Goal: Task Accomplishment & Management: Manage account settings

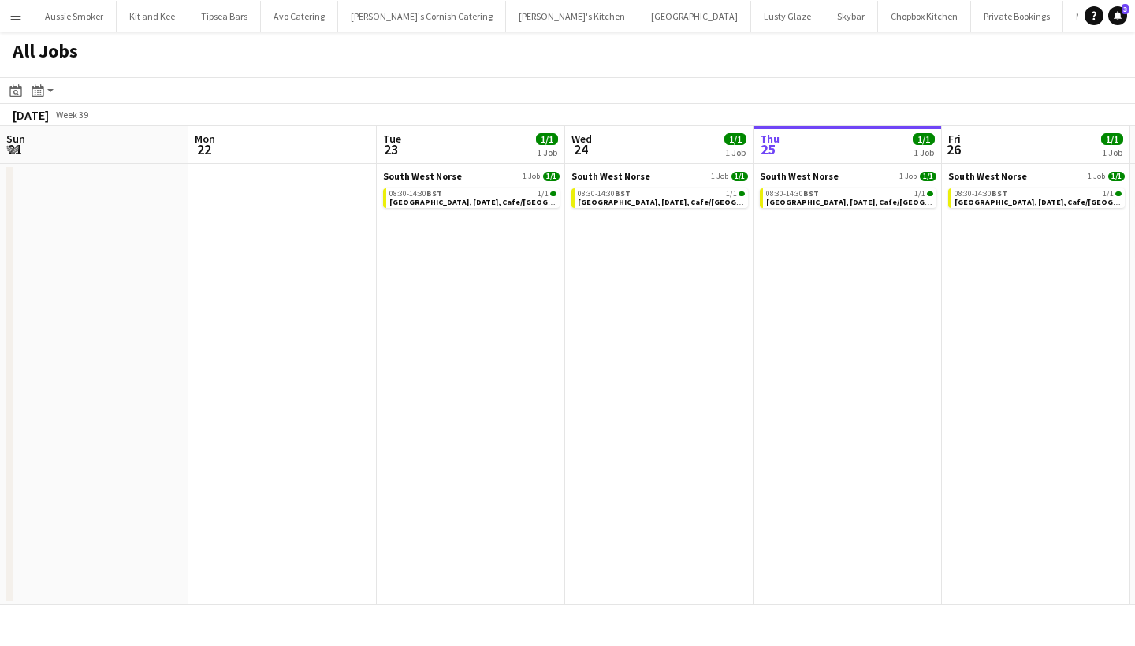
scroll to position [0, 377]
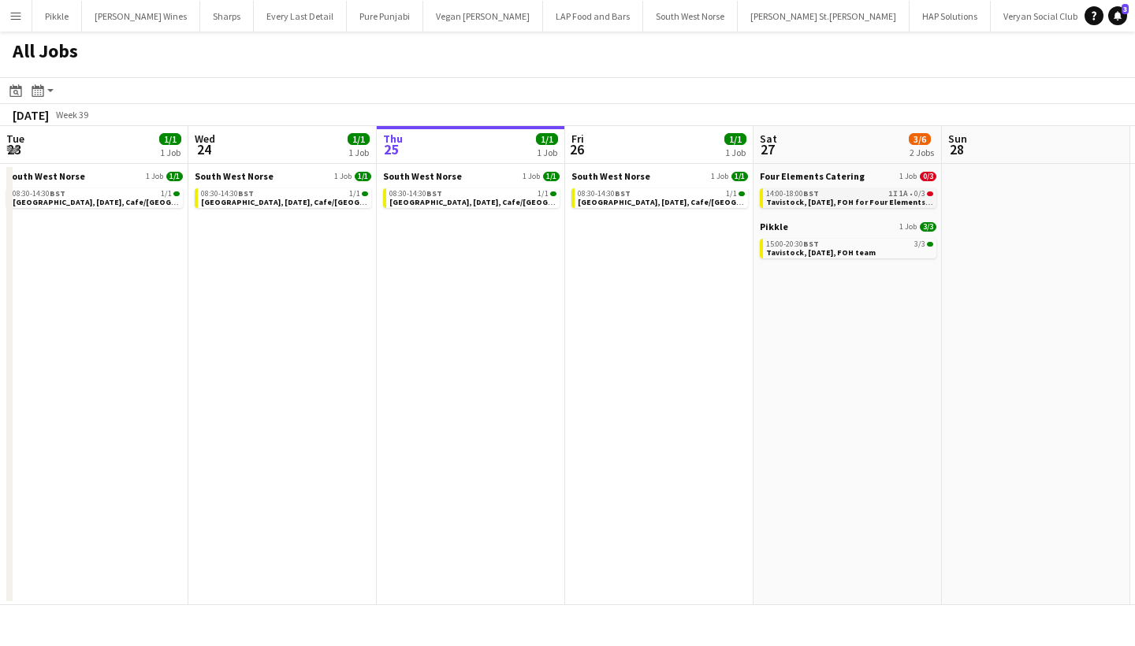
click at [892, 200] on span "Tavistock, [DATE], FOH for Four Elements Catering" at bounding box center [863, 202] width 195 height 10
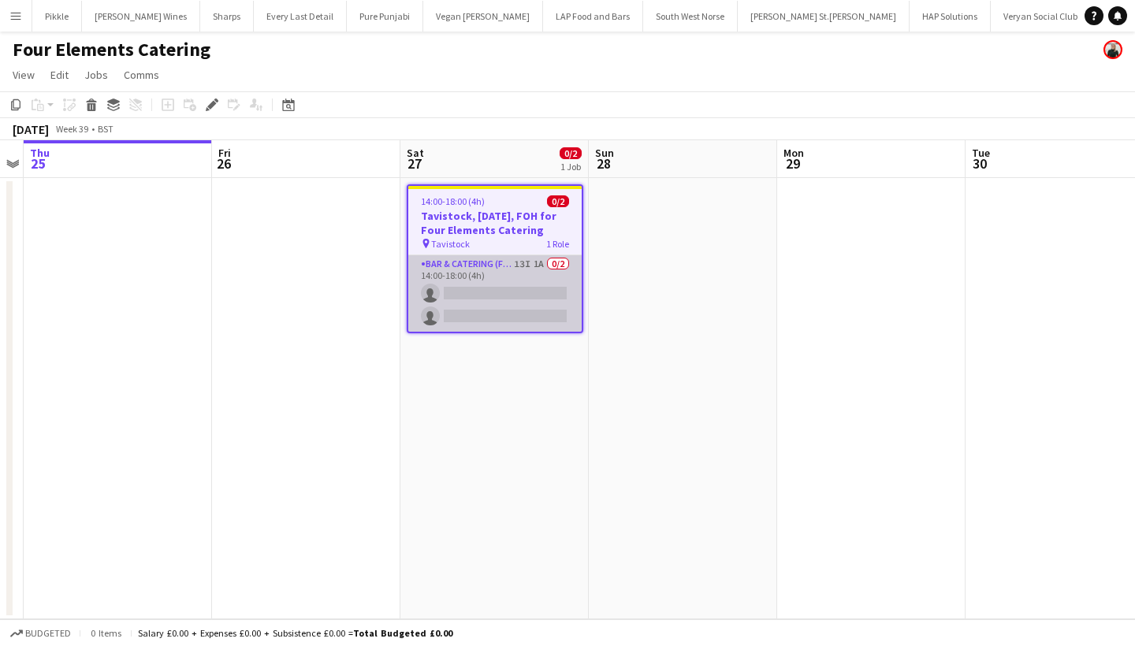
click at [505, 289] on app-card-role "Bar & Catering (Front of House) 13I 1A 0/2 14:00-18:00 (4h) single-neutral-acti…" at bounding box center [494, 293] width 173 height 76
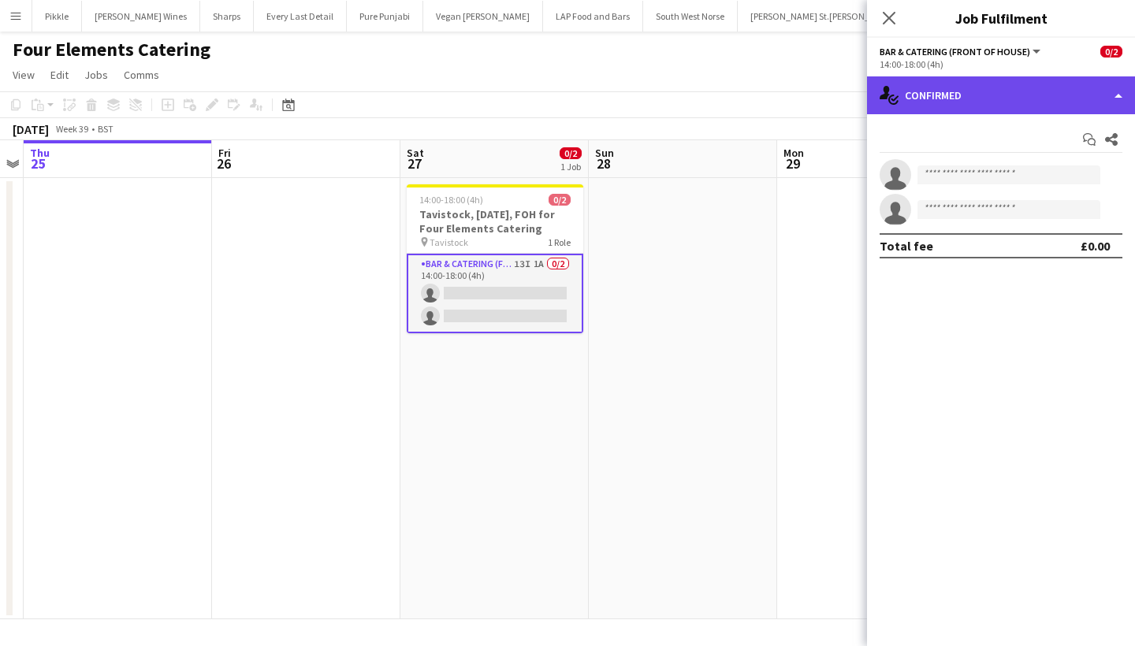
click at [936, 96] on div "single-neutral-actions-check-2 Confirmed" at bounding box center [1001, 95] width 268 height 38
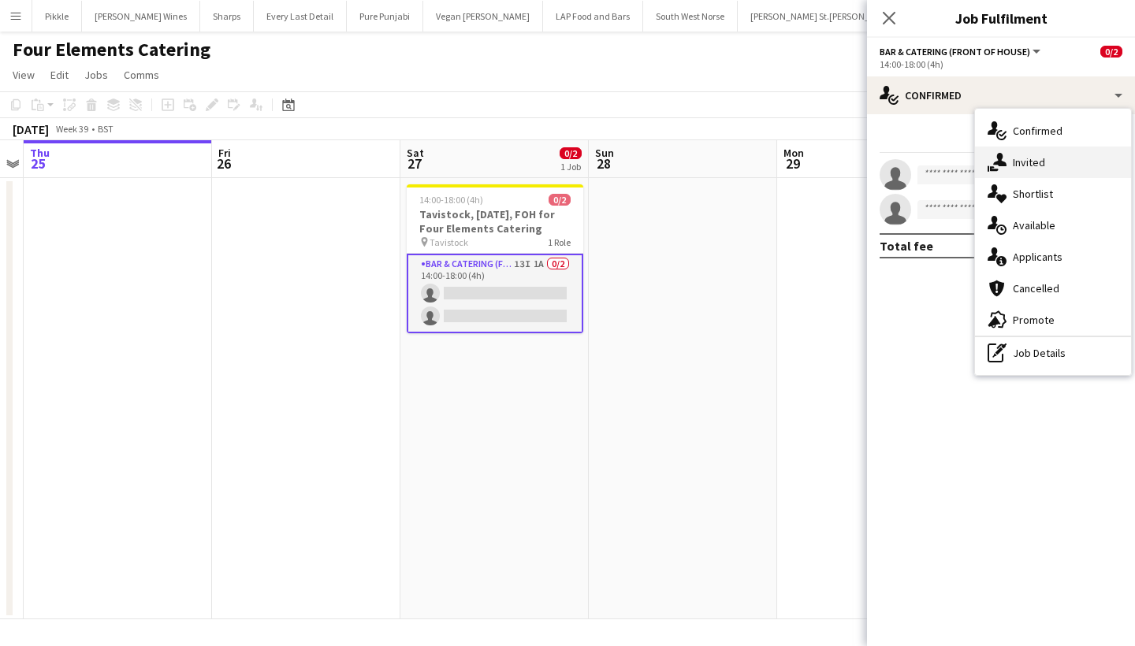
click at [1011, 162] on div "single-neutral-actions-share-1 Invited" at bounding box center [1053, 163] width 156 height 32
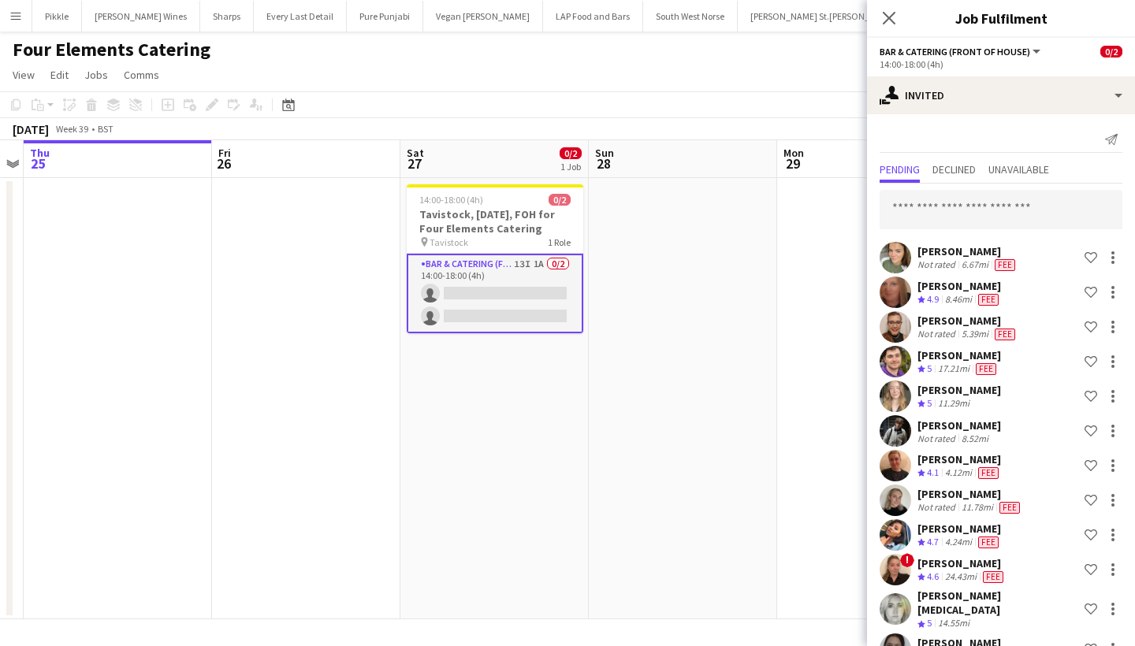
click at [532, 289] on app-card-role "Bar & Catering (Front of House) 13I 1A 0/2 14:00-18:00 (4h) single-neutral-acti…" at bounding box center [495, 294] width 177 height 80
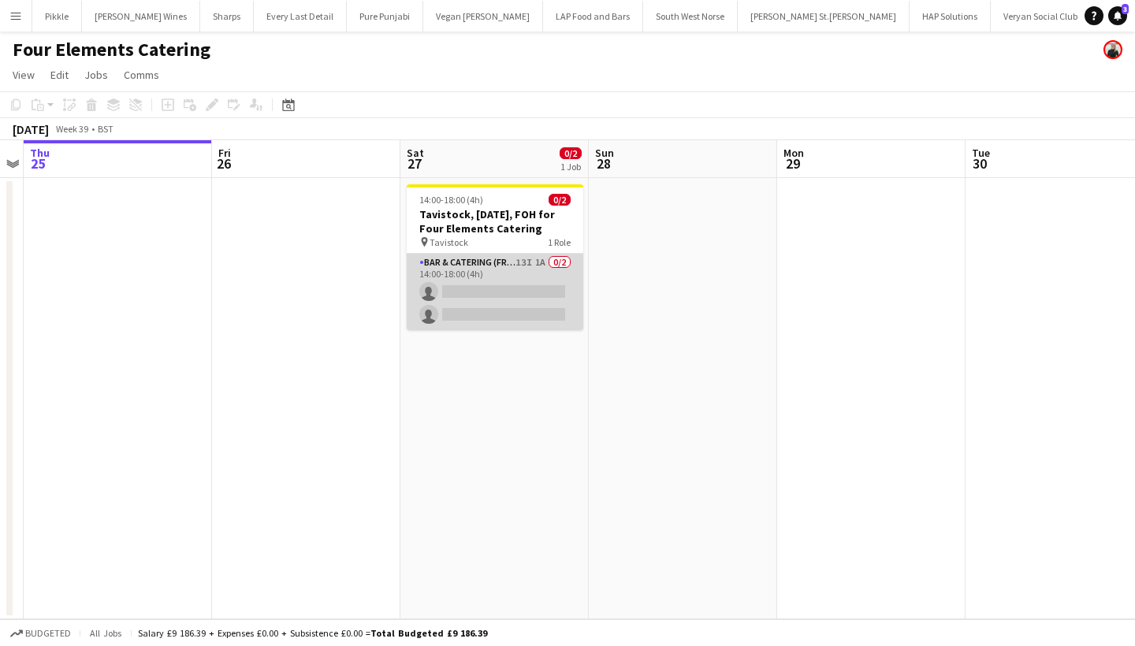
click at [543, 283] on app-card-role "Bar & Catering (Front of House) 13I 1A 0/2 14:00-18:00 (4h) single-neutral-acti…" at bounding box center [495, 292] width 177 height 76
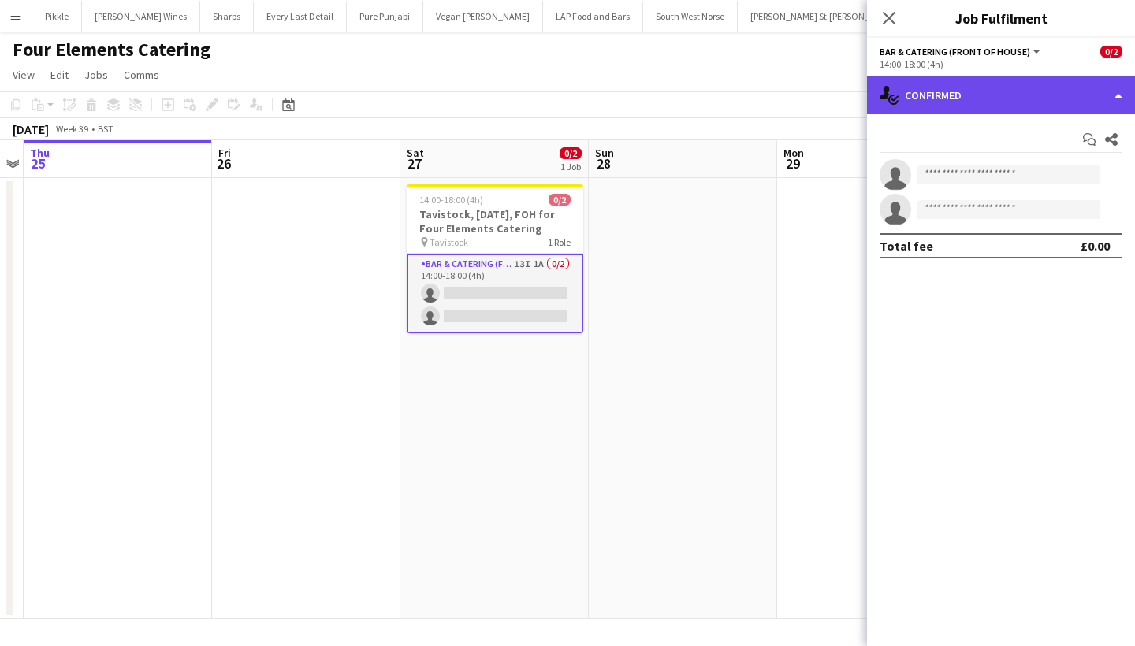
click at [979, 95] on div "single-neutral-actions-check-2 Confirmed" at bounding box center [1001, 95] width 268 height 38
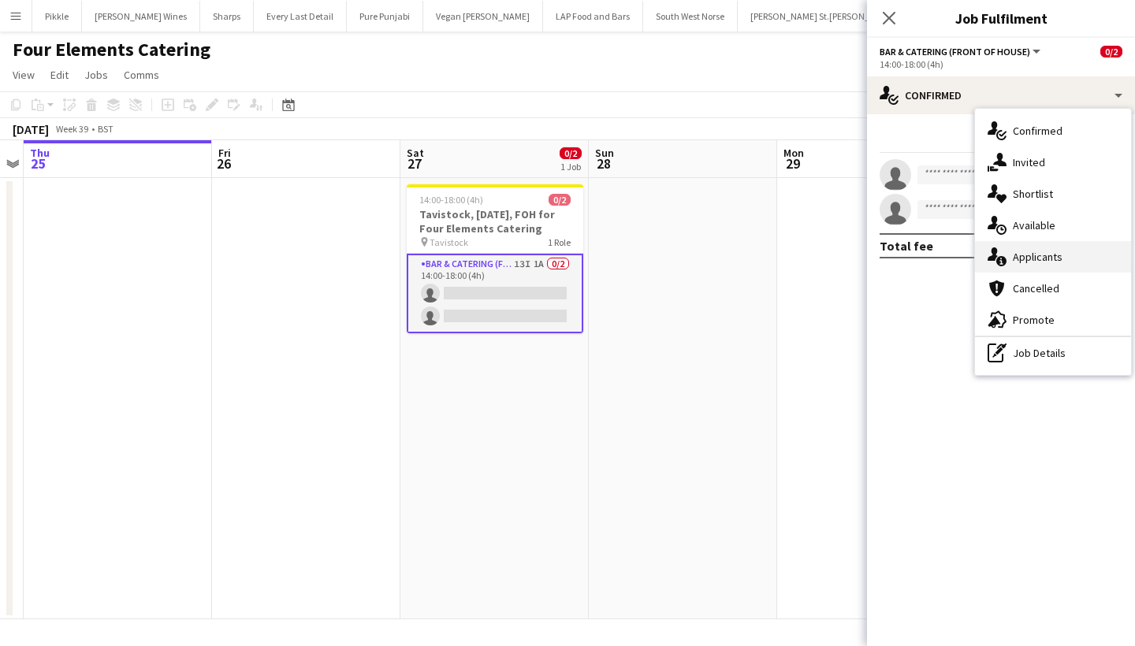
click at [1039, 255] on span "Applicants" at bounding box center [1038, 257] width 50 height 14
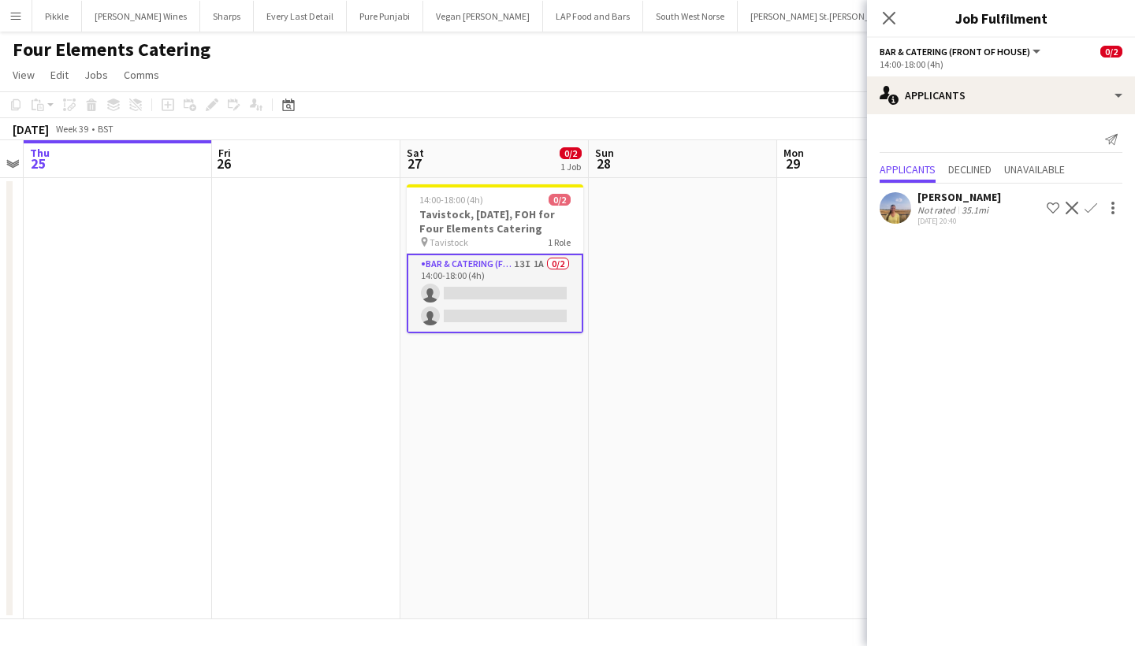
click at [1092, 206] on app-icon "Confirm" at bounding box center [1090, 208] width 13 height 13
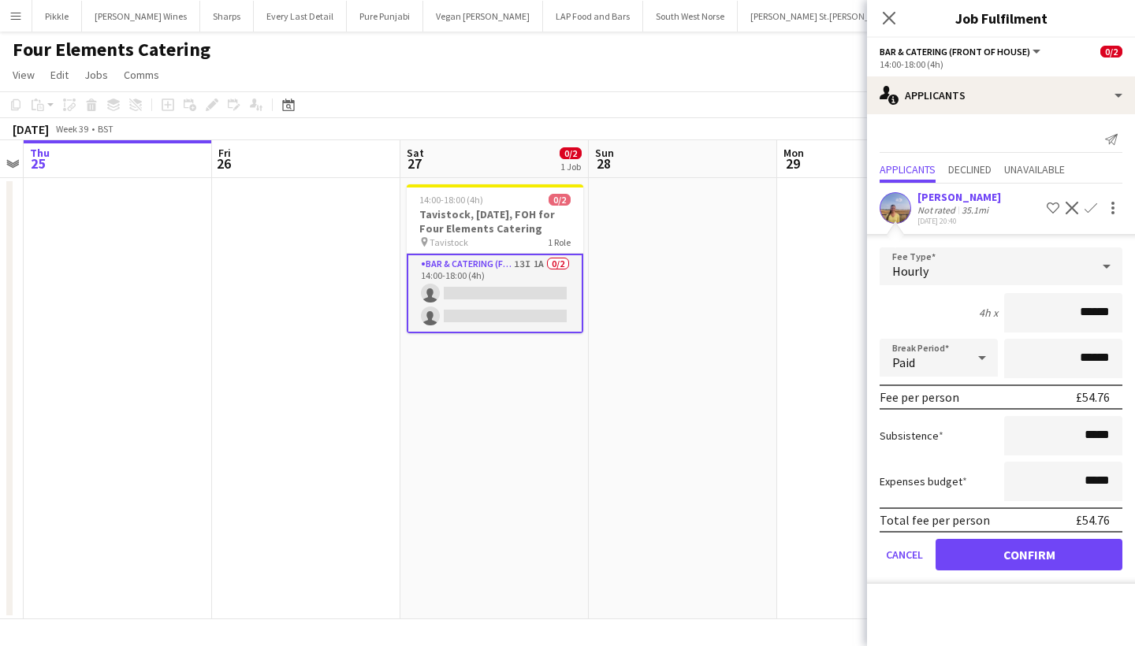
type input "******"
click at [985, 561] on button "Confirm" at bounding box center [1028, 555] width 187 height 32
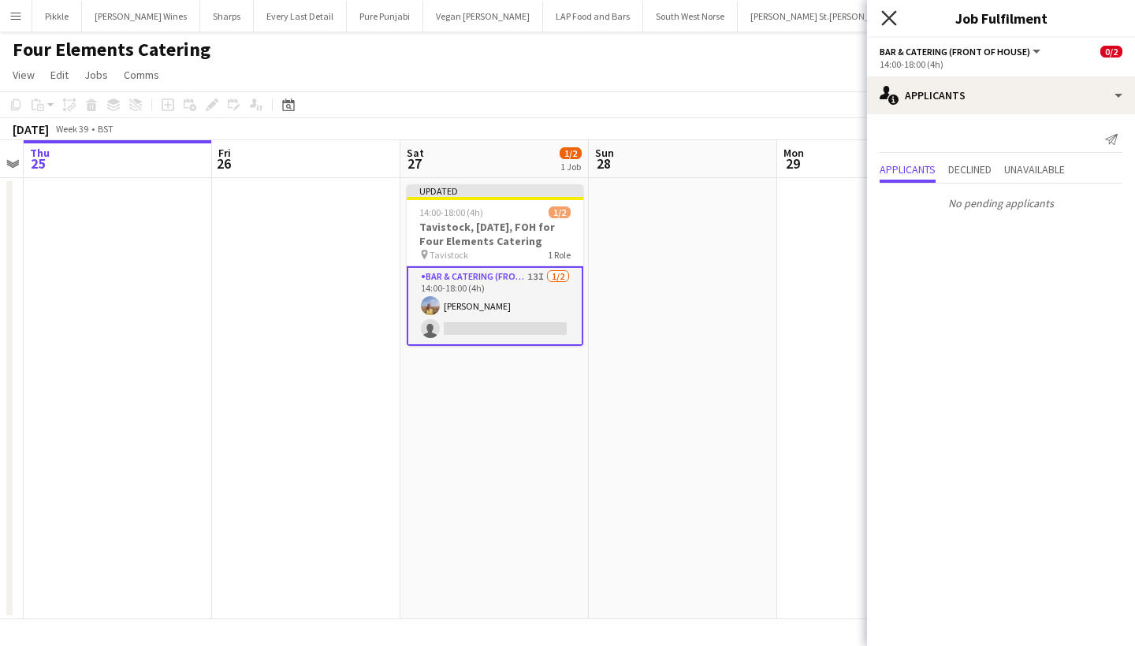
click at [891, 17] on icon "Close pop-in" at bounding box center [888, 17] width 15 height 15
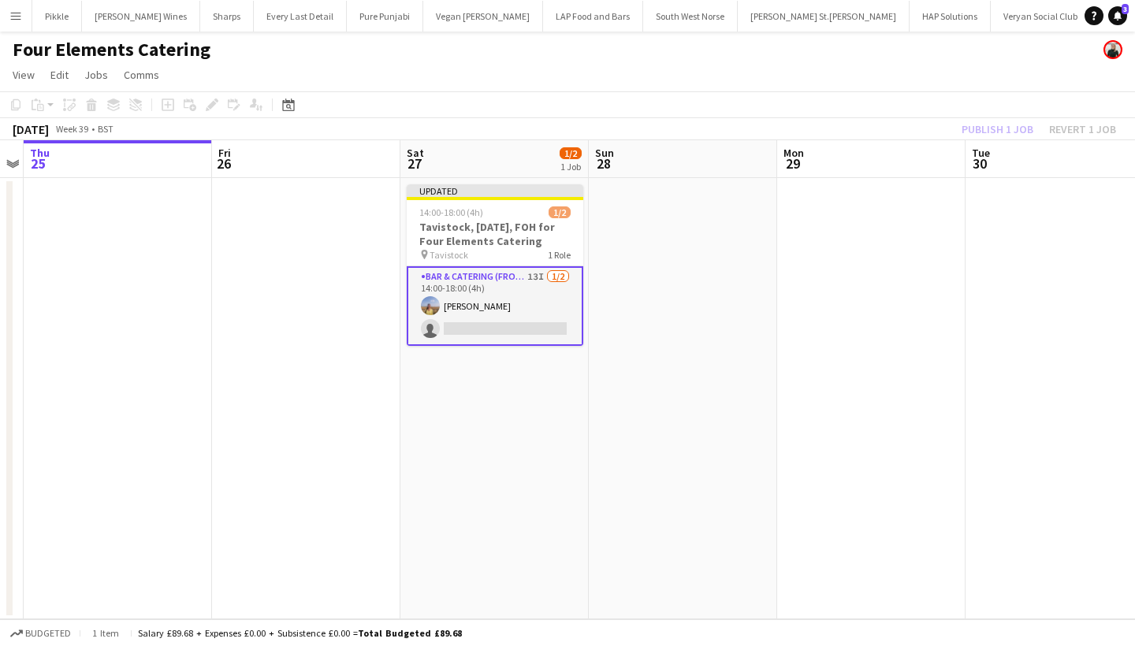
click at [1013, 128] on div "Publish 1 job Revert 1 job" at bounding box center [1038, 129] width 192 height 20
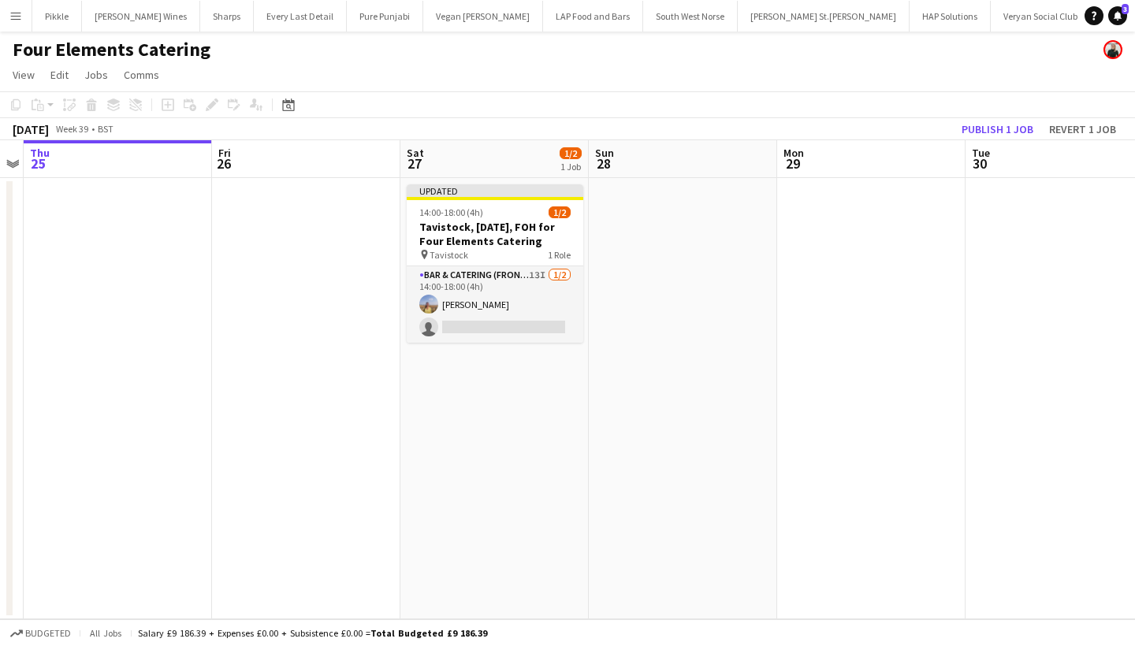
click at [1013, 128] on button "Publish 1 job" at bounding box center [997, 129] width 84 height 20
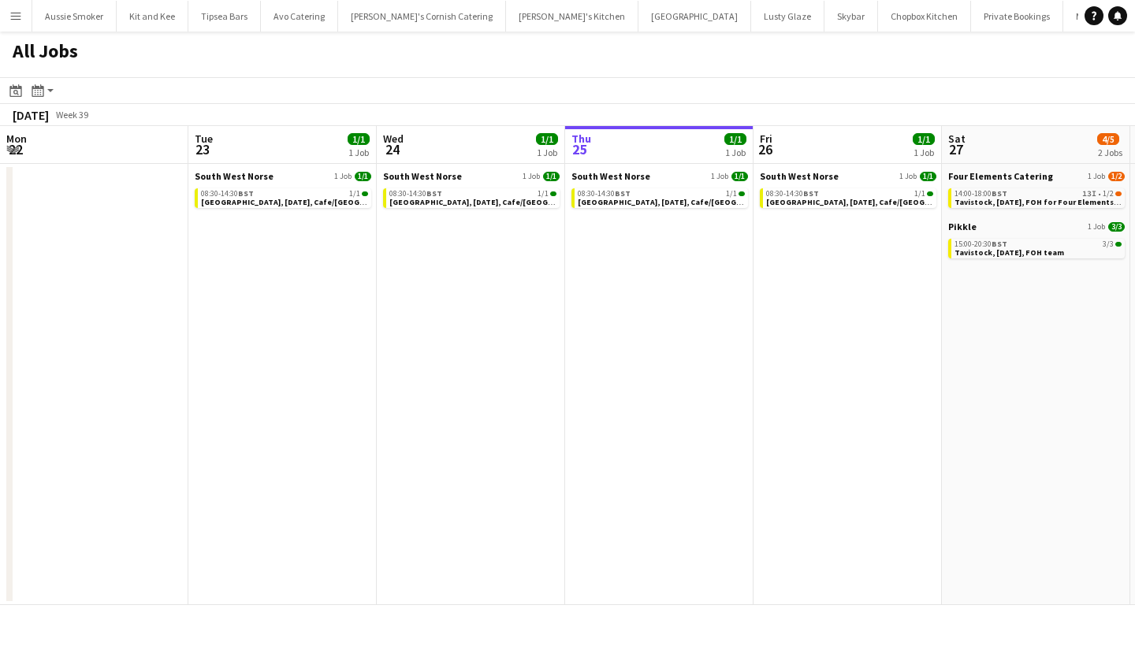
scroll to position [0, 377]
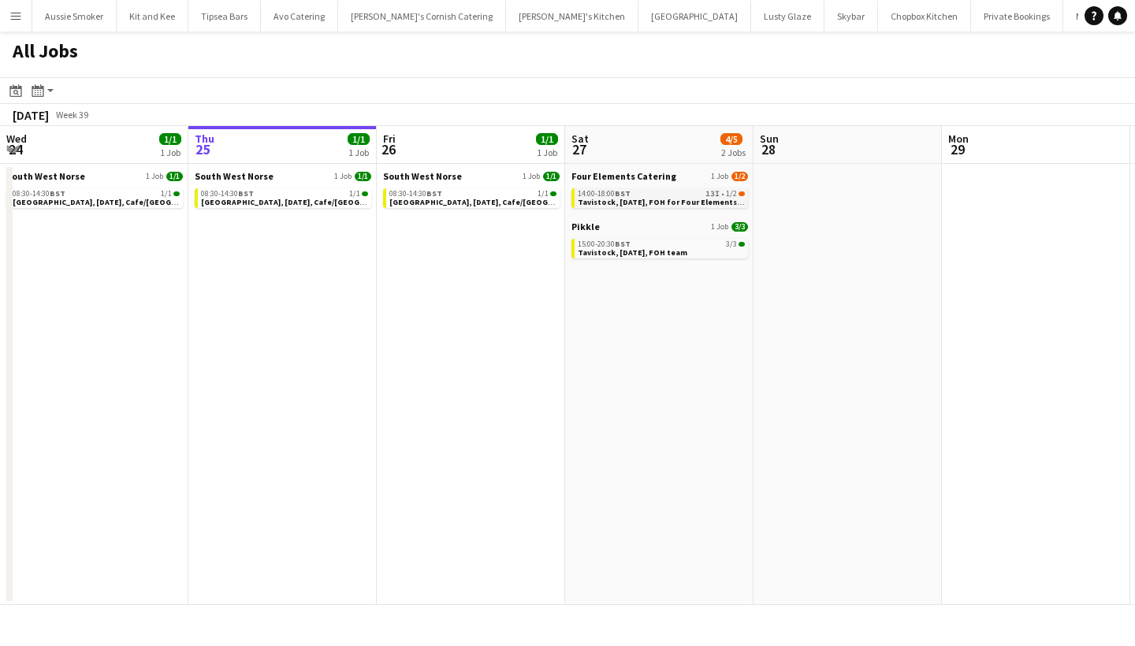
click at [646, 197] on span "Tavistock, [DATE], FOH for Four Elements Catering" at bounding box center [675, 202] width 195 height 10
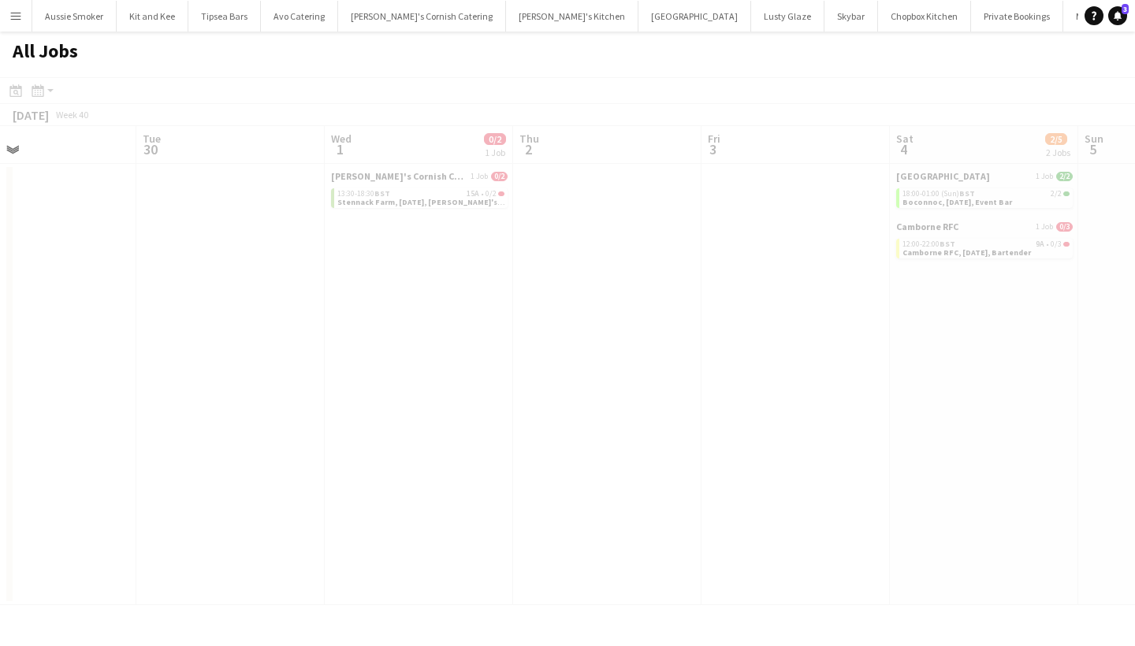
scroll to position [0, 493]
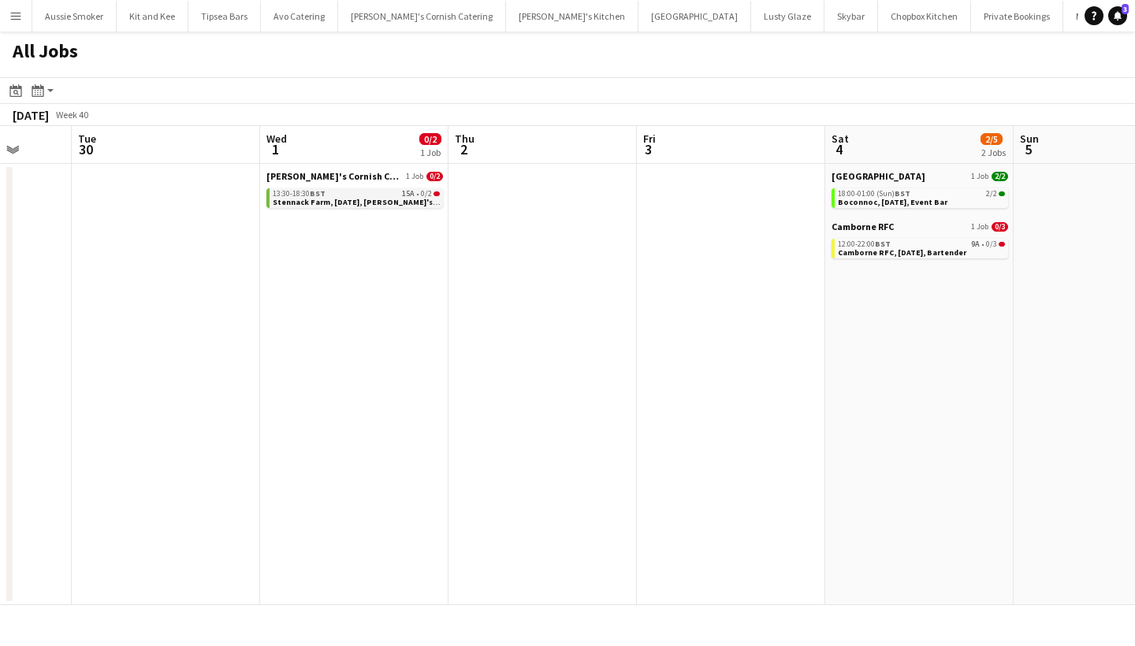
click at [379, 200] on span "Stennack Farm, [DATE], [PERSON_NAME]'s Catering" at bounding box center [370, 202] width 195 height 10
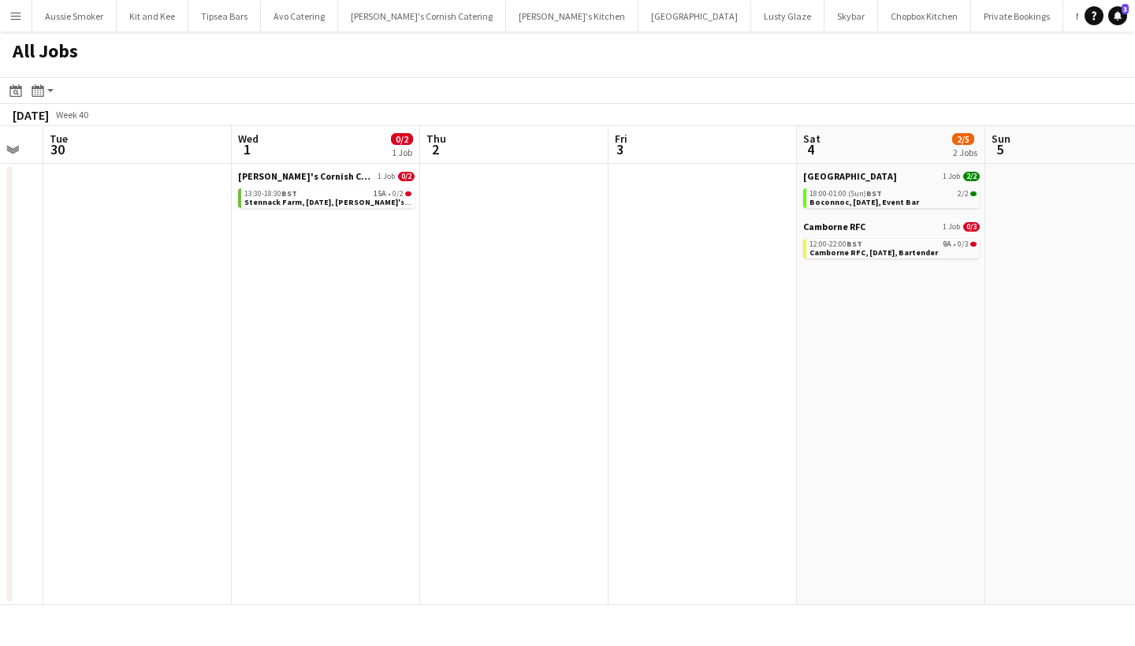
scroll to position [0, 555]
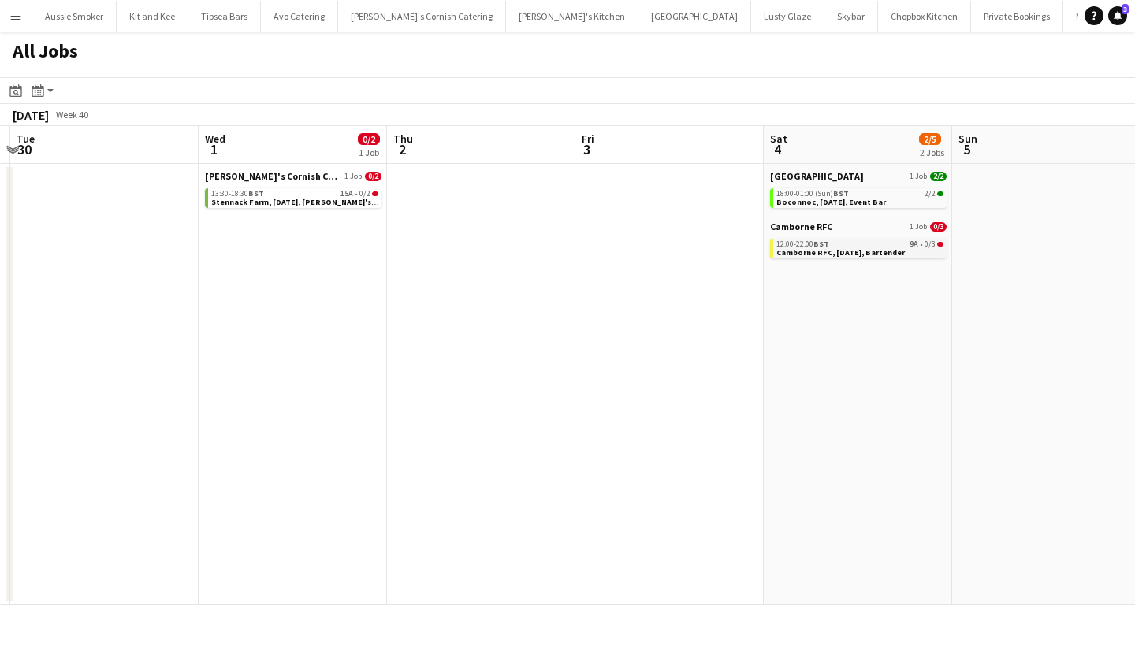
click at [823, 241] on span "BST" at bounding box center [821, 244] width 16 height 10
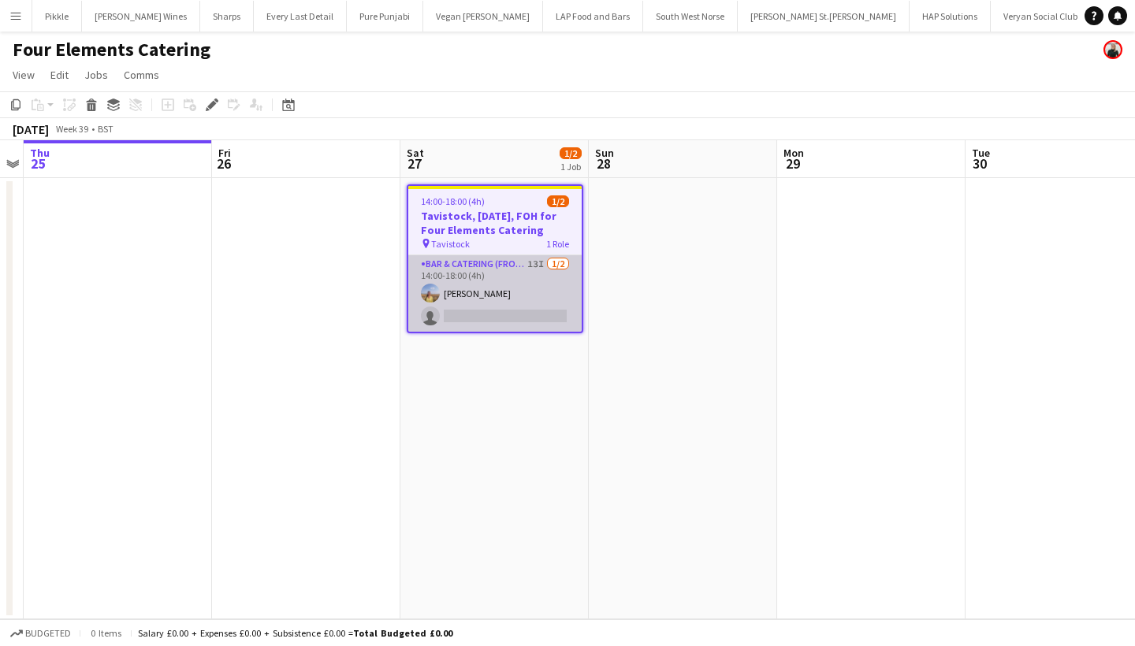
click at [494, 302] on app-card-role "Bar & Catering (Front of House) 13I [DATE] 14:00-18:00 (4h) [PERSON_NAME] singl…" at bounding box center [494, 293] width 173 height 76
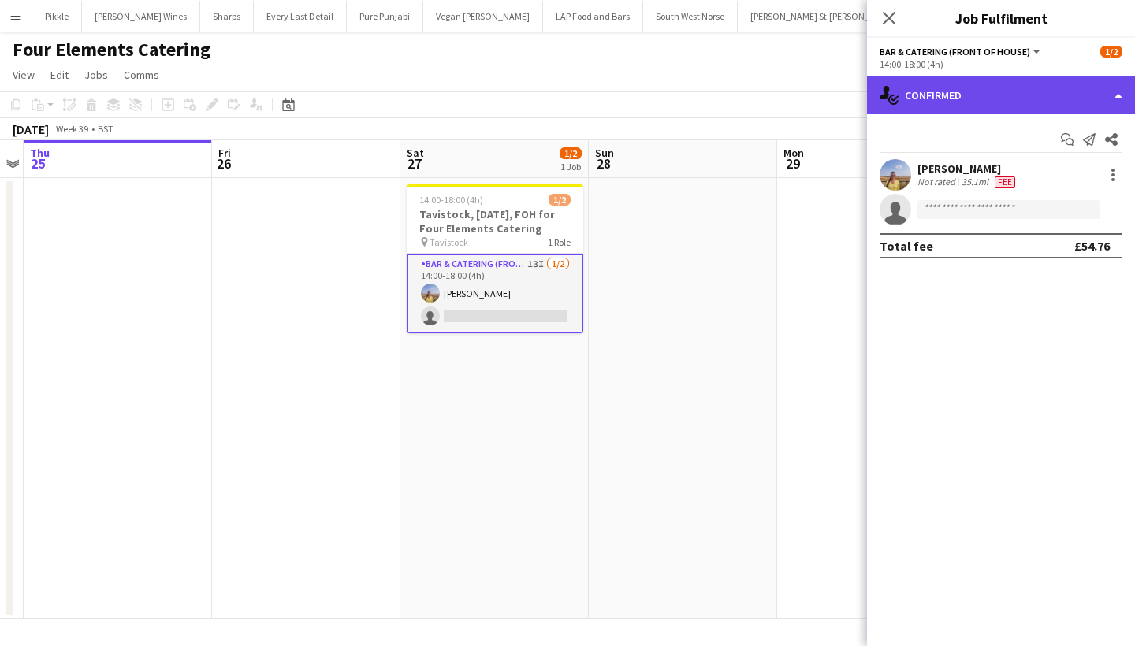
click at [953, 100] on div "single-neutral-actions-check-2 Confirmed" at bounding box center [1001, 95] width 268 height 38
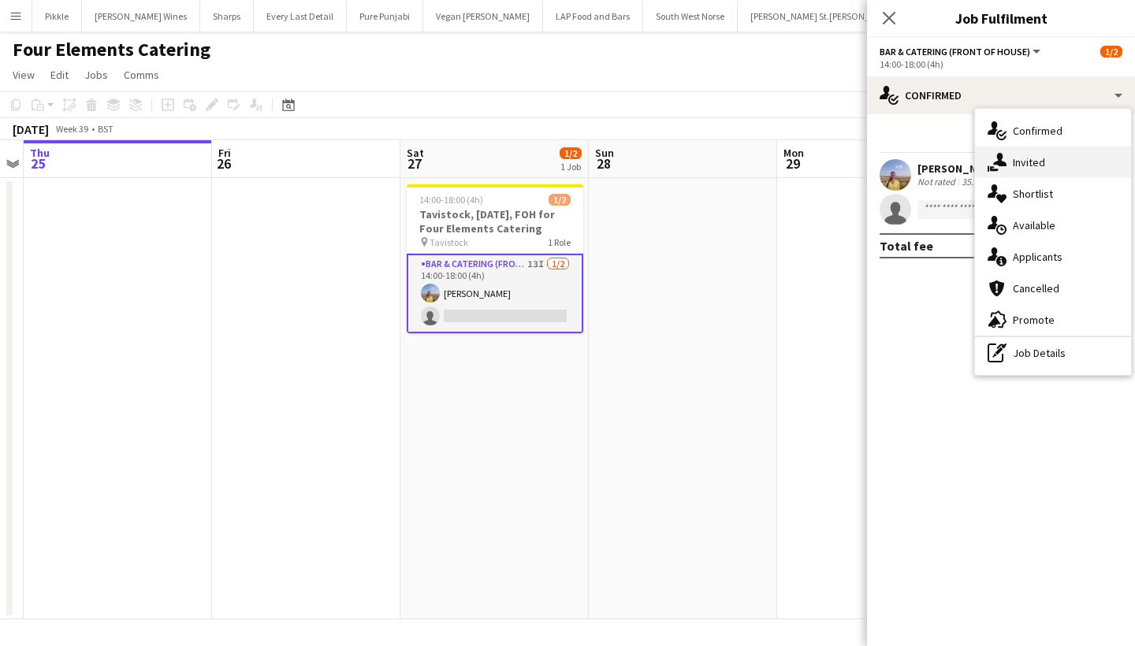
click at [997, 169] on icon at bounding box center [994, 168] width 9 height 5
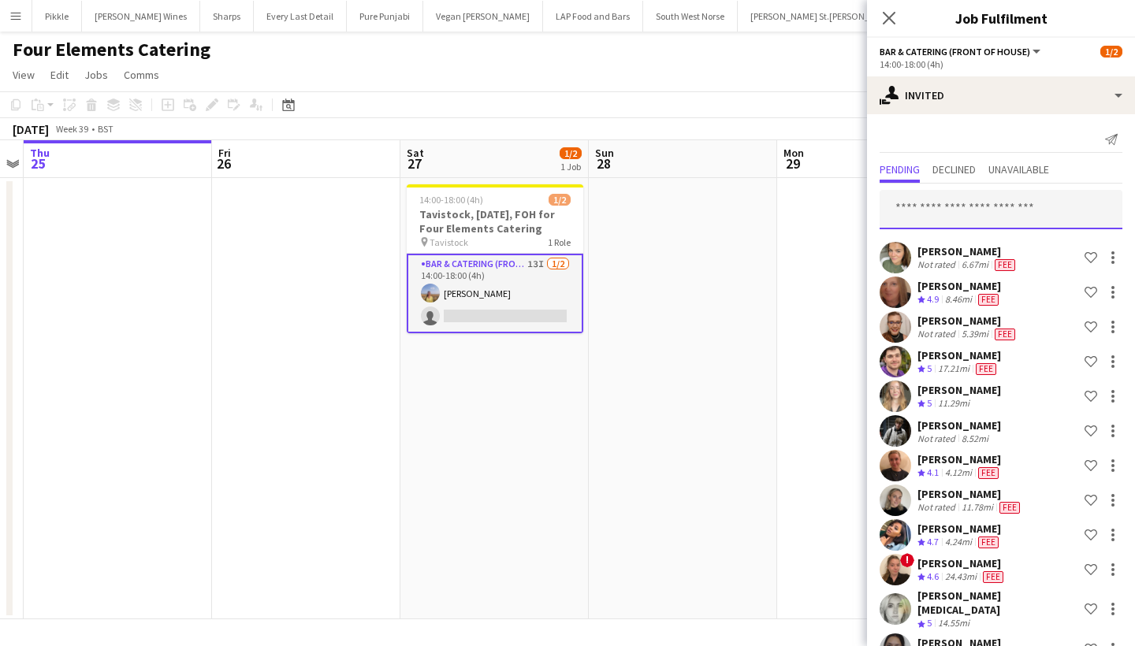
click at [919, 212] on input "text" at bounding box center [1000, 209] width 243 height 39
drag, startPoint x: 919, startPoint y: 212, endPoint x: 949, endPoint y: 206, distance: 31.4
click at [949, 208] on input "***" at bounding box center [1000, 209] width 243 height 39
type input "*"
click at [890, 14] on icon "Close pop-in" at bounding box center [888, 17] width 15 height 15
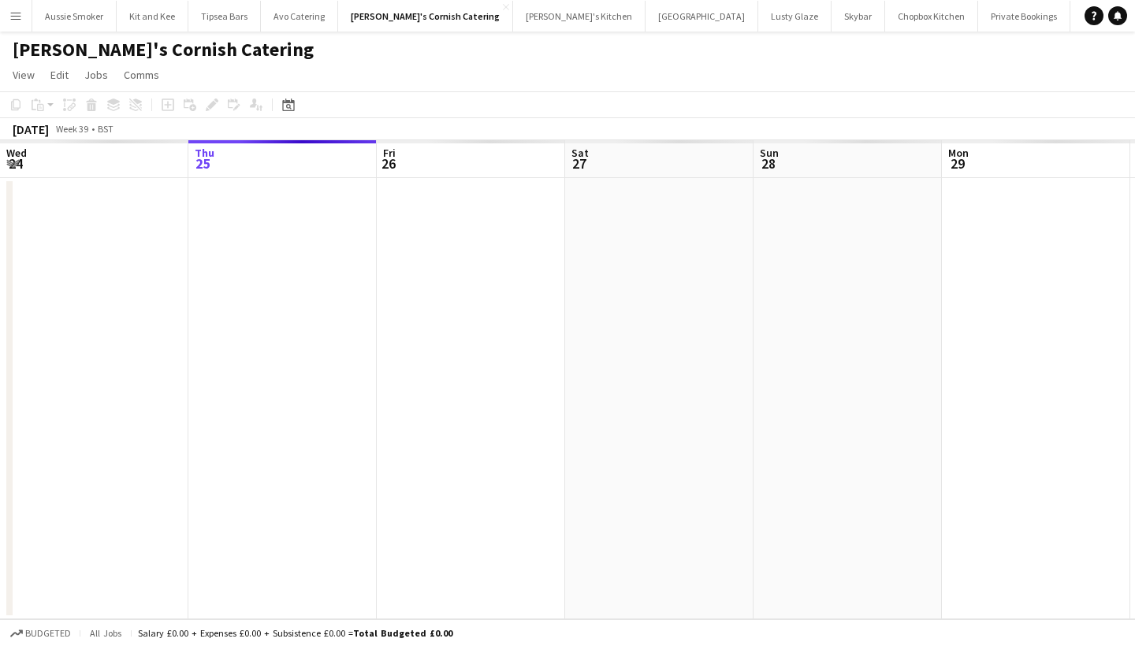
scroll to position [0, 541]
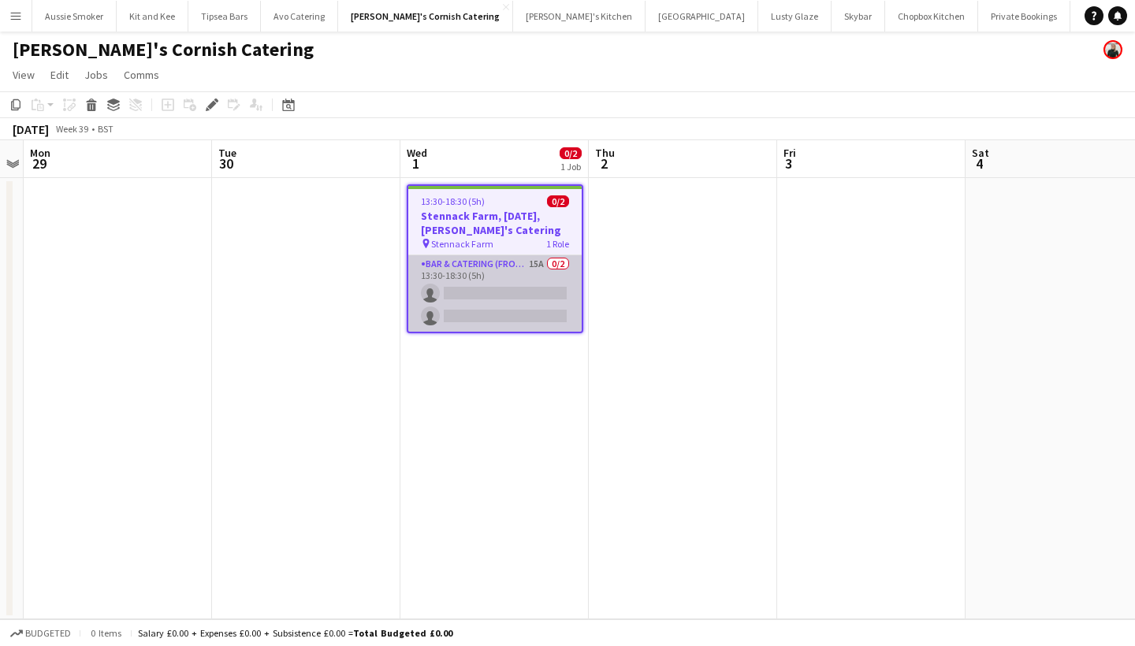
click at [442, 314] on app-card-role "Bar & Catering (Front of House) 15A 0/2 13:30-18:30 (5h) single-neutral-actions…" at bounding box center [494, 293] width 173 height 76
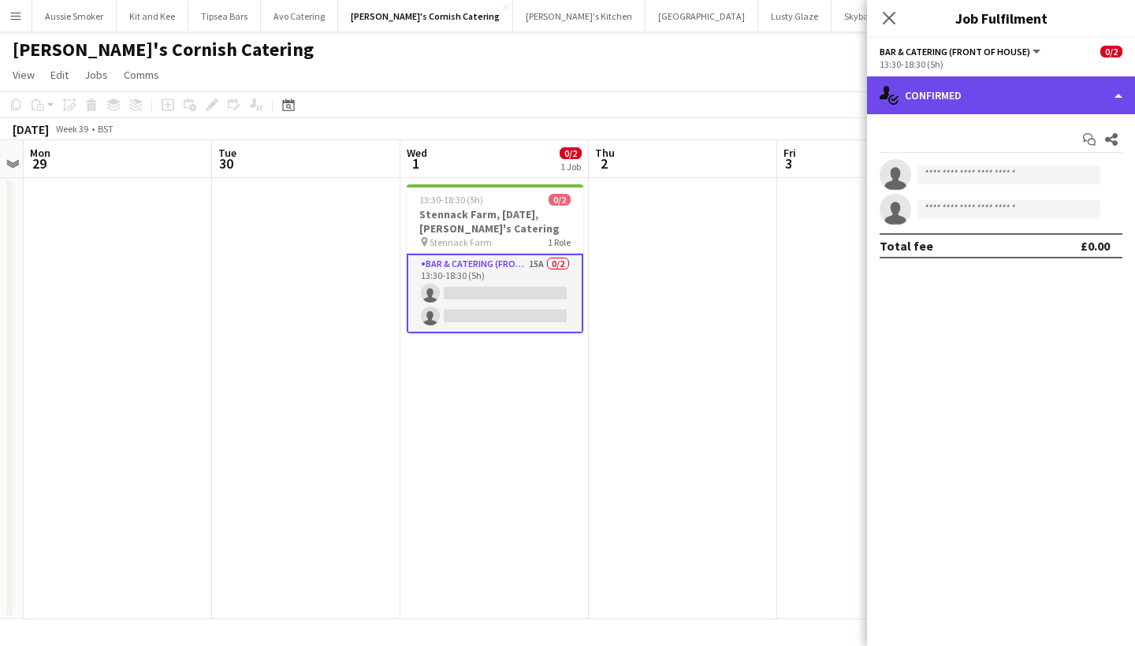
click at [978, 106] on div "single-neutral-actions-check-2 Confirmed" at bounding box center [1001, 95] width 268 height 38
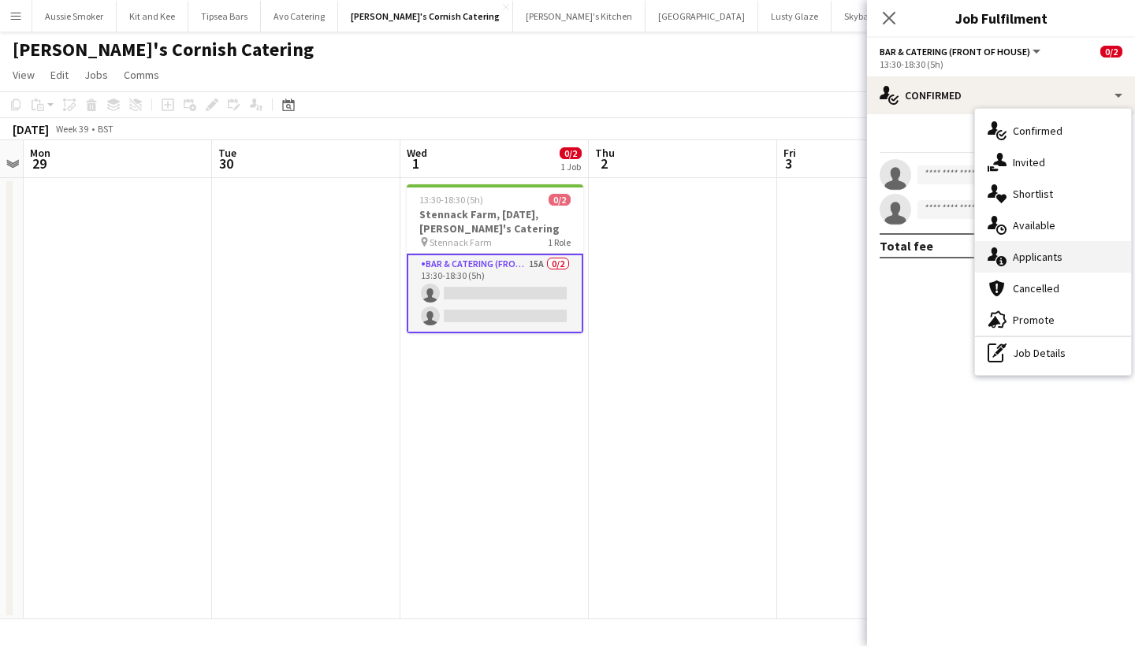
click at [1027, 265] on div "single-neutral-actions-information Applicants" at bounding box center [1053, 257] width 156 height 32
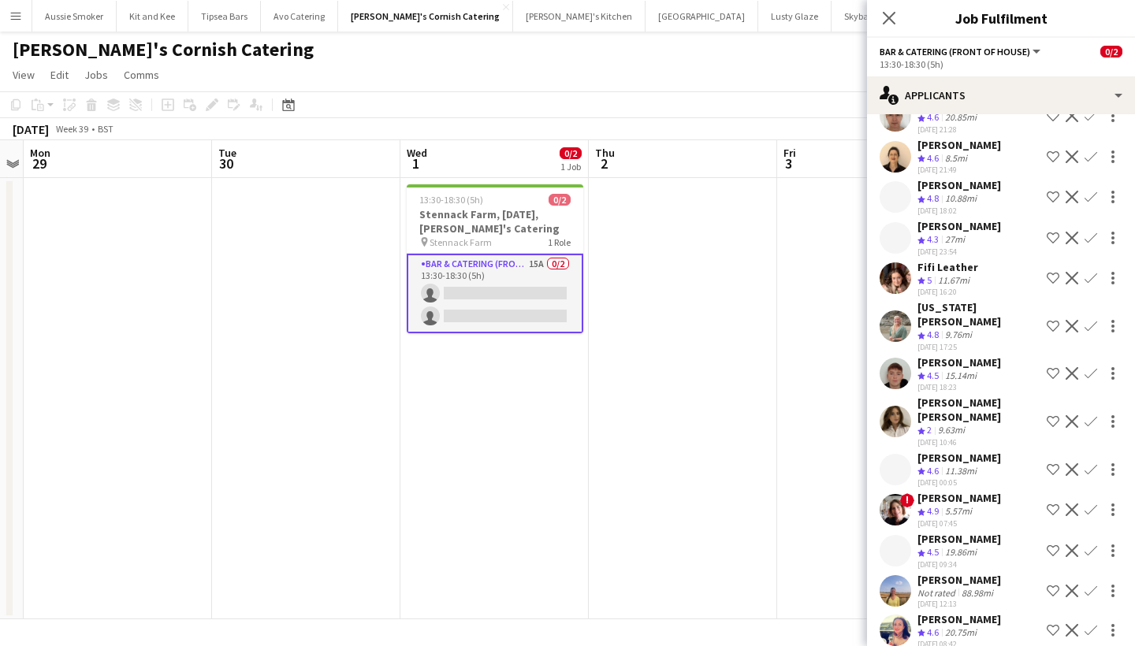
scroll to position [94, 0]
click at [1090, 319] on app-icon "Confirm" at bounding box center [1090, 325] width 13 height 13
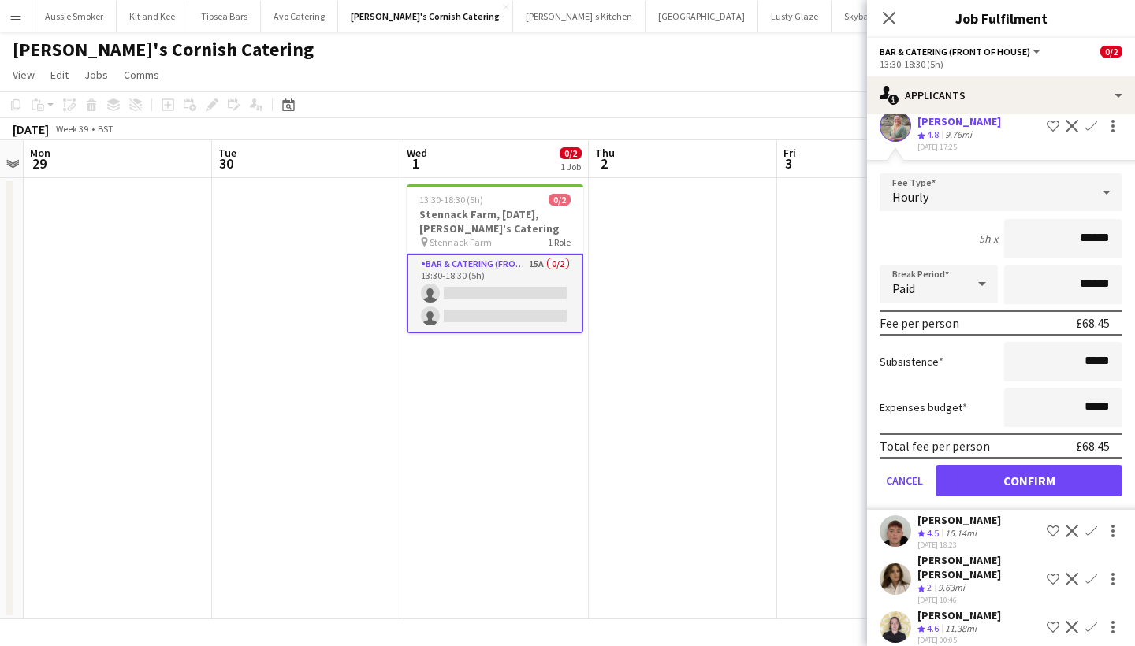
type input "******"
click at [1041, 471] on button "Confirm" at bounding box center [1028, 481] width 187 height 32
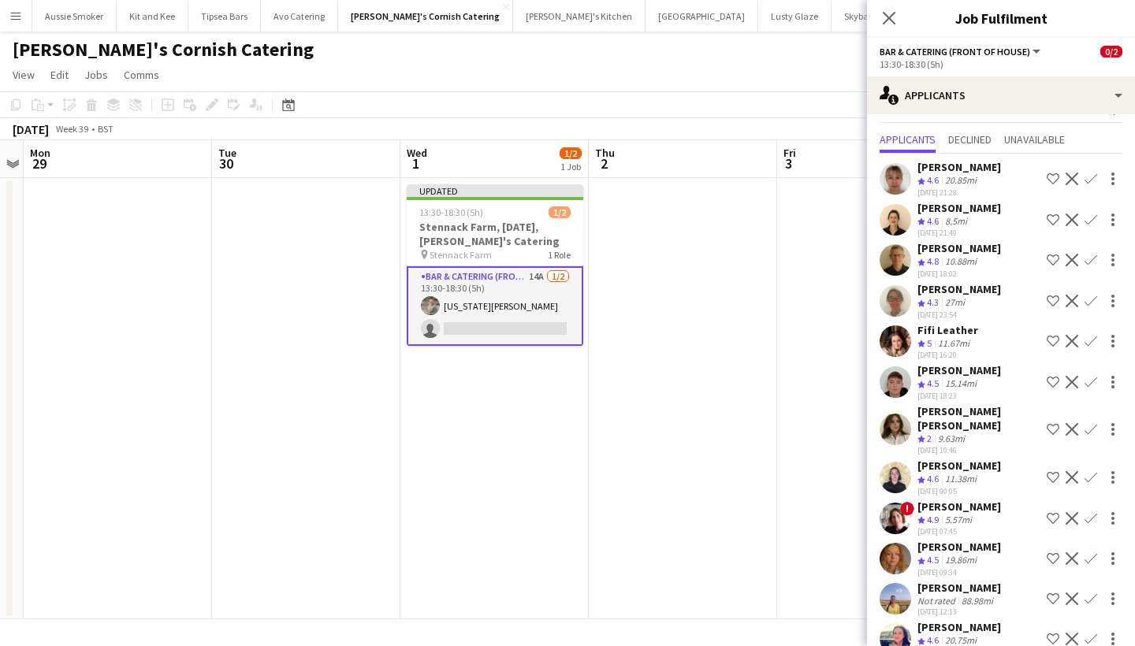
scroll to position [34, 0]
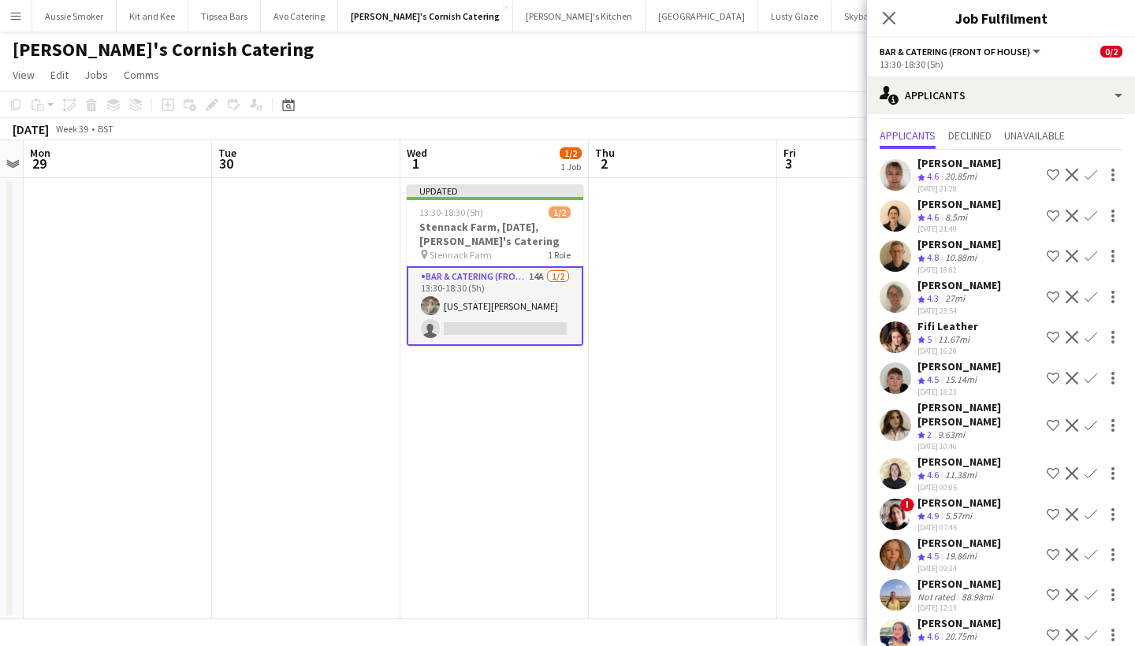
click at [1091, 215] on app-icon "Confirm" at bounding box center [1090, 216] width 13 height 13
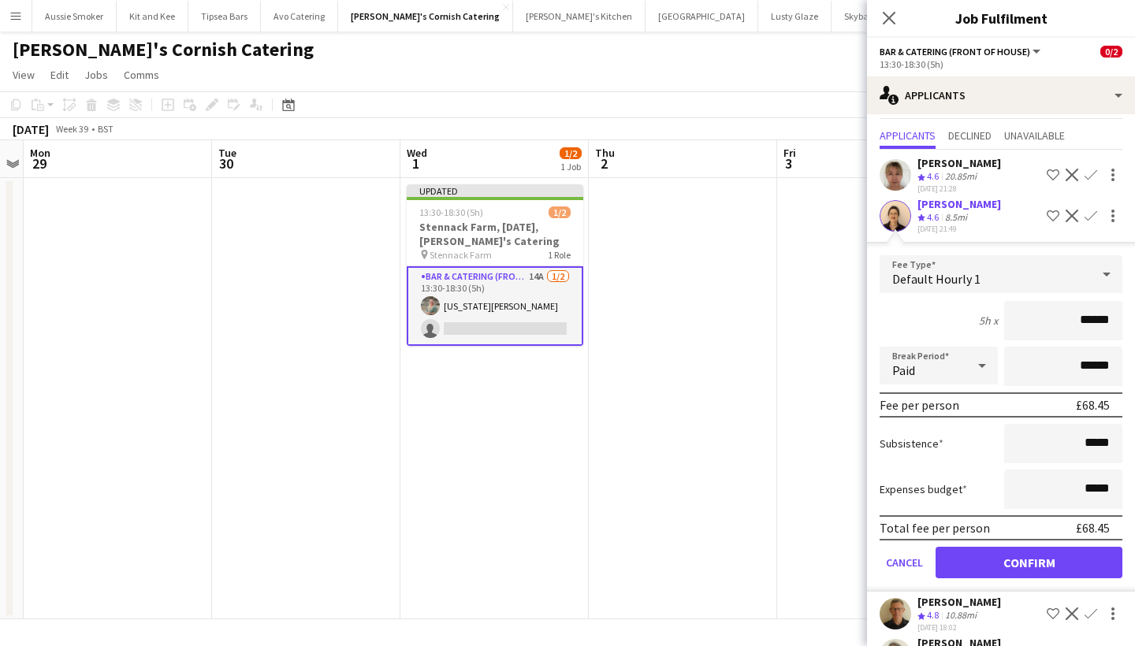
type input "******"
click at [1016, 563] on button "Confirm" at bounding box center [1028, 563] width 187 height 32
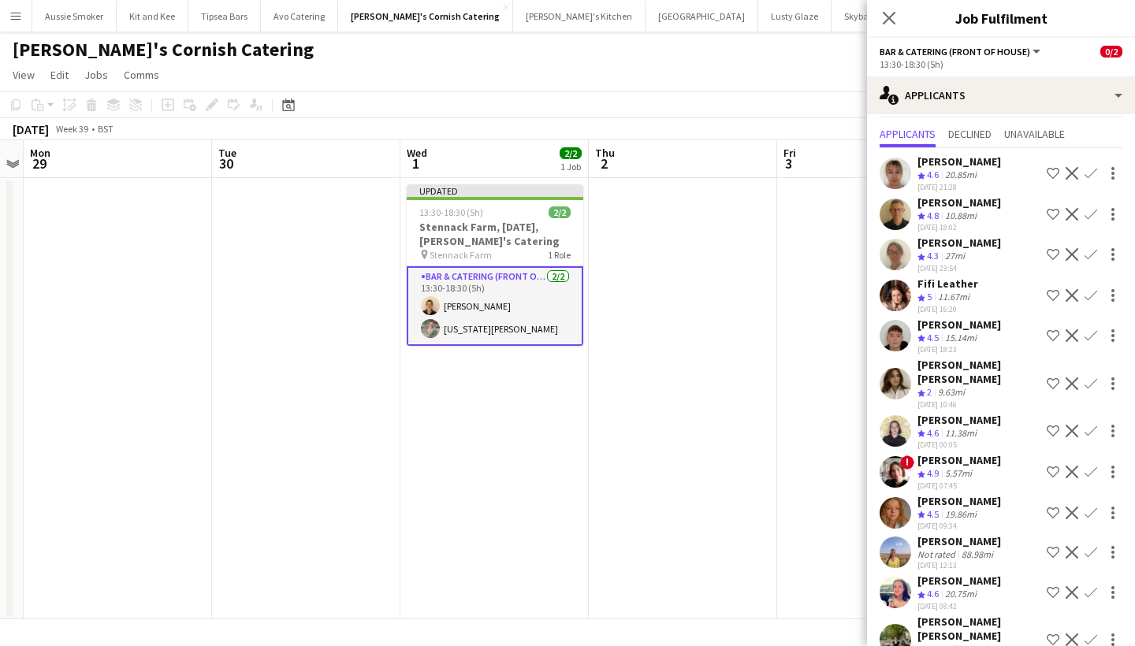
scroll to position [35, 0]
click at [889, 23] on icon "Close pop-in" at bounding box center [888, 17] width 15 height 15
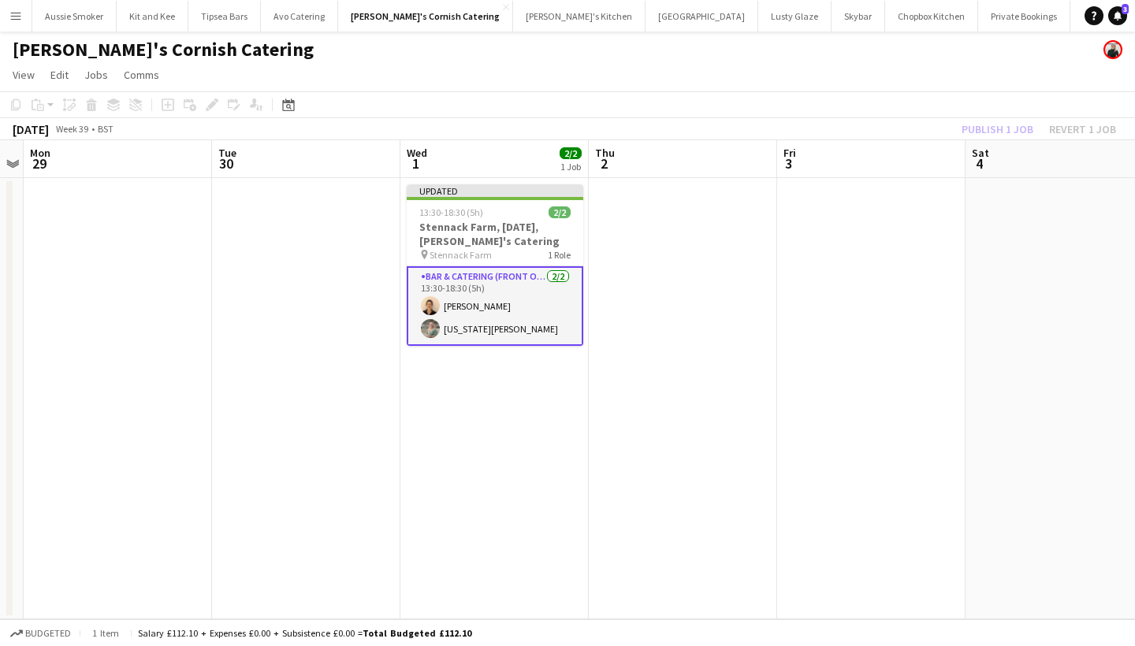
click at [984, 124] on div "Publish 1 job Revert 1 job" at bounding box center [1038, 129] width 192 height 20
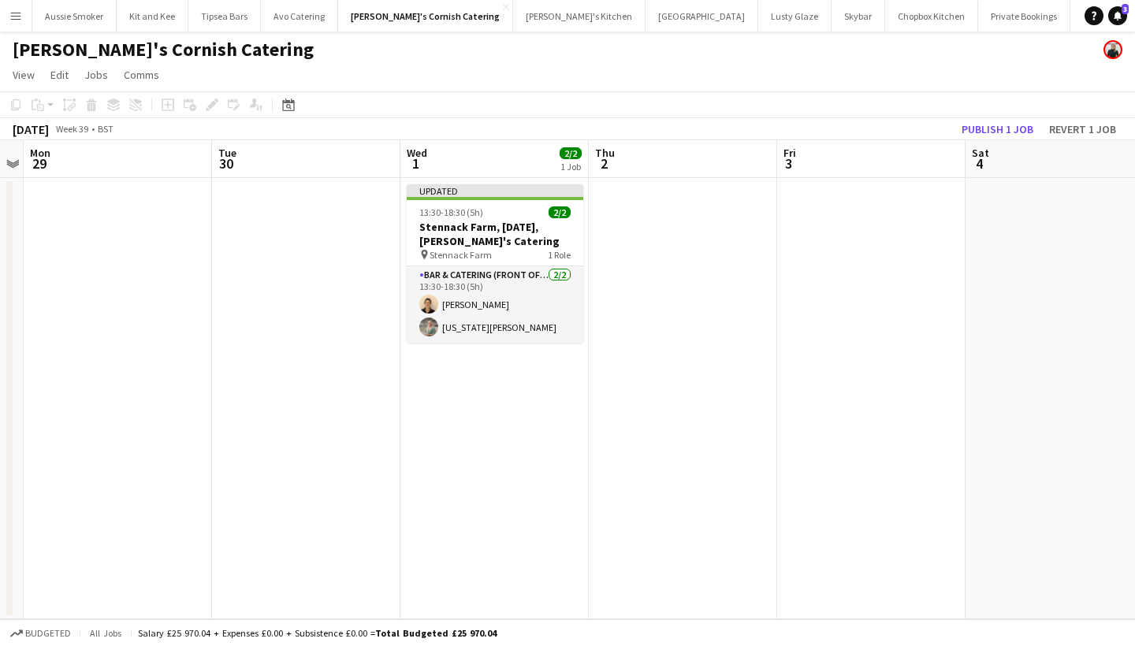
click at [984, 124] on button "Publish 1 job" at bounding box center [997, 129] width 84 height 20
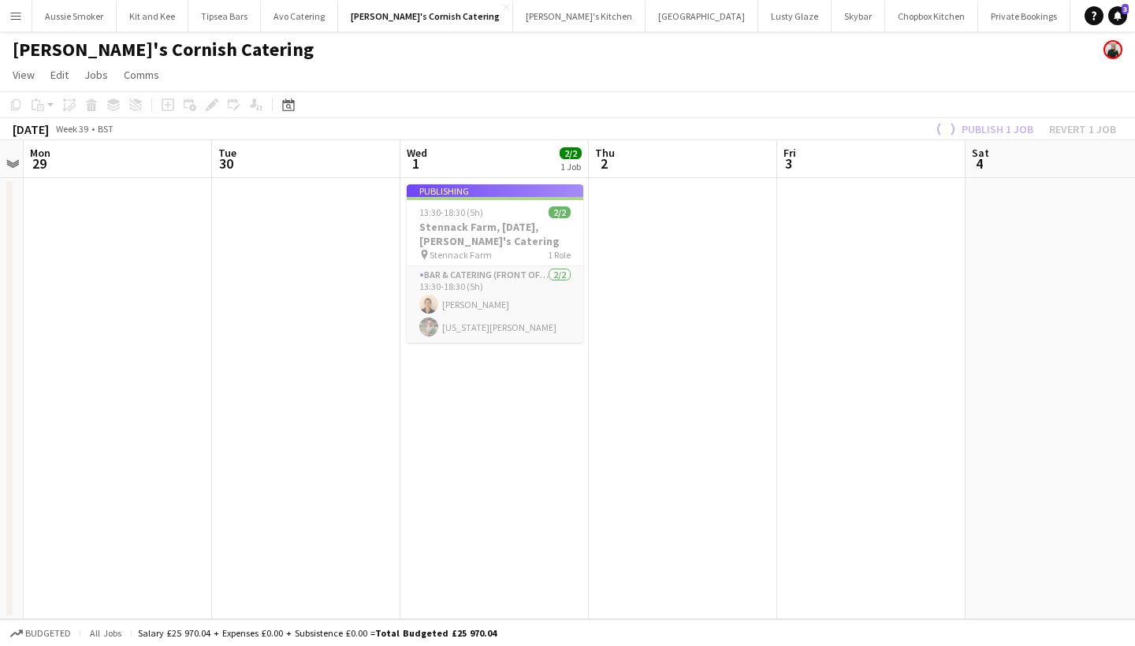
click at [980, 128] on div "Publish 1 job Revert 1 job" at bounding box center [1023, 129] width 221 height 20
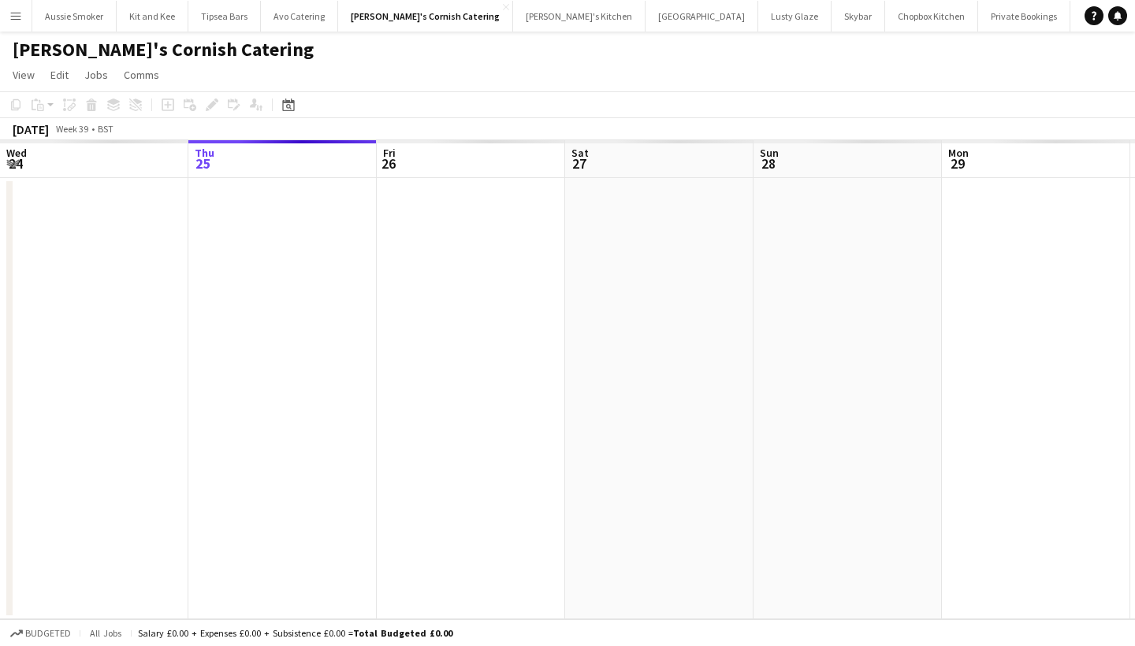
scroll to position [0, 541]
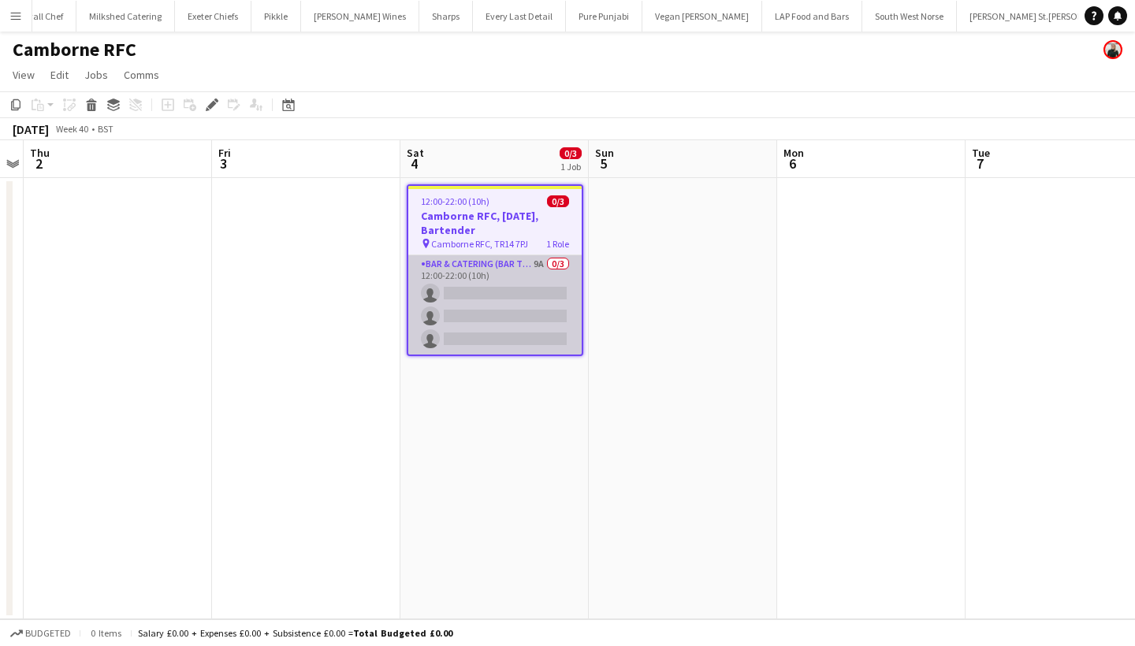
click at [460, 304] on app-card-role "Bar & Catering (Bar Tender) 9A 0/3 12:00-22:00 (10h) single-neutral-actions sin…" at bounding box center [494, 304] width 173 height 99
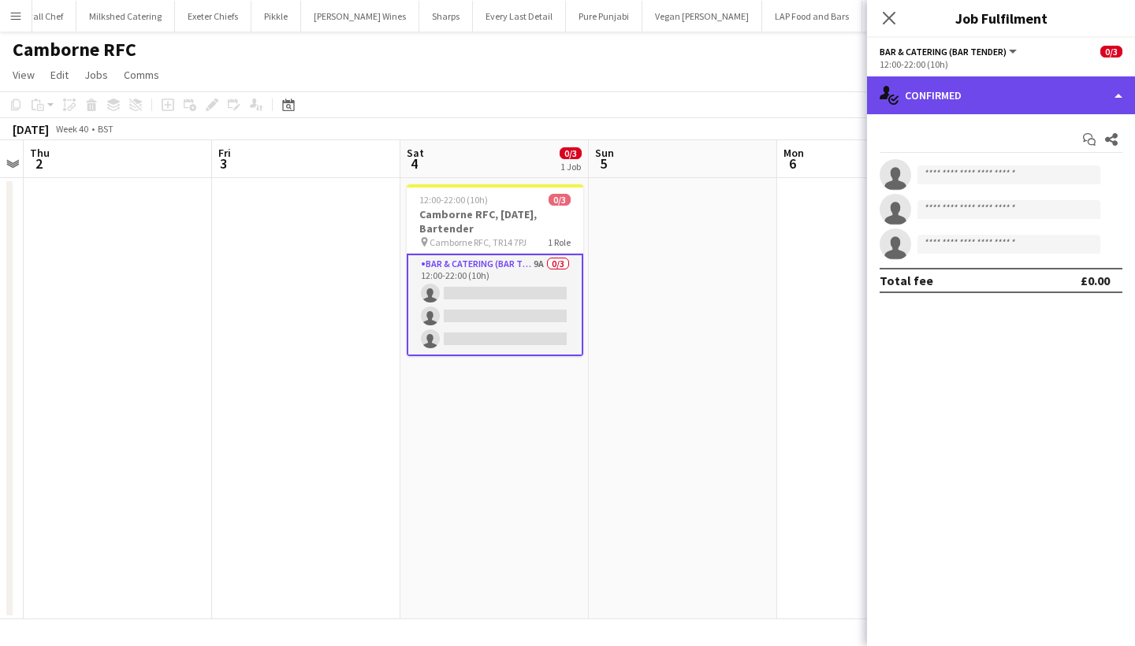
click at [987, 97] on div "single-neutral-actions-check-2 Confirmed" at bounding box center [1001, 95] width 268 height 38
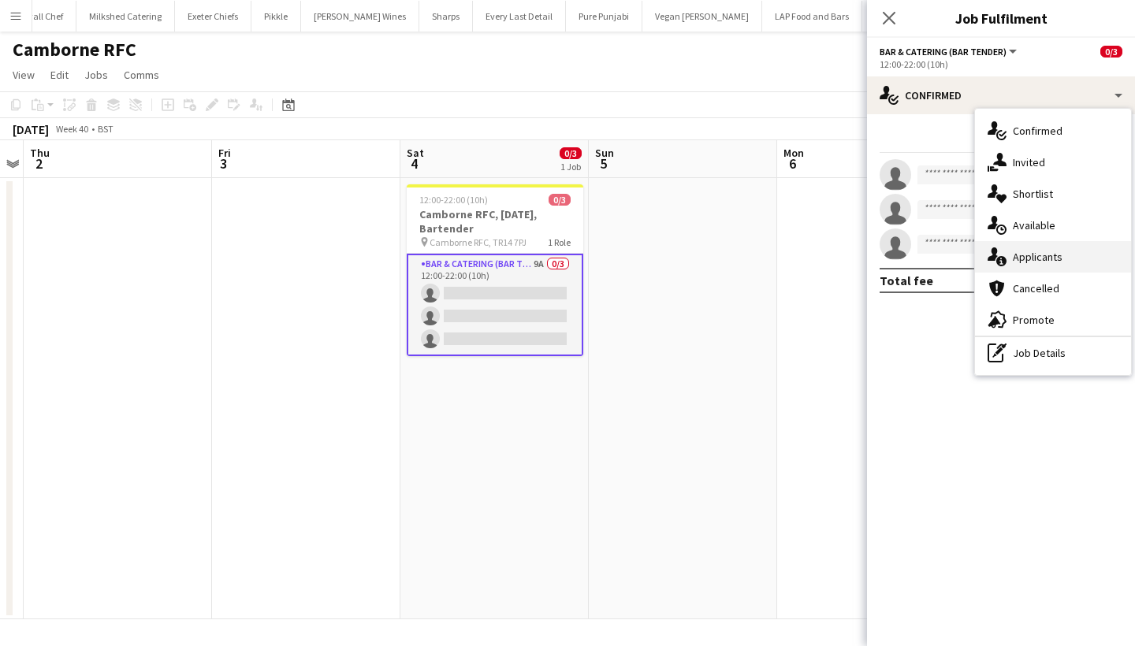
click at [1040, 263] on span "Applicants" at bounding box center [1038, 257] width 50 height 14
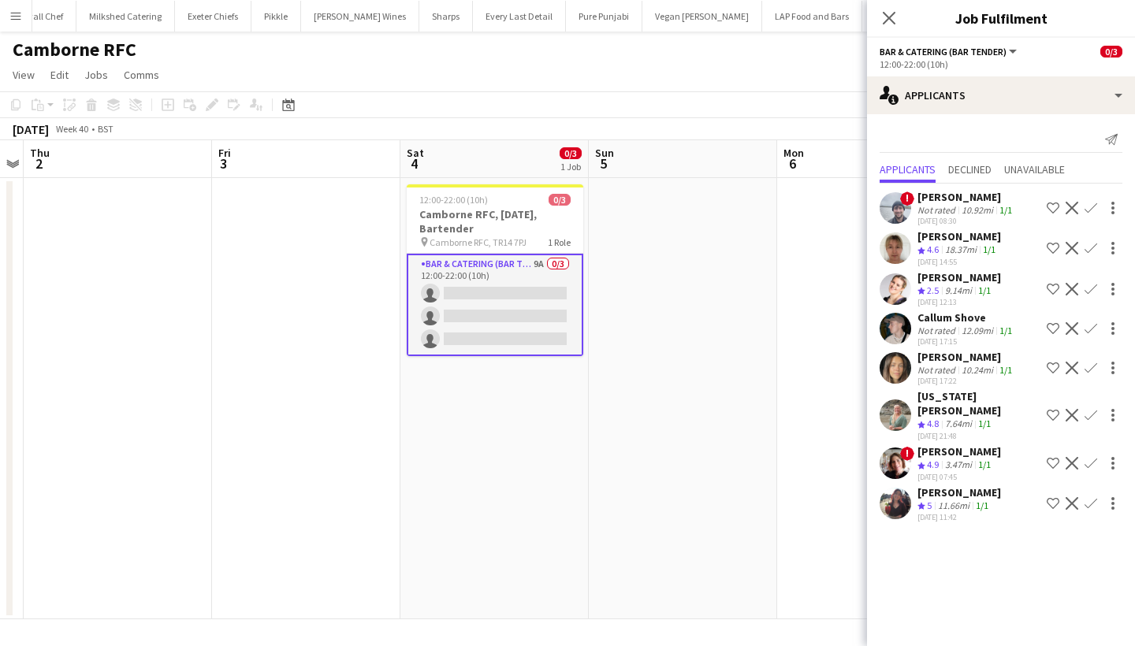
click at [1091, 497] on app-icon "Confirm" at bounding box center [1090, 503] width 13 height 13
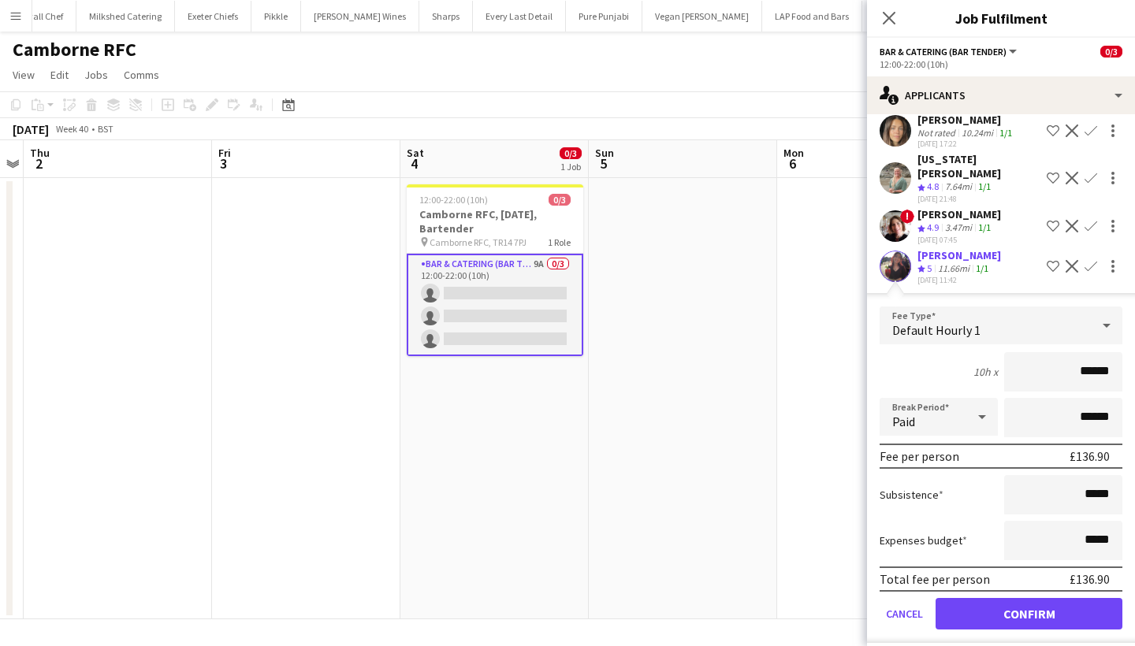
scroll to position [236, 0]
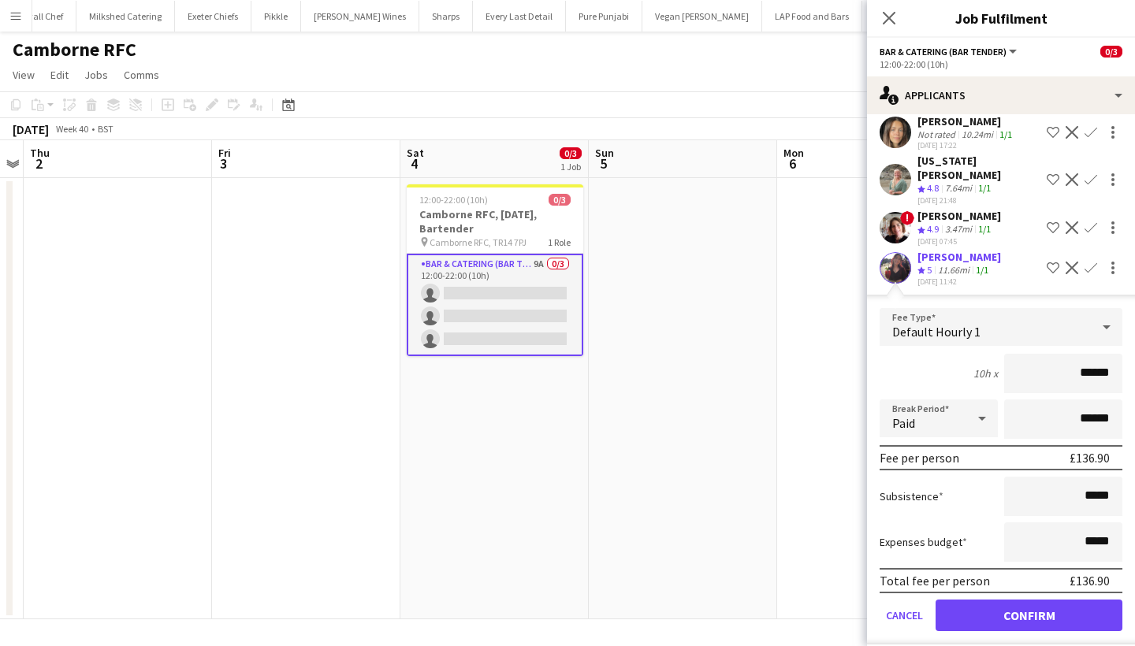
type input "******"
click at [1027, 600] on button "Confirm" at bounding box center [1028, 616] width 187 height 32
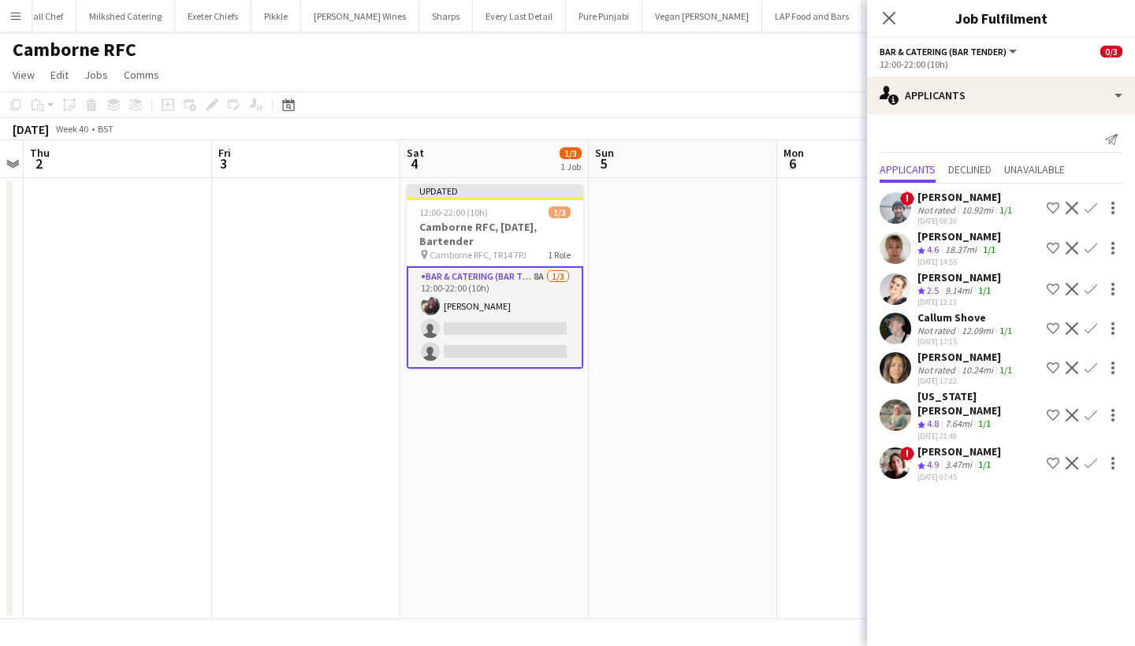
scroll to position [0, 0]
click at [1091, 326] on app-icon "Confirm" at bounding box center [1090, 328] width 13 height 13
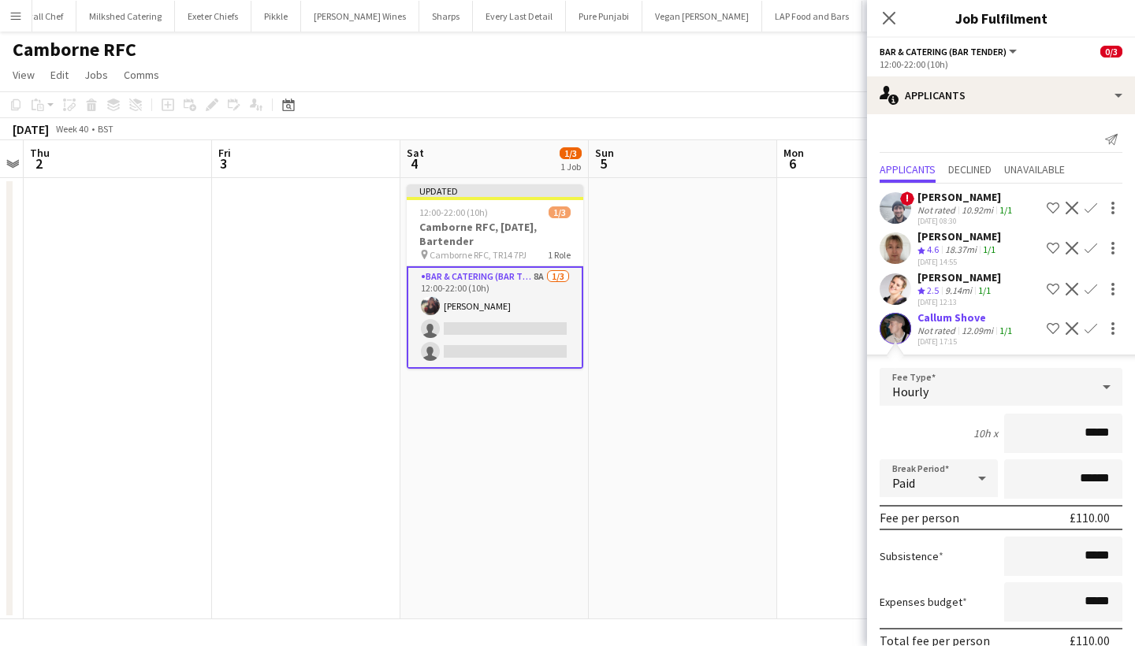
type input "******"
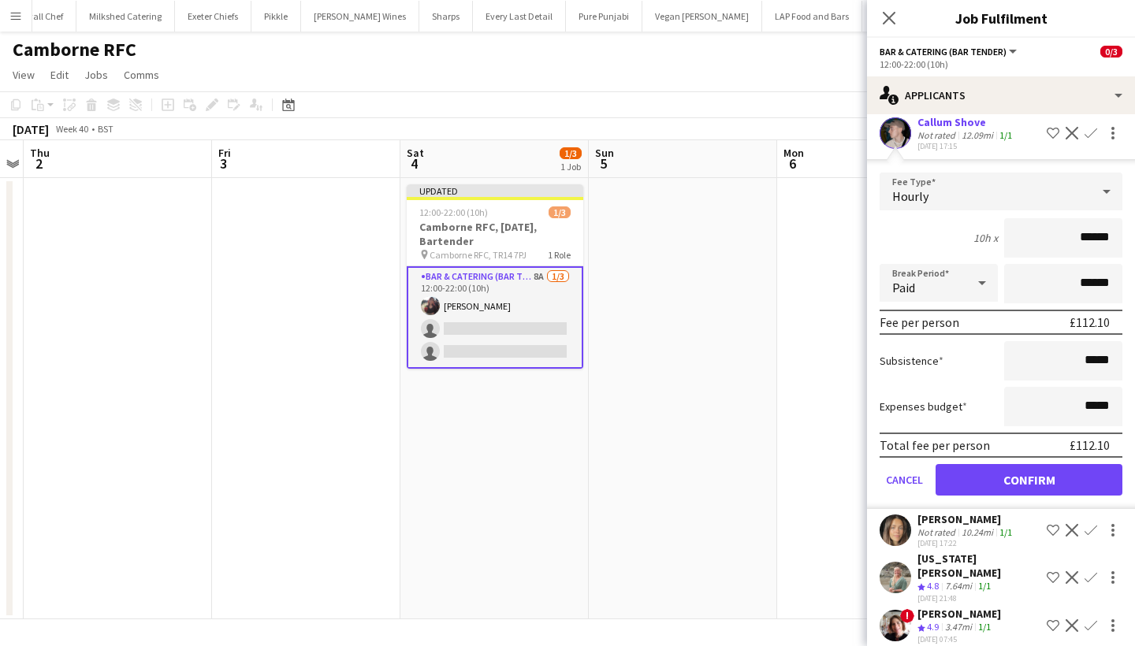
scroll to position [195, 0]
click at [1037, 481] on button "Confirm" at bounding box center [1028, 481] width 187 height 32
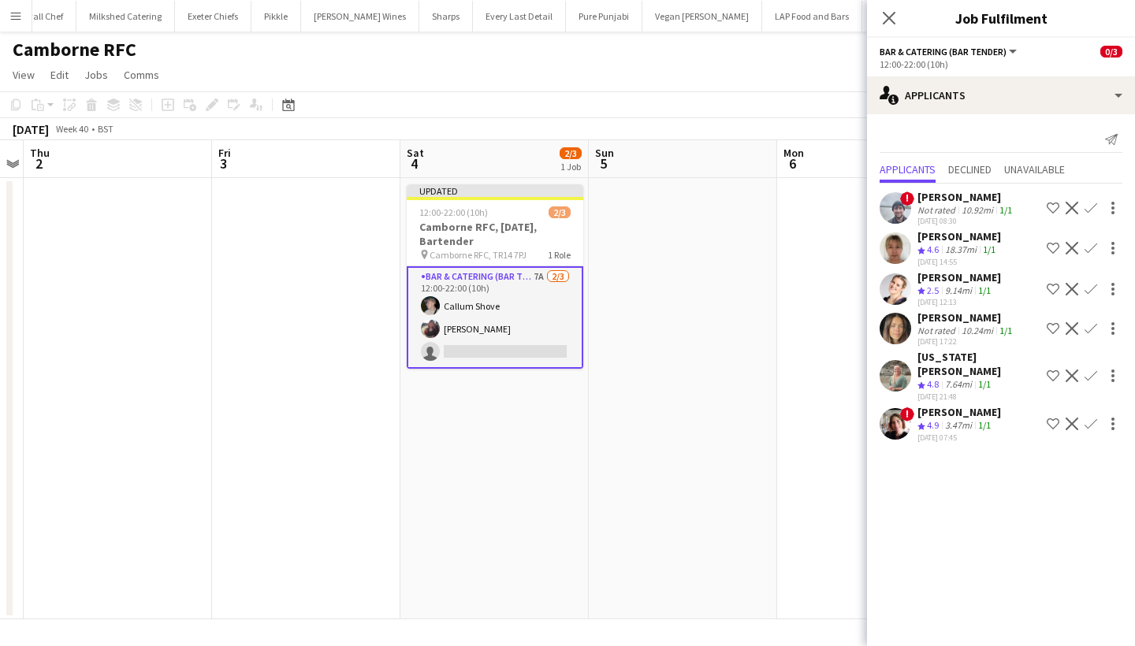
click at [1091, 211] on app-icon "Confirm" at bounding box center [1090, 208] width 13 height 13
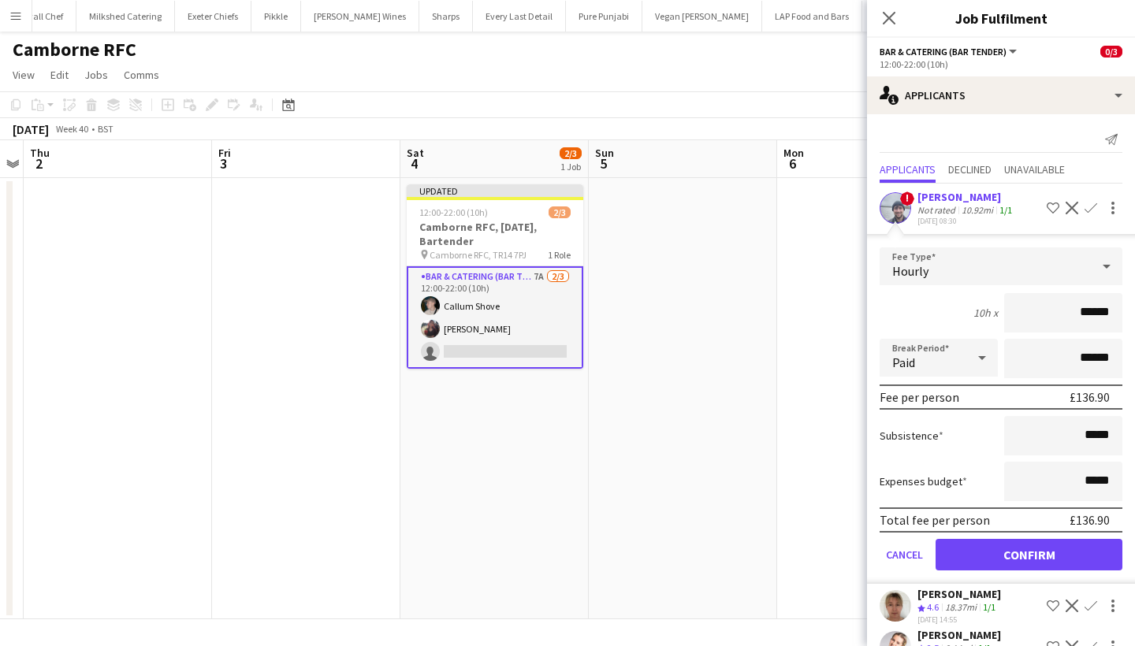
type input "******"
click at [1039, 552] on button "Confirm" at bounding box center [1028, 555] width 187 height 32
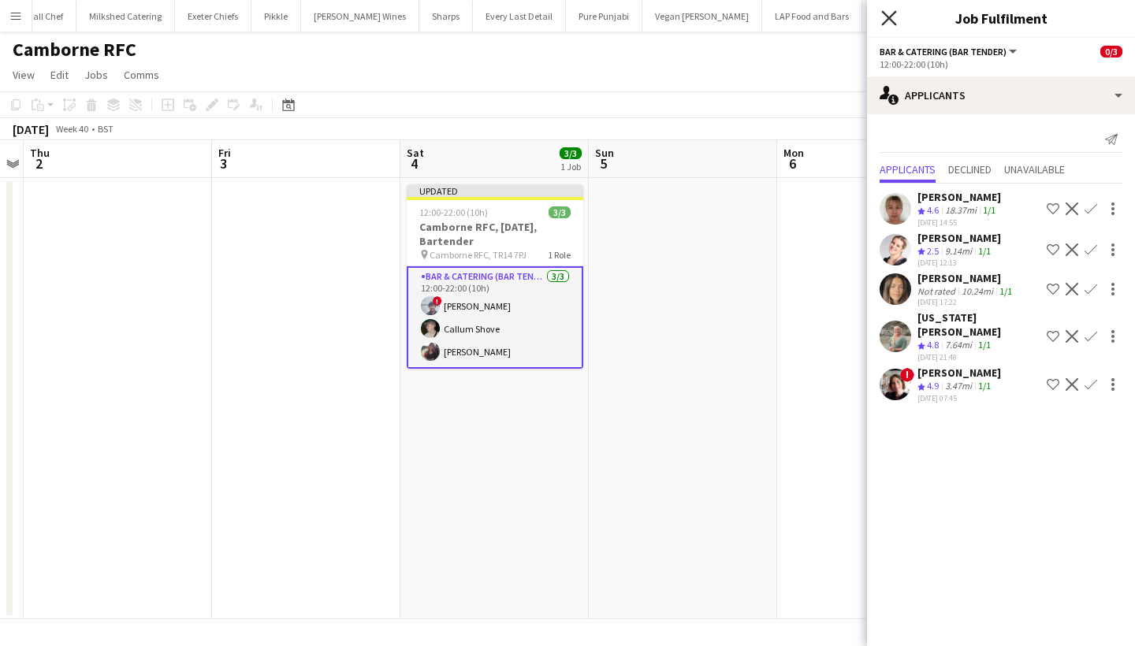
click at [891, 16] on icon at bounding box center [888, 17] width 15 height 15
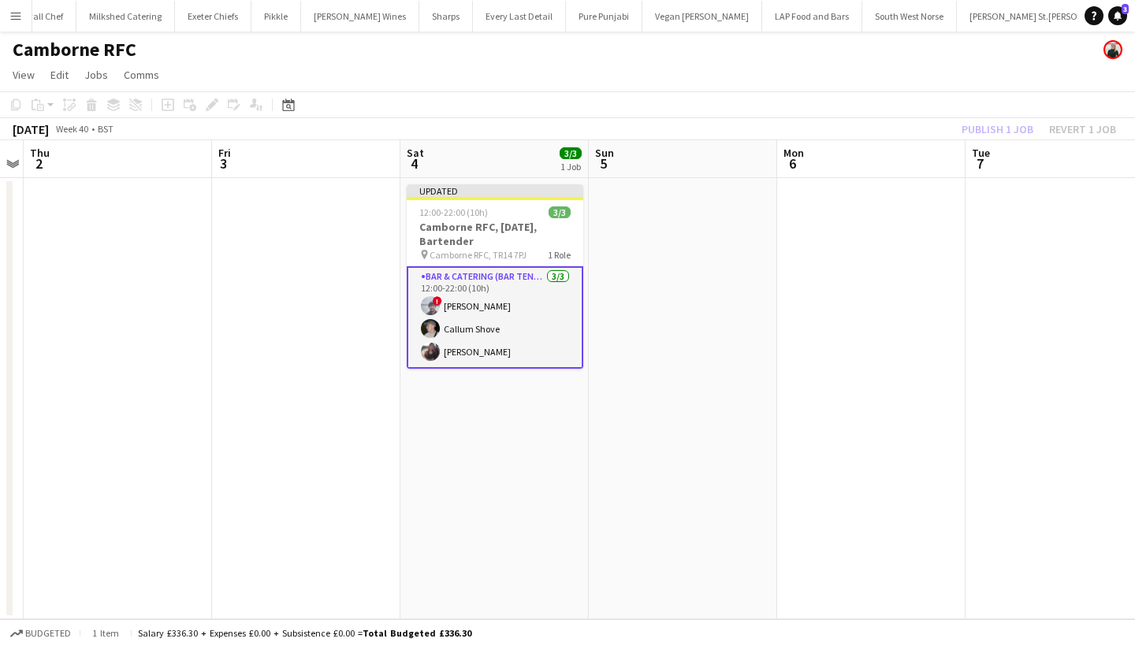
click at [994, 126] on div "Publish 1 job Revert 1 job" at bounding box center [1038, 129] width 192 height 20
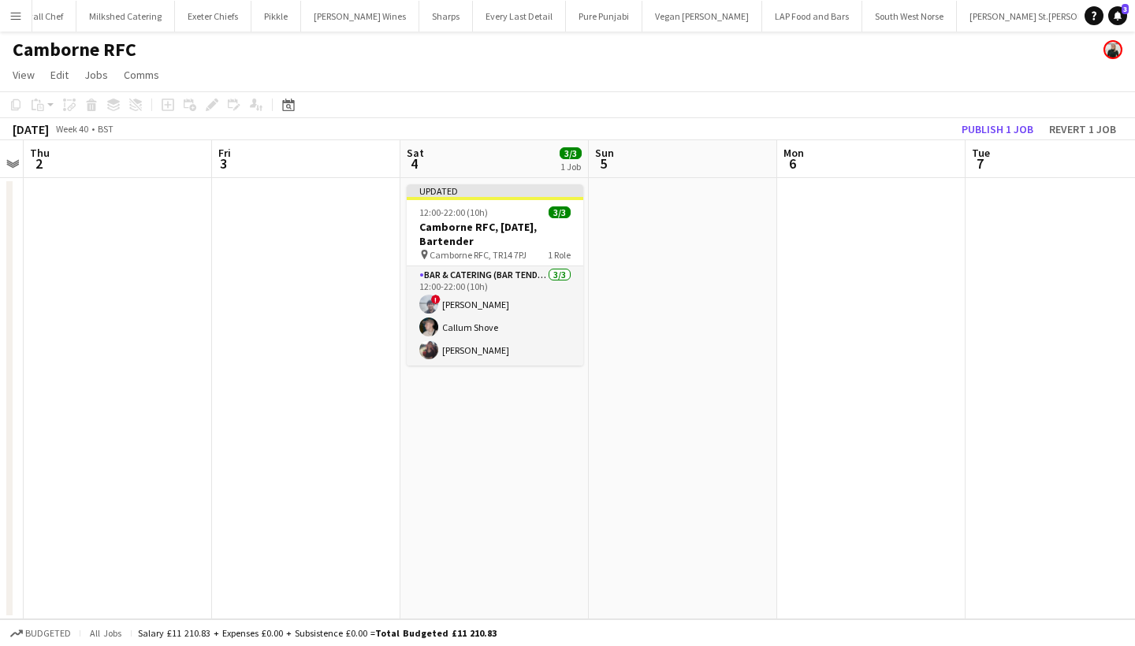
click at [994, 126] on button "Publish 1 job" at bounding box center [997, 129] width 84 height 20
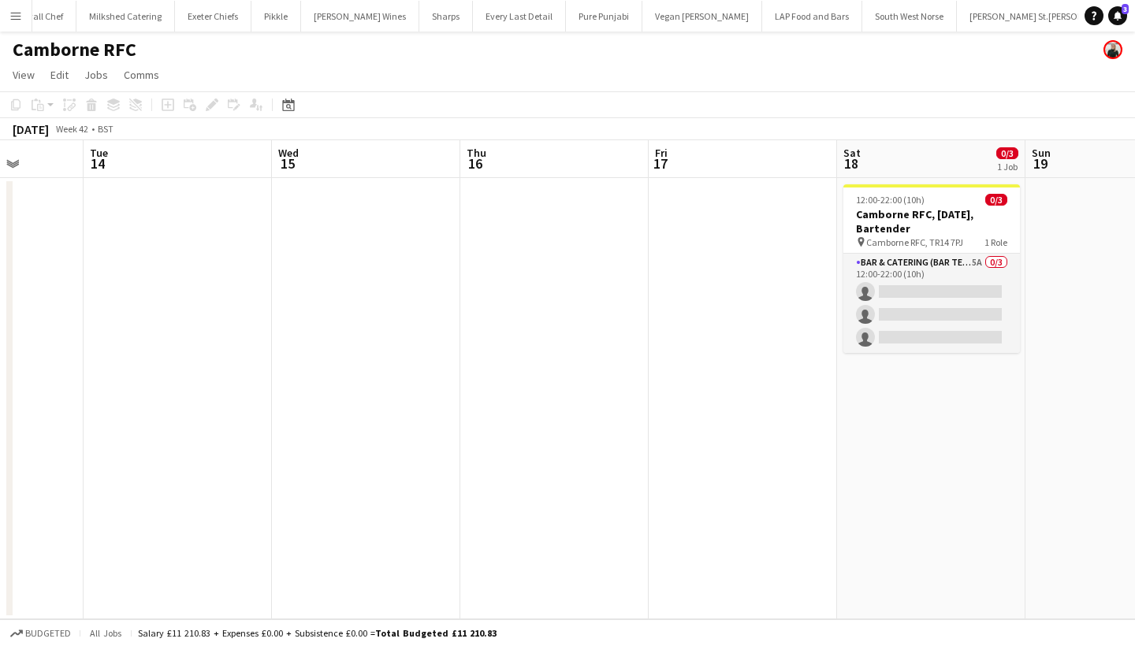
scroll to position [0, 608]
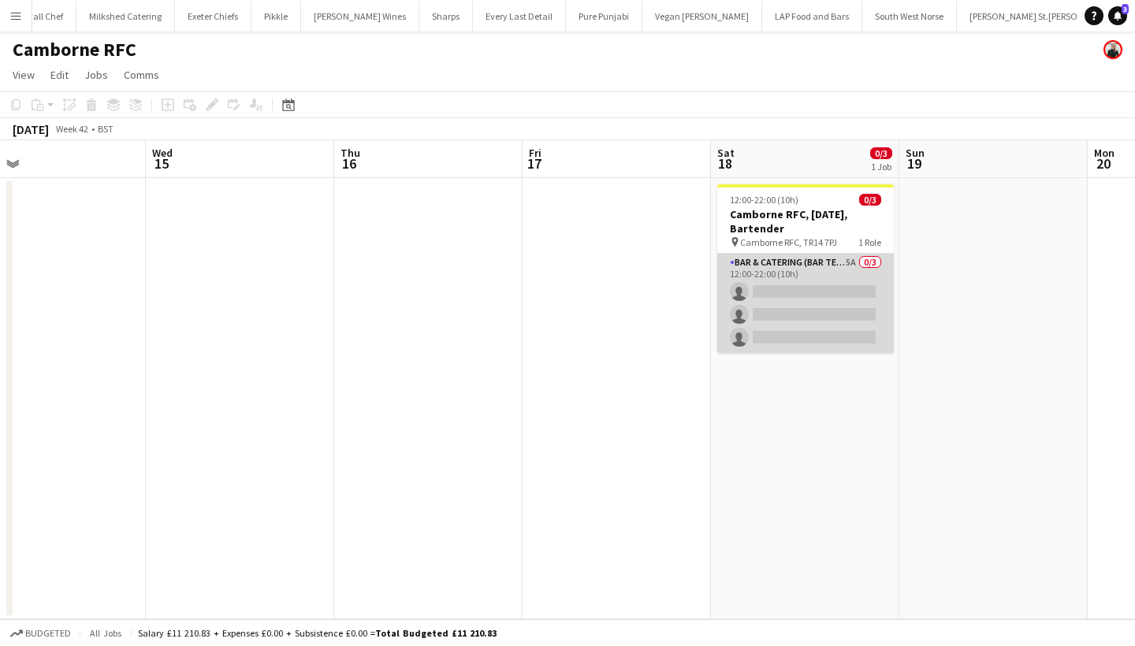
click at [842, 304] on app-card-role "Bar & Catering (Bar Tender) 5A 0/3 12:00-22:00 (10h) single-neutral-actions sin…" at bounding box center [805, 303] width 177 height 99
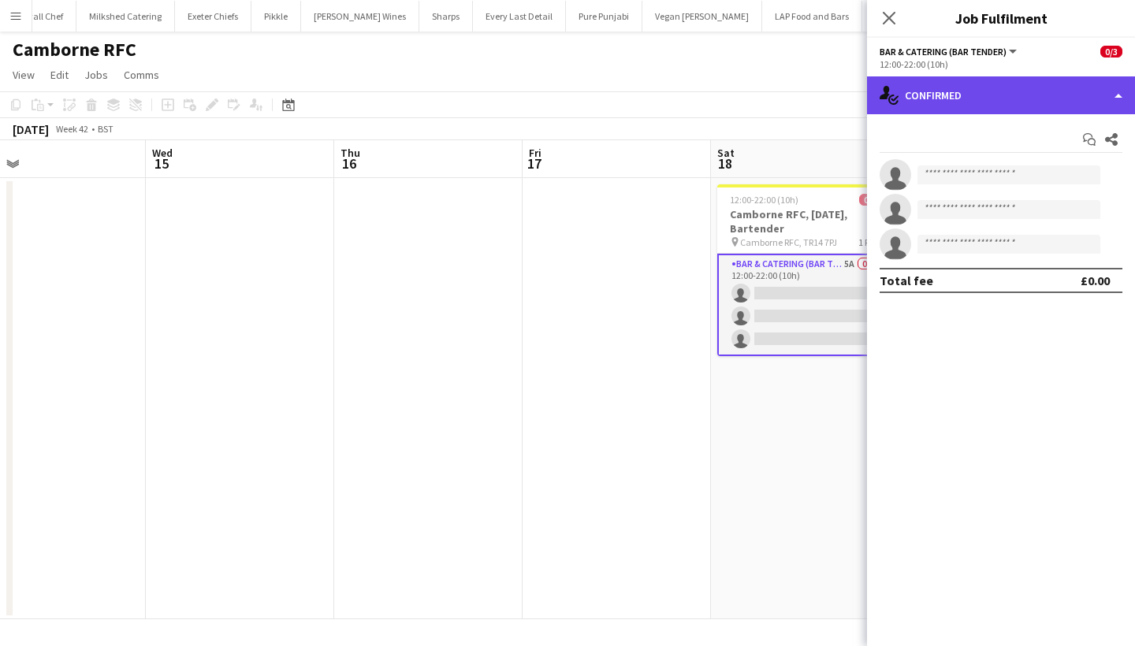
click at [975, 81] on div "single-neutral-actions-check-2 Confirmed" at bounding box center [1001, 95] width 268 height 38
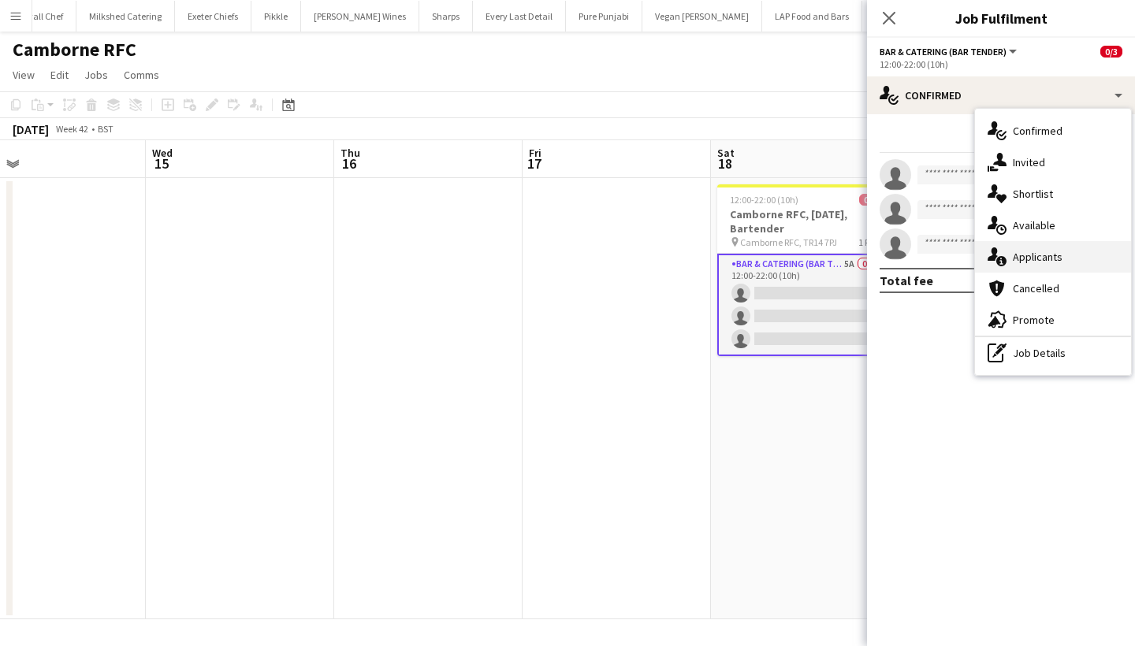
click at [1022, 262] on span "Applicants" at bounding box center [1038, 257] width 50 height 14
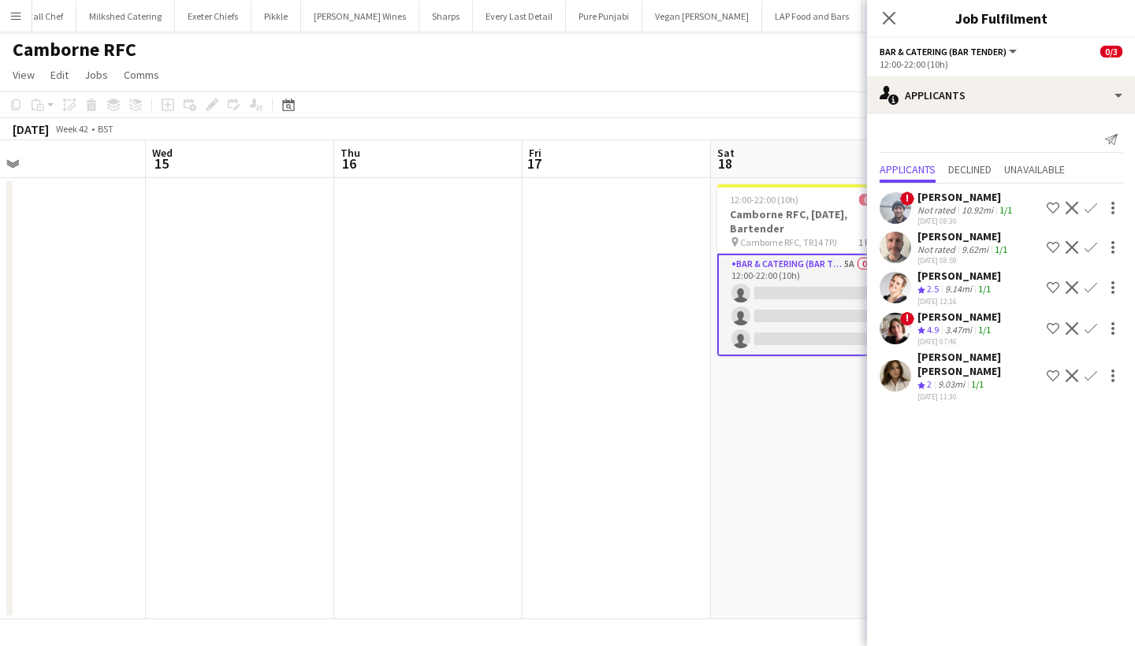
click at [1098, 246] on button "Confirm" at bounding box center [1090, 247] width 19 height 19
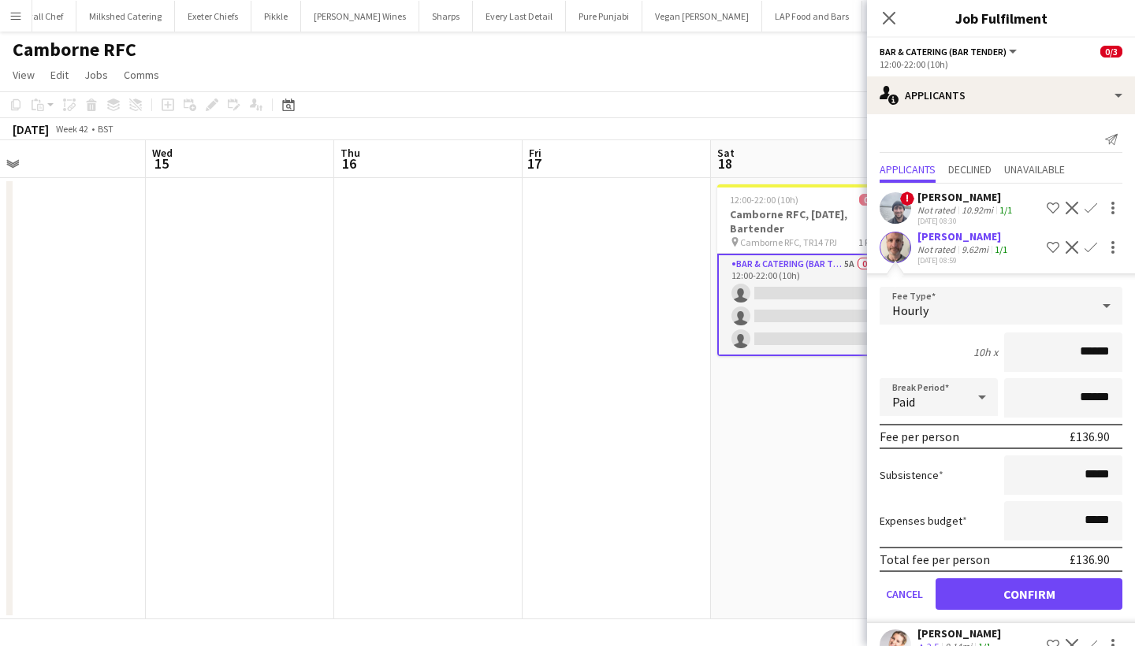
type input "******"
click at [991, 595] on button "Confirm" at bounding box center [1028, 594] width 187 height 32
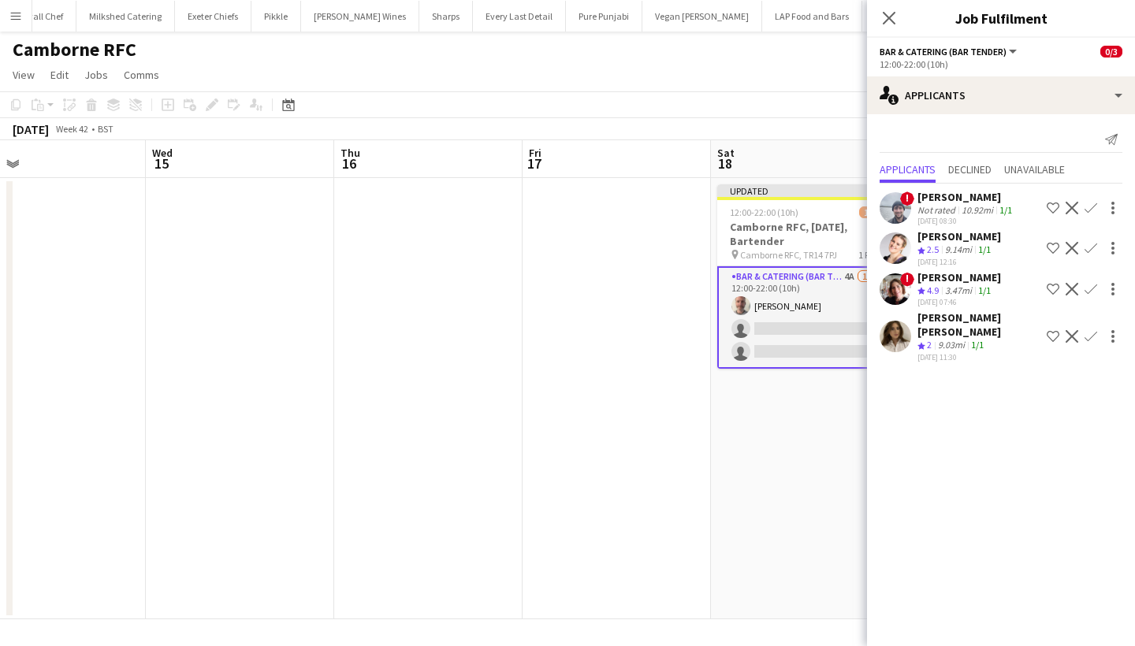
click at [1094, 202] on app-icon "Confirm" at bounding box center [1090, 208] width 13 height 13
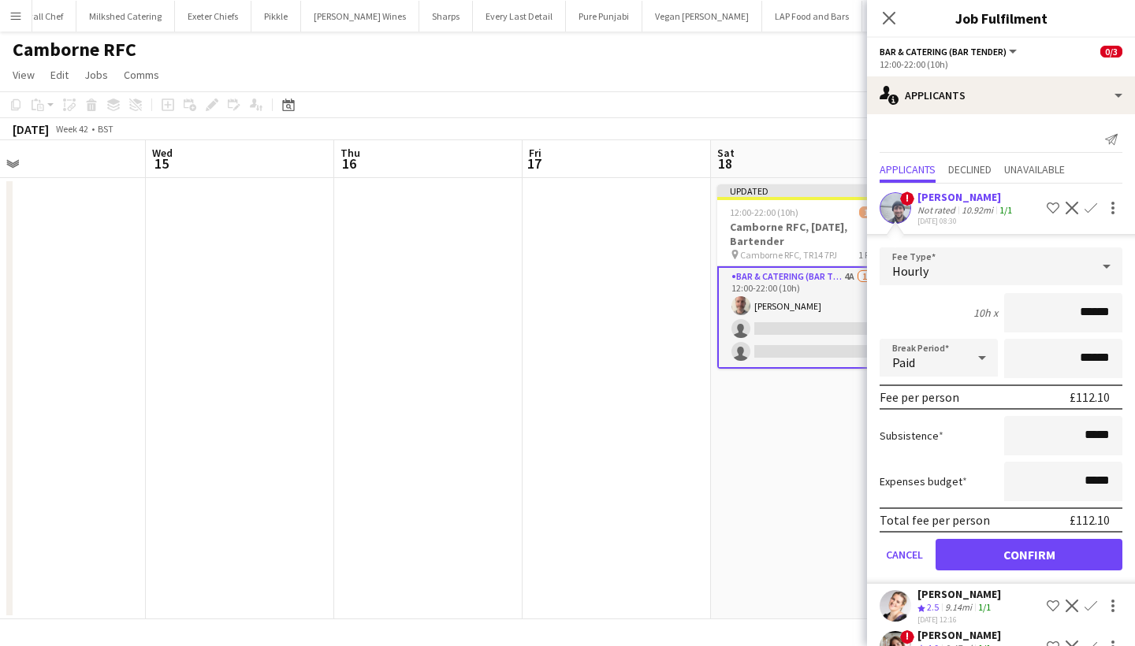
click at [834, 314] on app-card-role "Bar & Catering (Bar Tender) 4A 1/3 12:00-22:00 (10h) Richard James single-neutr…" at bounding box center [805, 317] width 177 height 102
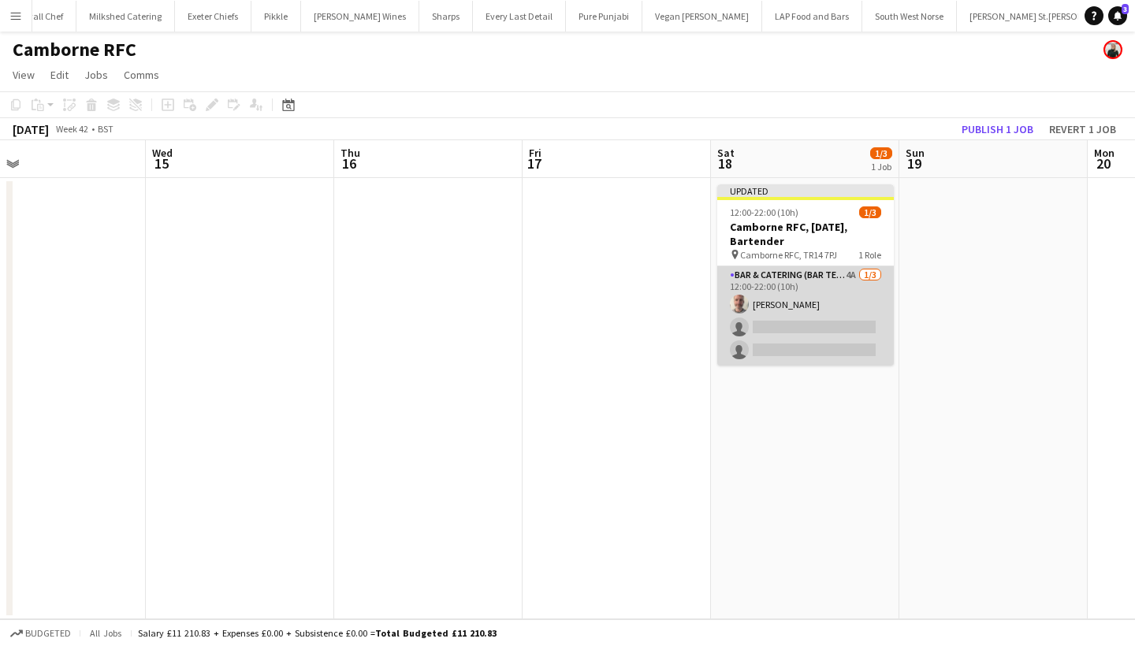
click at [827, 299] on app-card-role "Bar & Catering (Bar Tender) 4A 1/3 12:00-22:00 (10h) Richard James single-neutr…" at bounding box center [805, 315] width 177 height 99
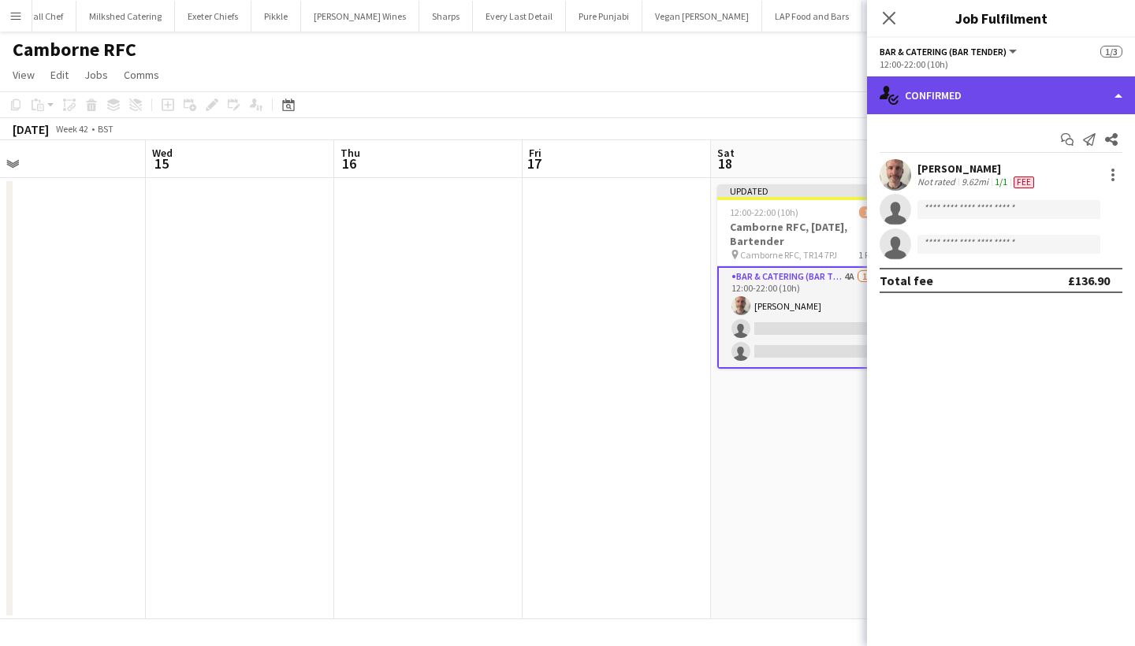
click at [997, 83] on div "single-neutral-actions-check-2 Confirmed" at bounding box center [1001, 95] width 268 height 38
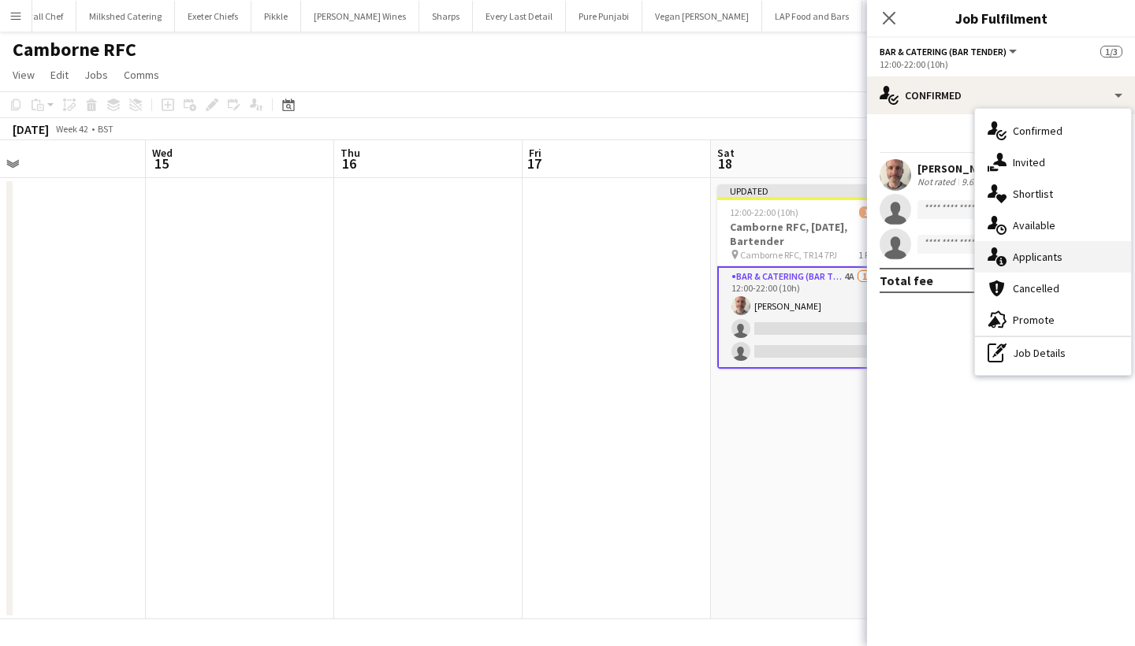
click at [1042, 249] on div "single-neutral-actions-information Applicants" at bounding box center [1053, 257] width 156 height 32
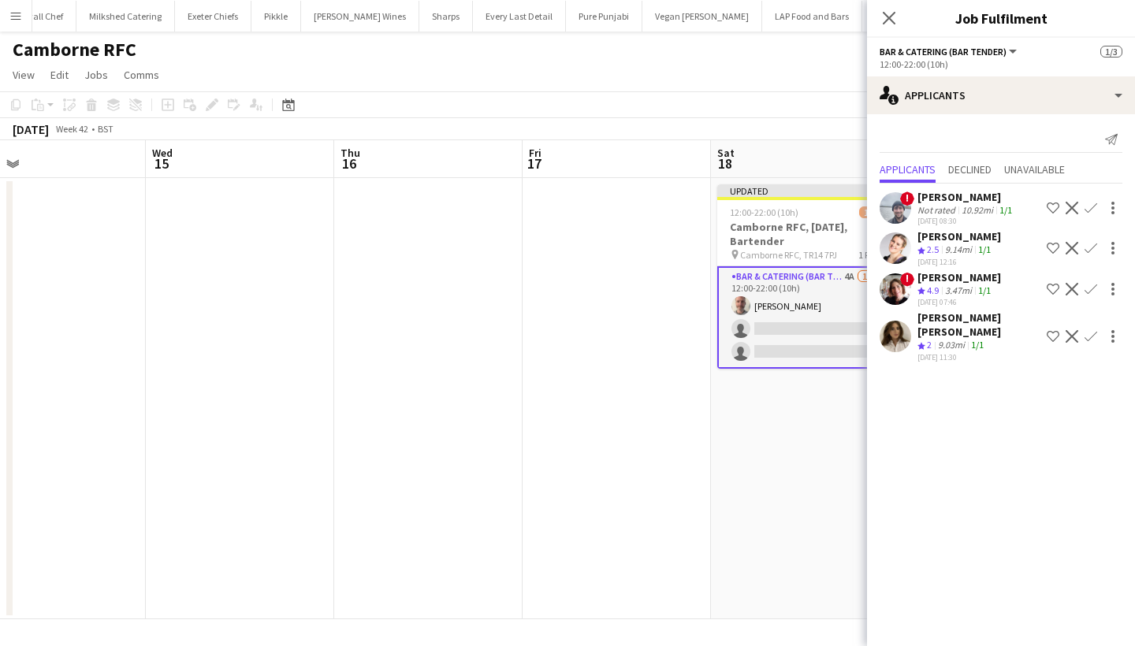
click at [1083, 206] on button "Confirm" at bounding box center [1090, 208] width 19 height 19
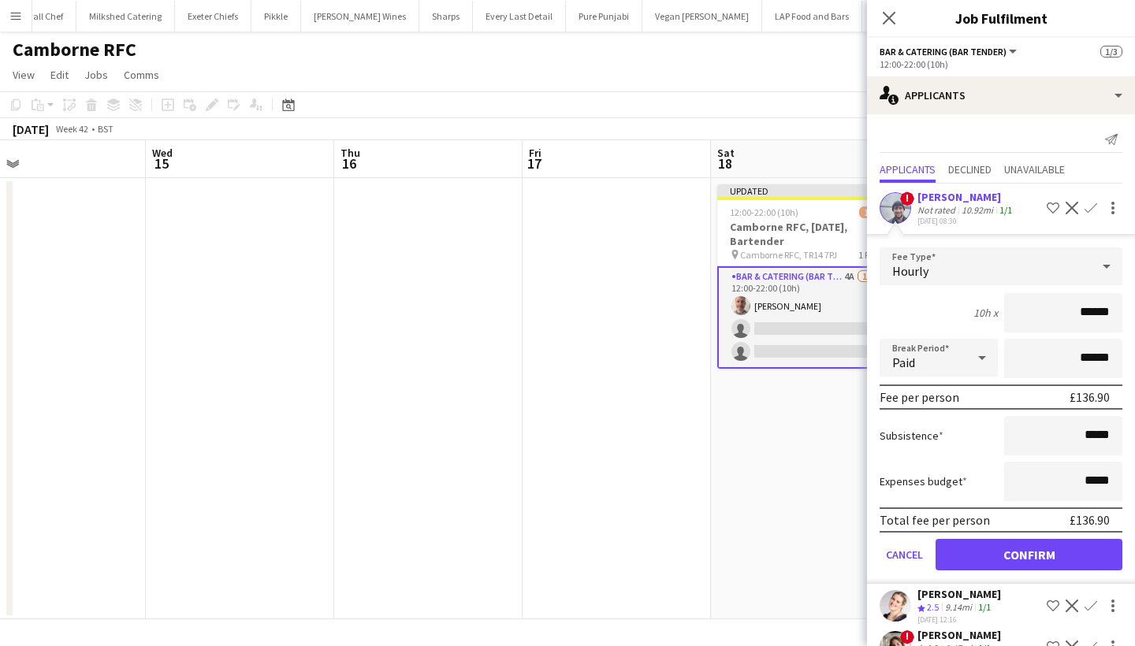
type input "******"
click at [1028, 552] on button "Confirm" at bounding box center [1028, 555] width 187 height 32
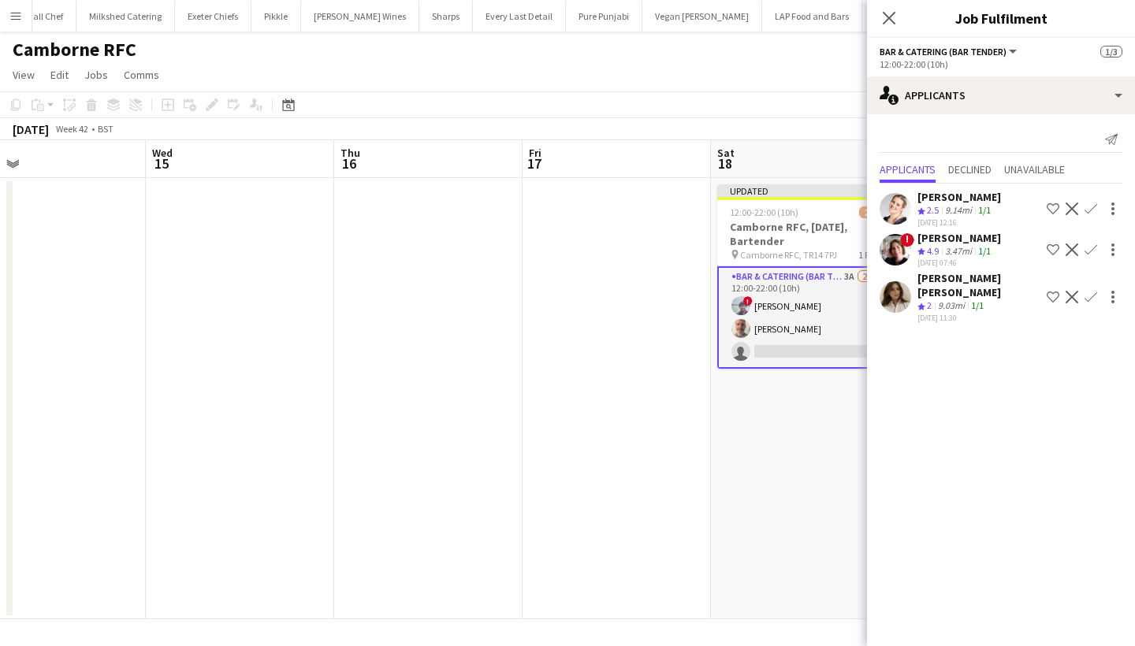
click at [1090, 249] on app-icon "Confirm" at bounding box center [1090, 249] width 13 height 13
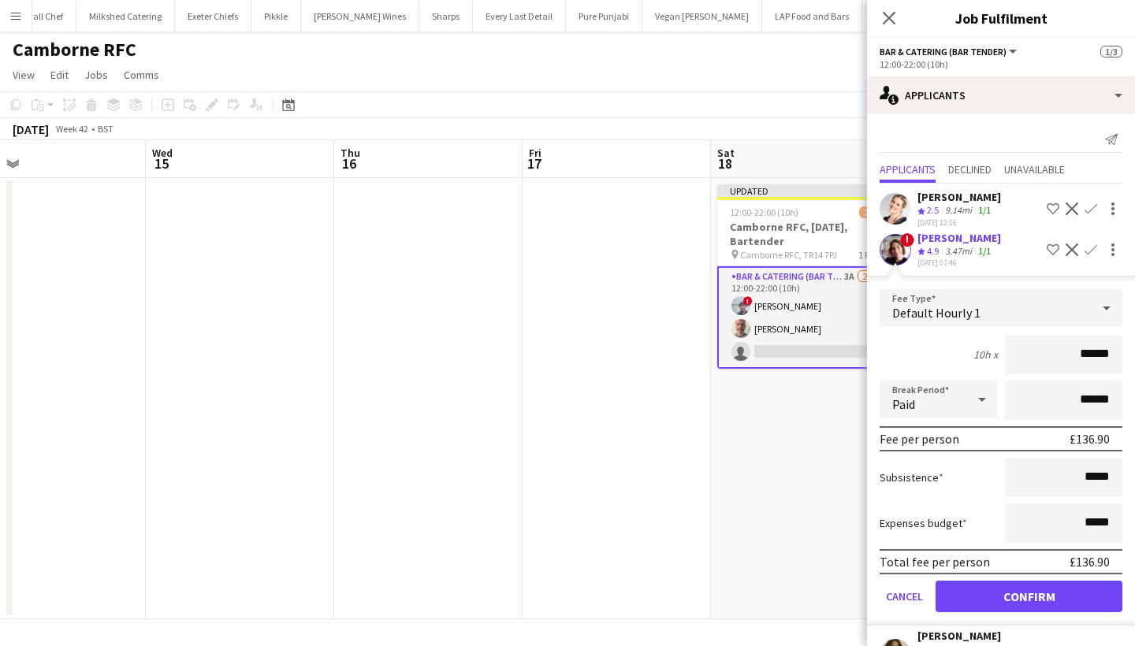
type input "******"
click at [980, 595] on button "Confirm" at bounding box center [1028, 597] width 187 height 32
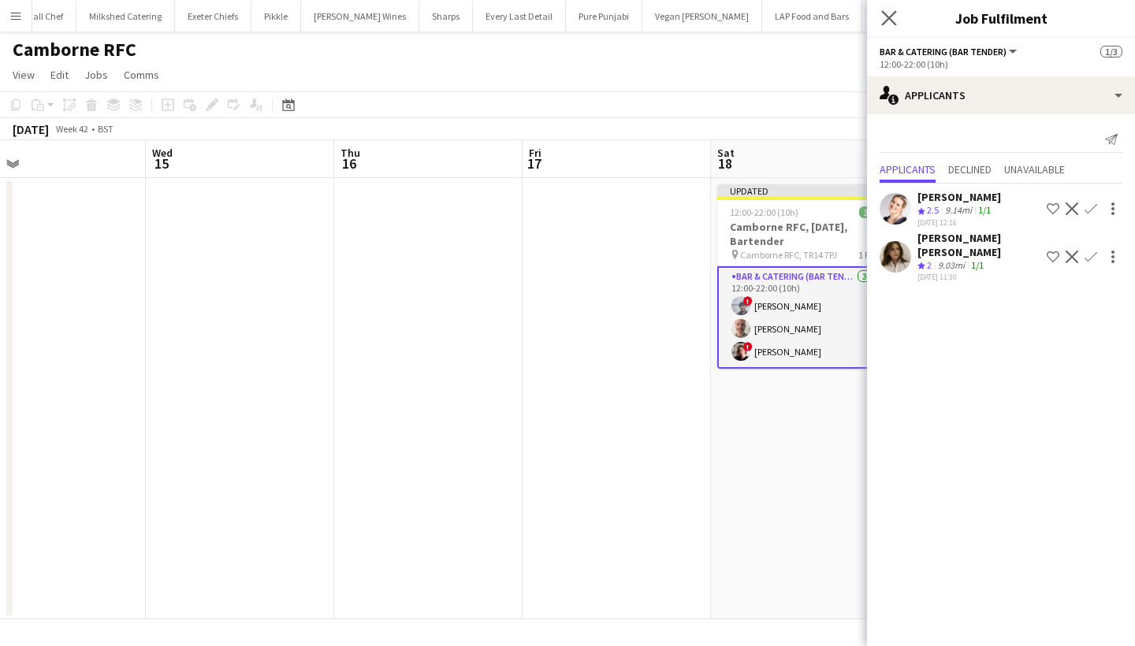
click at [893, 10] on app-icon "Close pop-in" at bounding box center [889, 18] width 23 height 23
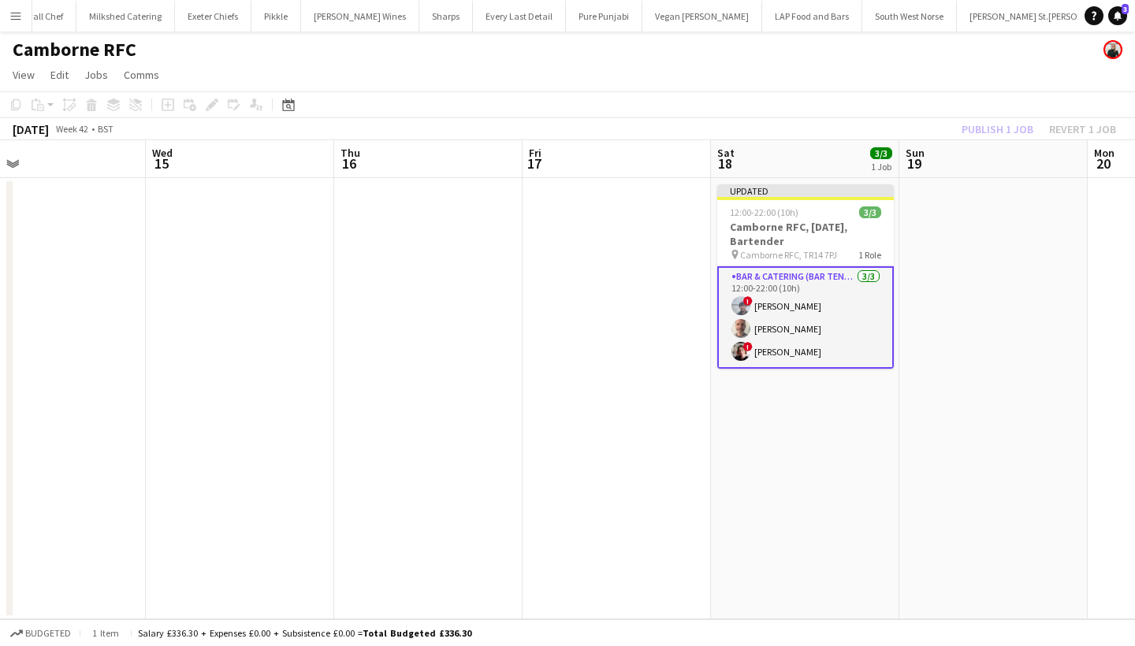
click at [981, 124] on div "Publish 1 job Revert 1 job" at bounding box center [1038, 129] width 192 height 20
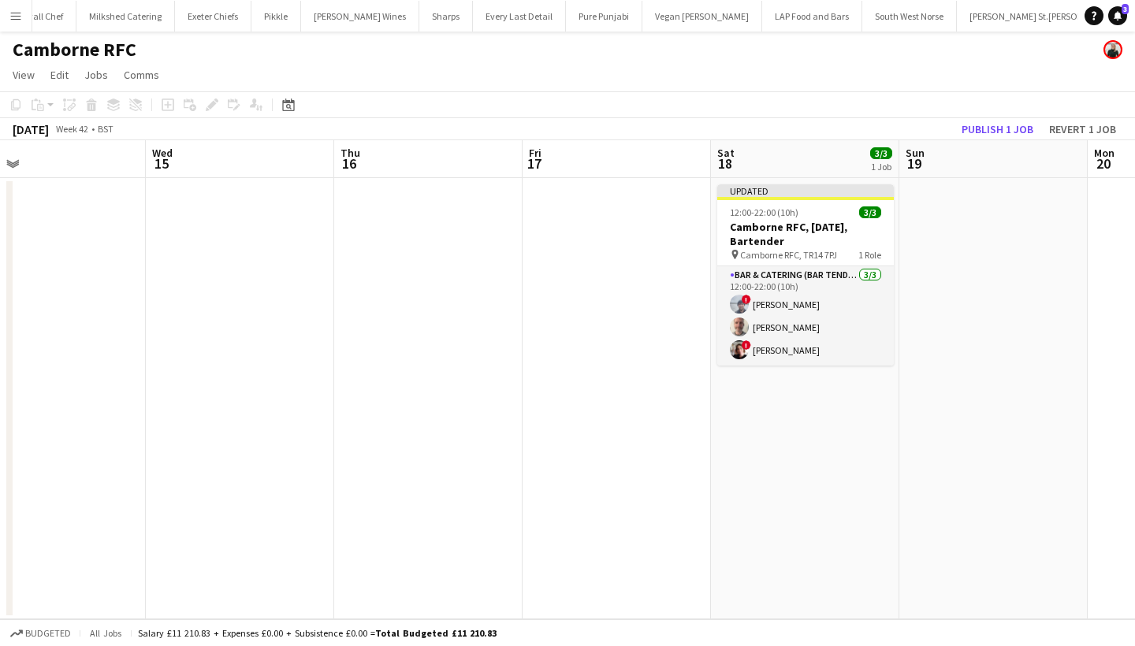
click at [981, 124] on button "Publish 1 job" at bounding box center [997, 129] width 84 height 20
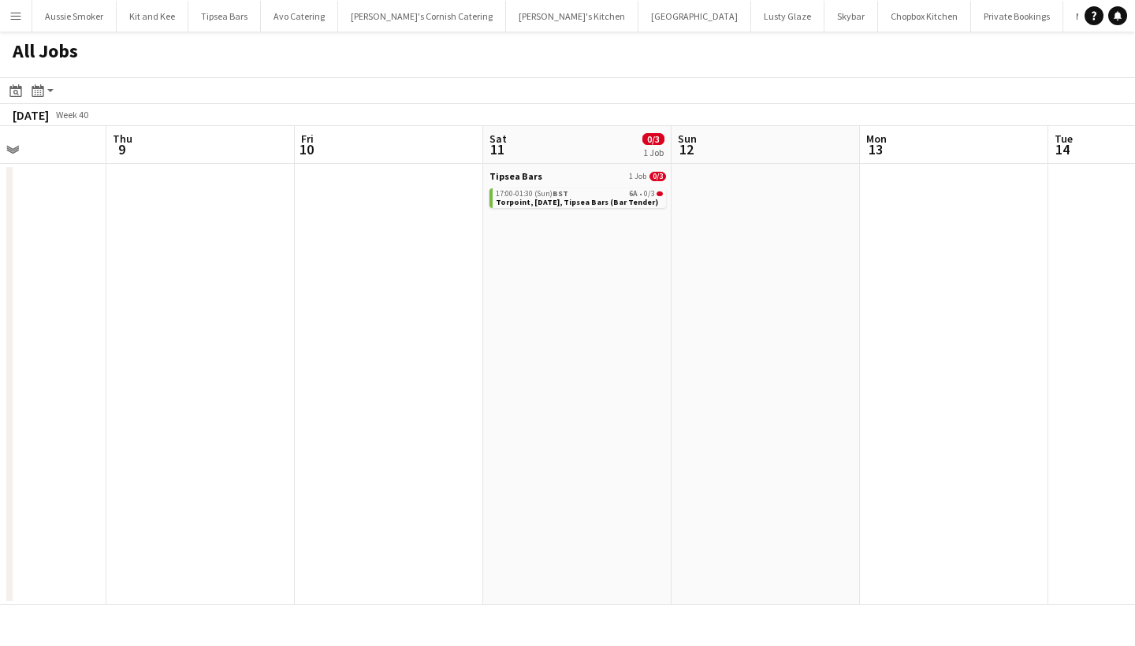
scroll to position [0, 459]
click at [573, 199] on span "Torpoint, 11th October, Tipsea Bars (Bar Tender)" at bounding box center [577, 202] width 162 height 10
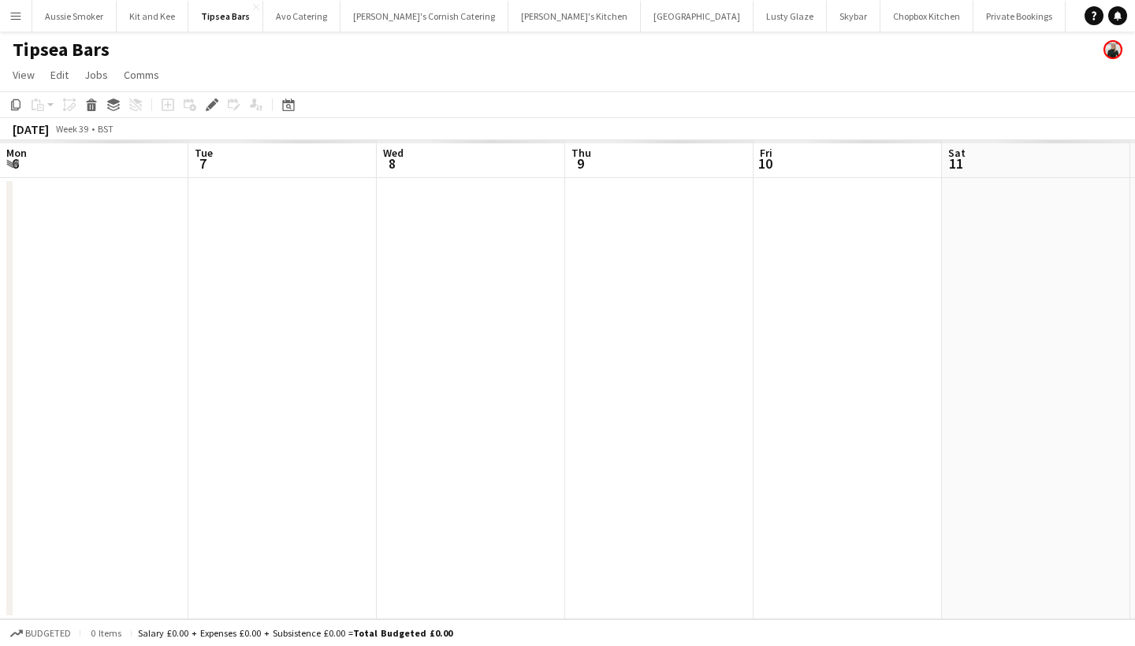
scroll to position [0, 541]
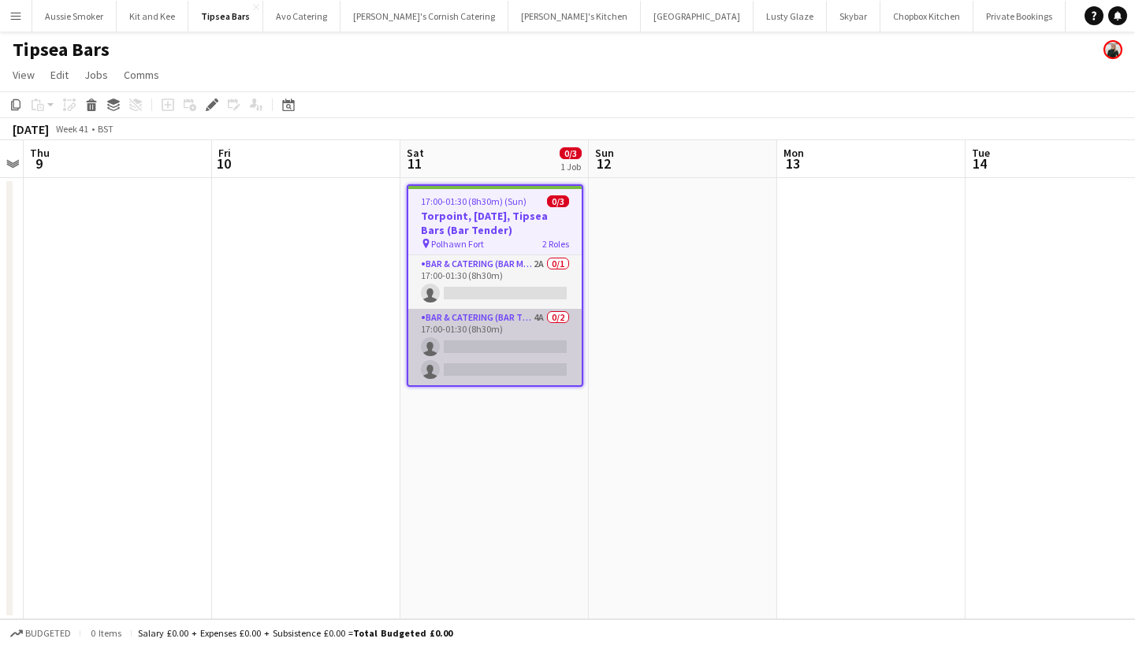
click at [515, 331] on app-card-role "Bar & Catering (Bar Tender) 4A 0/2 17:00-01:30 (8h30m) single-neutral-actions s…" at bounding box center [494, 347] width 173 height 76
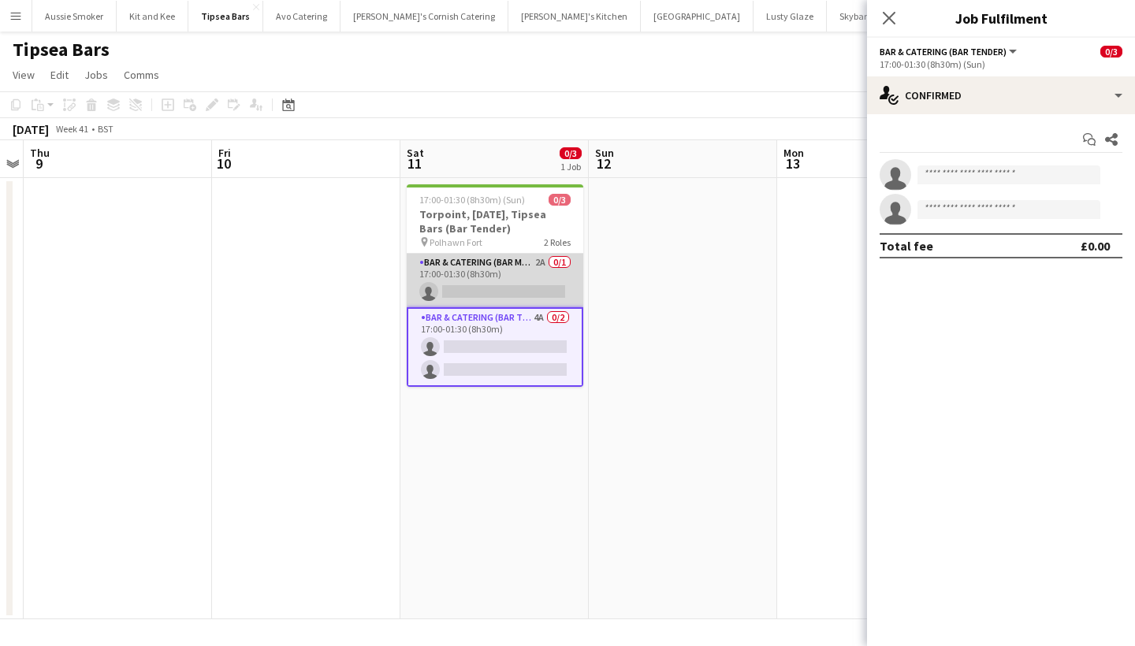
click at [536, 284] on app-card-role "Bar & Catering (Bar Manager) 2A 0/1 17:00-01:30 (8h30m) single-neutral-actions" at bounding box center [495, 281] width 177 height 54
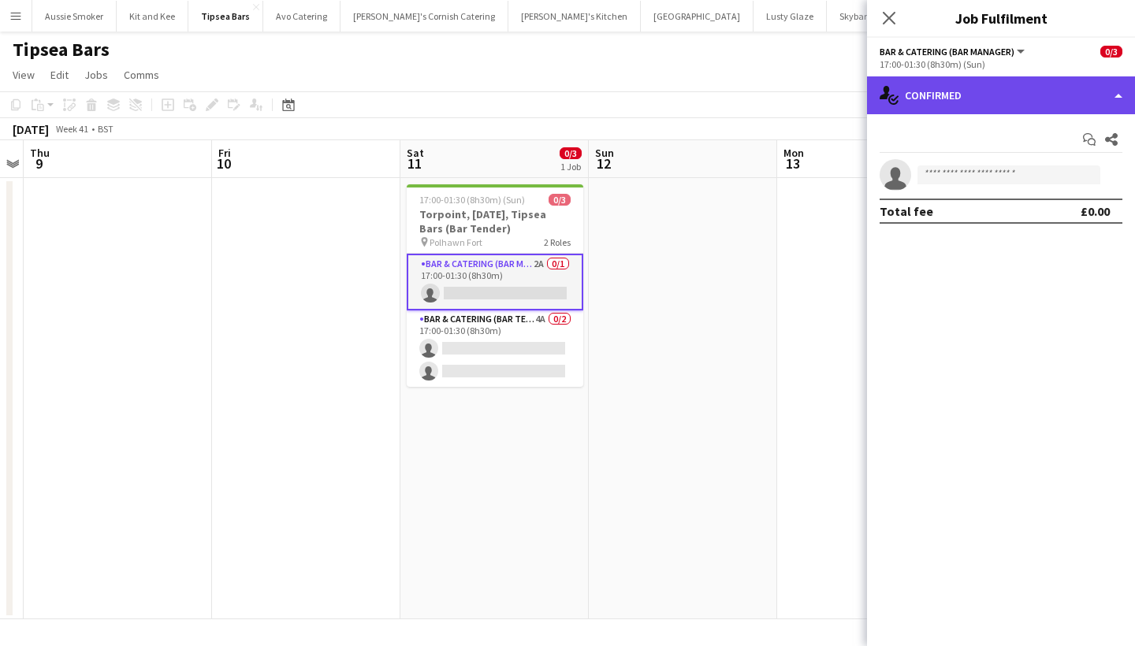
click at [970, 102] on div "single-neutral-actions-check-2 Confirmed" at bounding box center [1001, 95] width 268 height 38
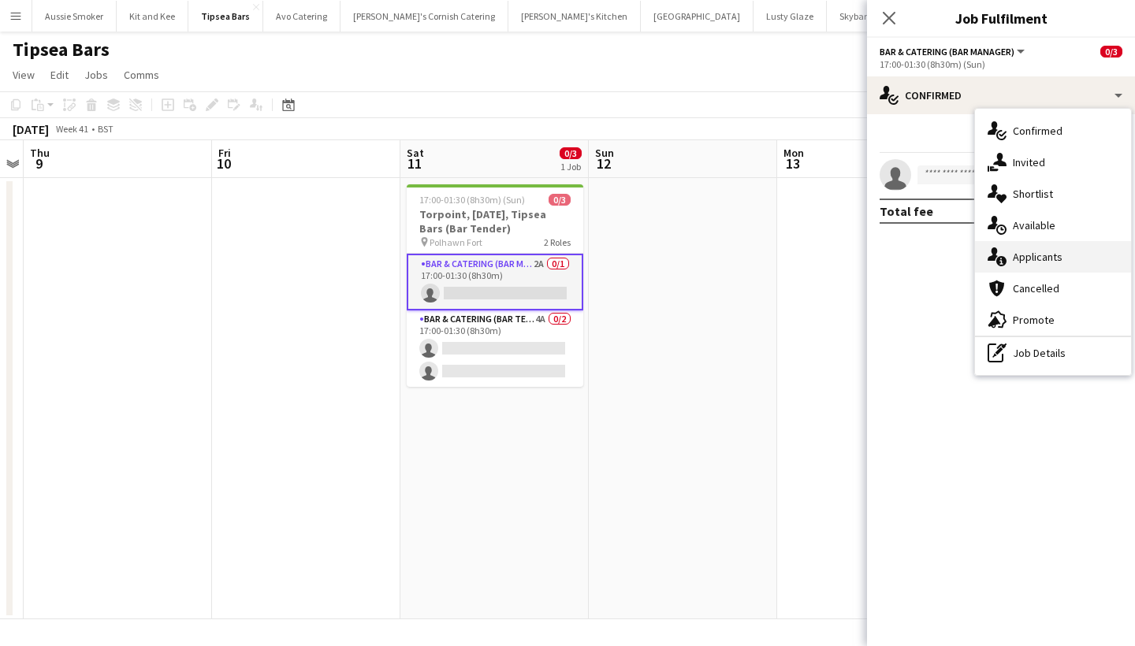
click at [1018, 251] on span "Applicants" at bounding box center [1038, 257] width 50 height 14
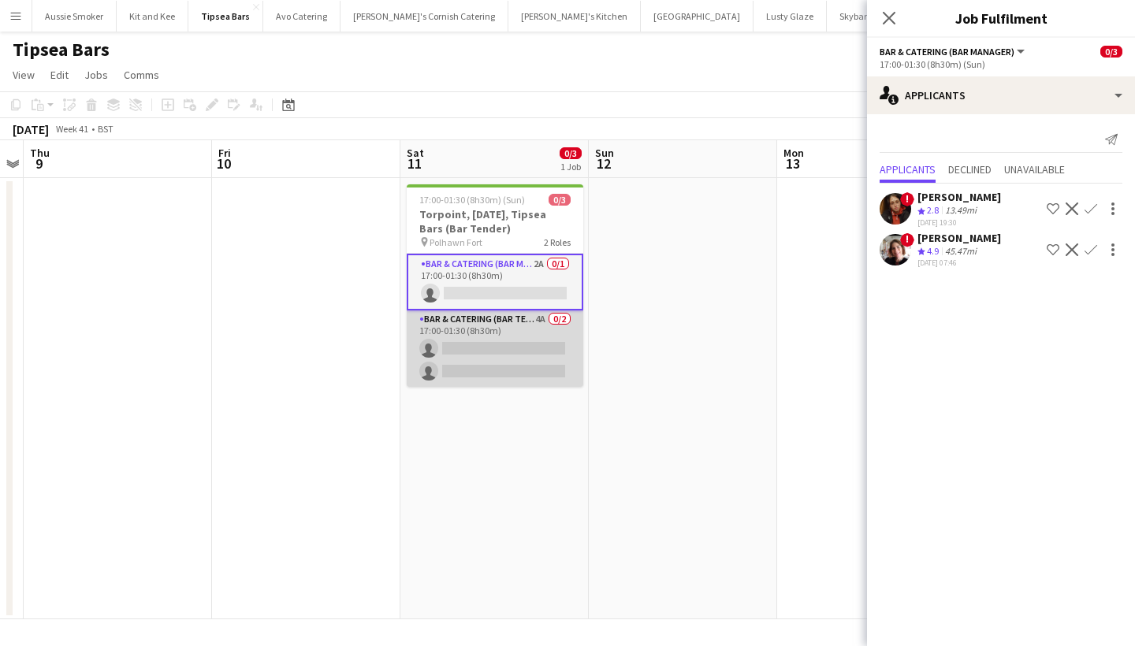
click at [485, 362] on app-card-role "Bar & Catering (Bar Tender) 4A 0/2 17:00-01:30 (8h30m) single-neutral-actions s…" at bounding box center [495, 348] width 177 height 76
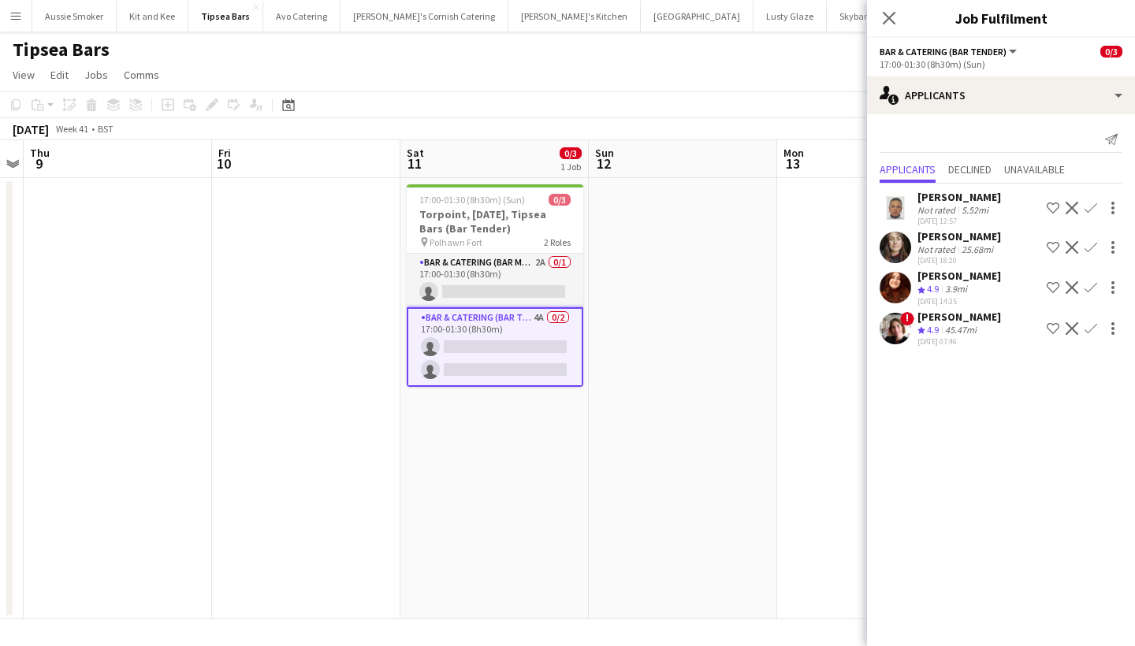
click at [1091, 287] on app-icon "Confirm" at bounding box center [1090, 287] width 13 height 13
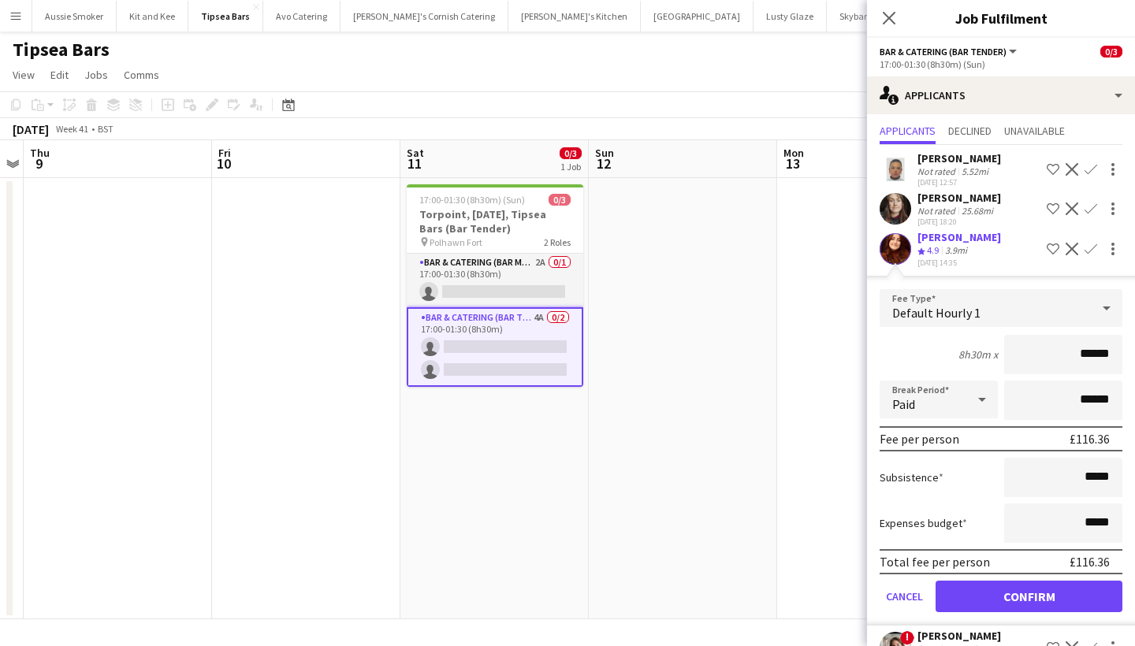
scroll to position [43, 0]
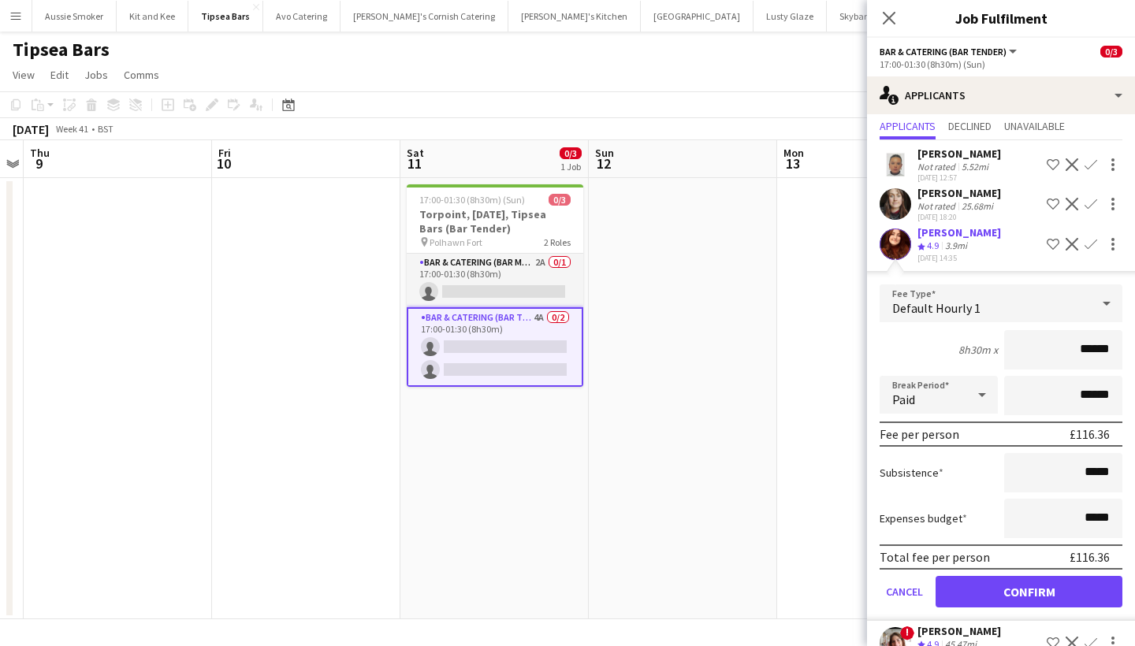
type input "******"
click at [1020, 596] on button "Confirm" at bounding box center [1028, 592] width 187 height 32
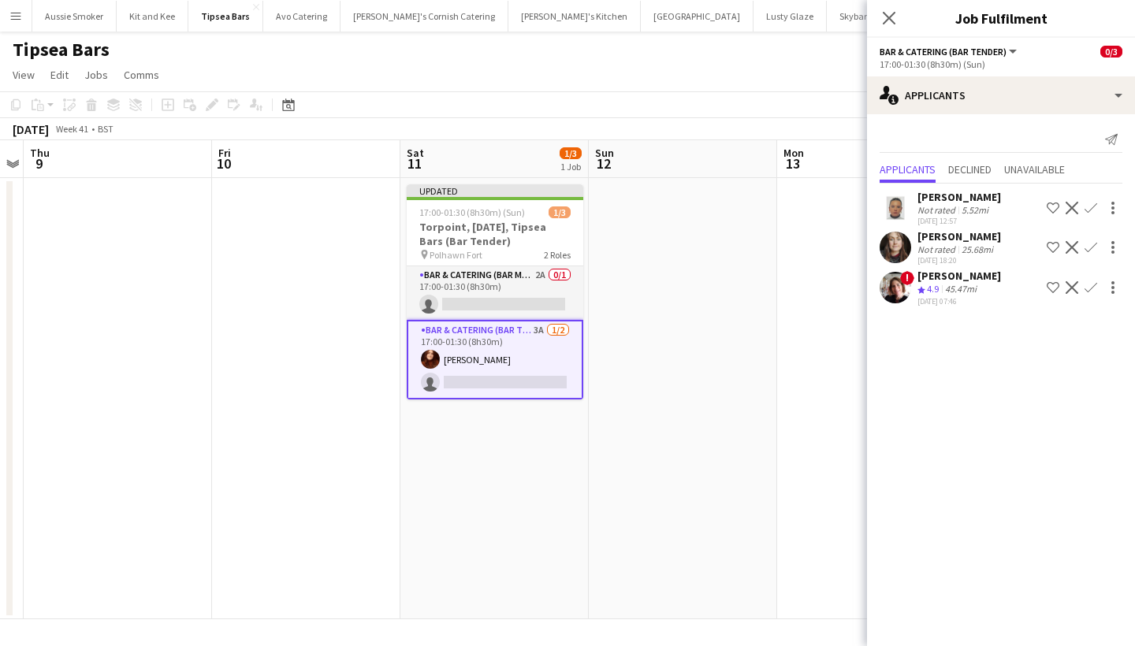
scroll to position [0, 0]
click at [1090, 249] on app-icon "Confirm" at bounding box center [1090, 247] width 13 height 13
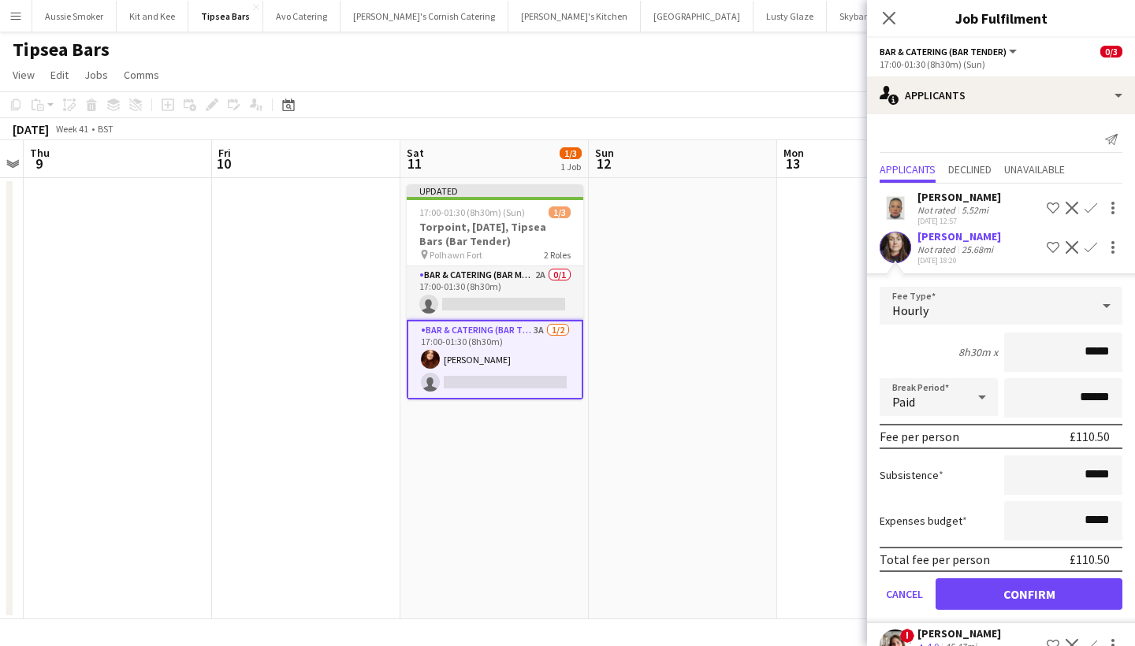
type input "******"
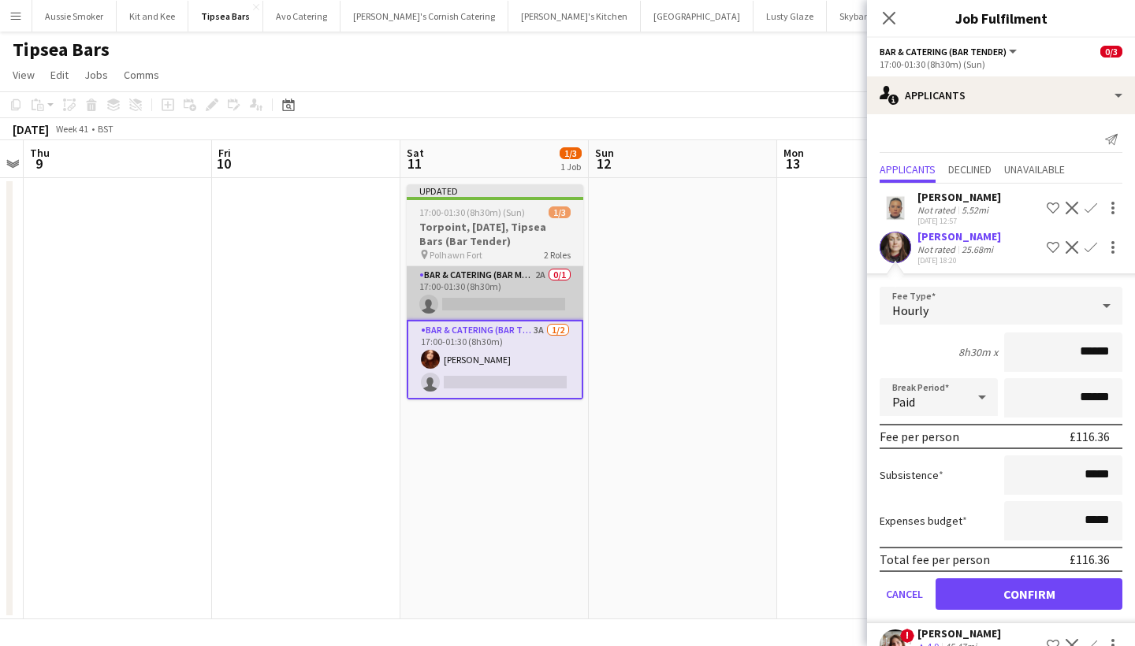
click at [519, 277] on app-card-role "Bar & Catering (Bar Manager) 2A 0/1 17:00-01:30 (8h30m) single-neutral-actions" at bounding box center [495, 293] width 177 height 54
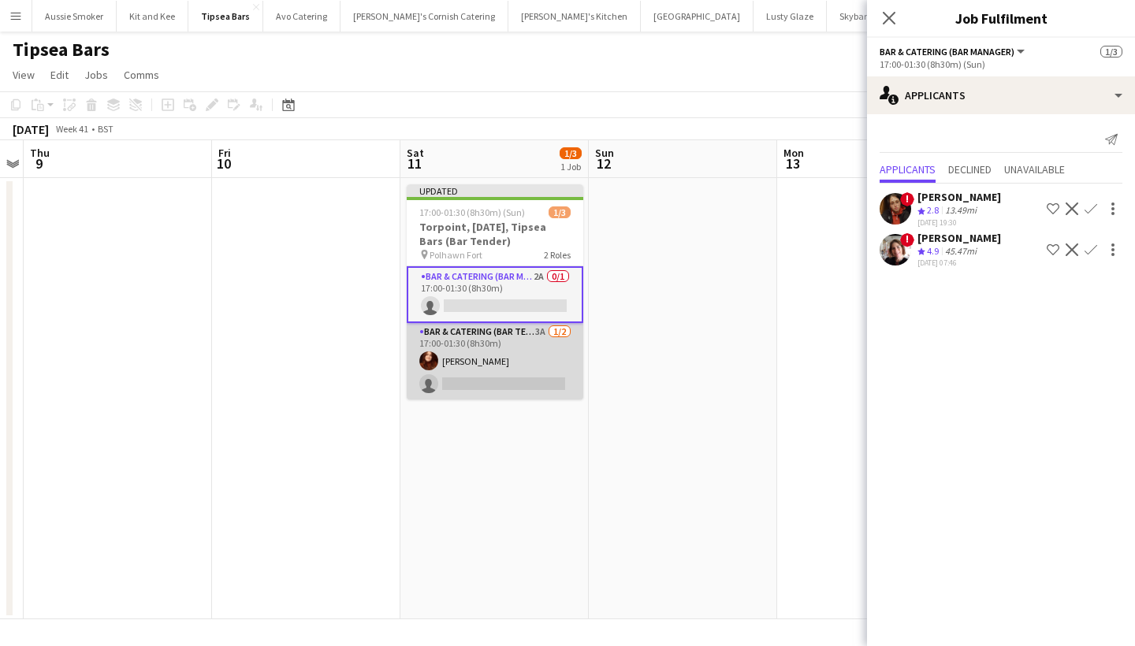
click at [530, 362] on app-card-role "Bar & Catering (Bar Tender) 3A 1/2 17:00-01:30 (8h30m) Megan Roberts single-neu…" at bounding box center [495, 361] width 177 height 76
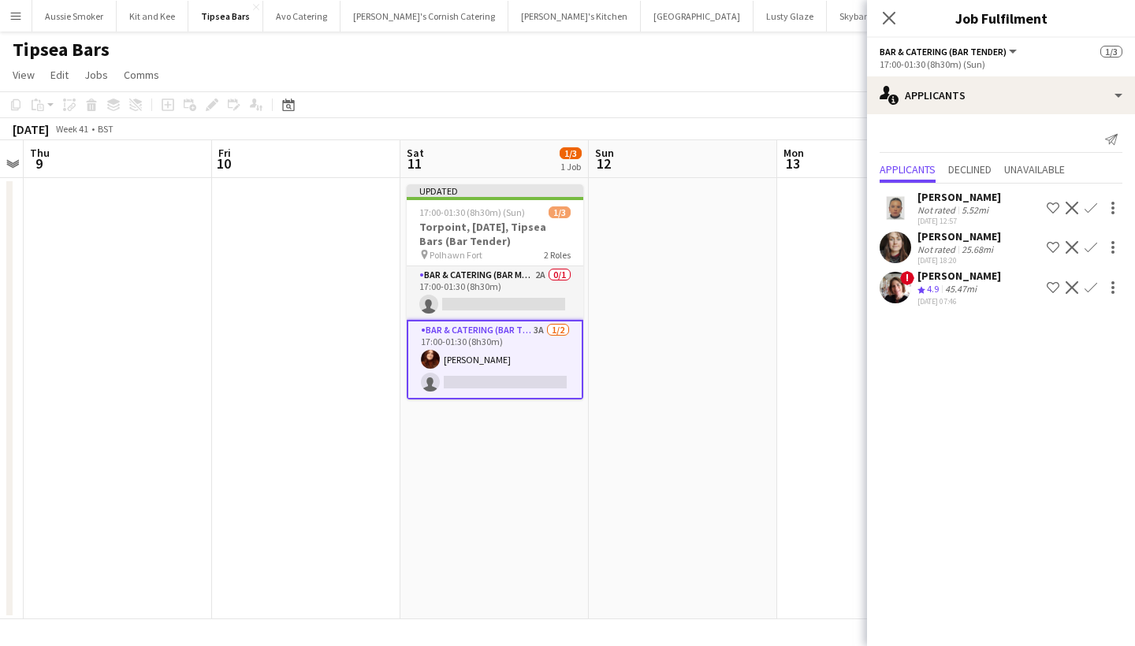
click at [1088, 246] on app-icon "Confirm" at bounding box center [1090, 247] width 13 height 13
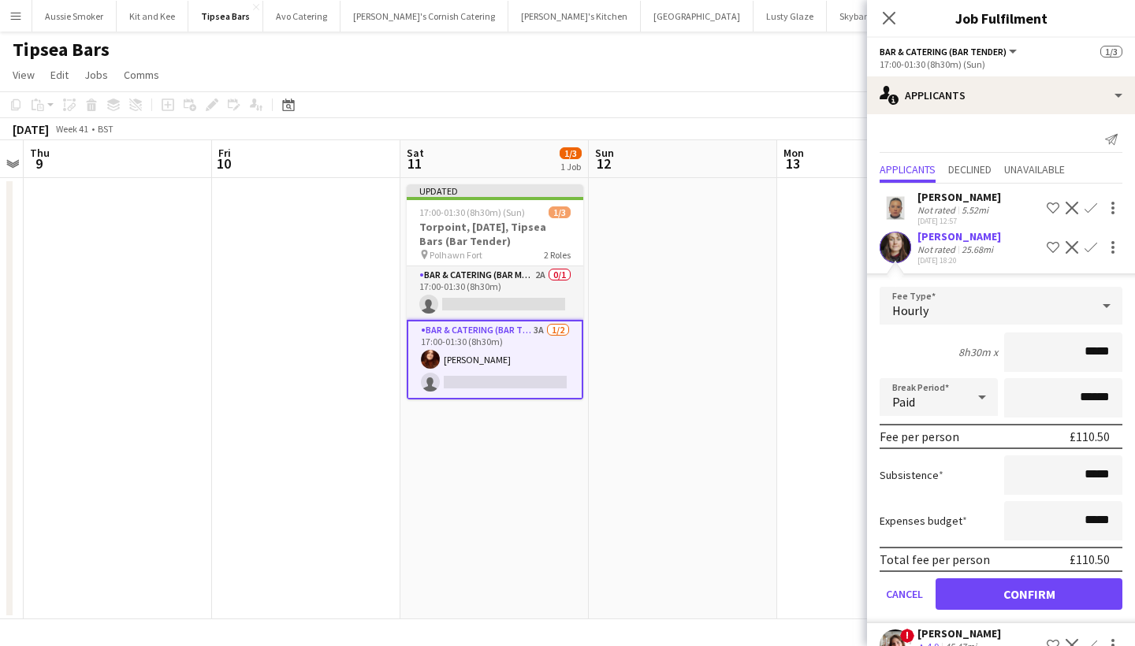
type input "******"
click at [1039, 592] on button "Confirm" at bounding box center [1028, 594] width 187 height 32
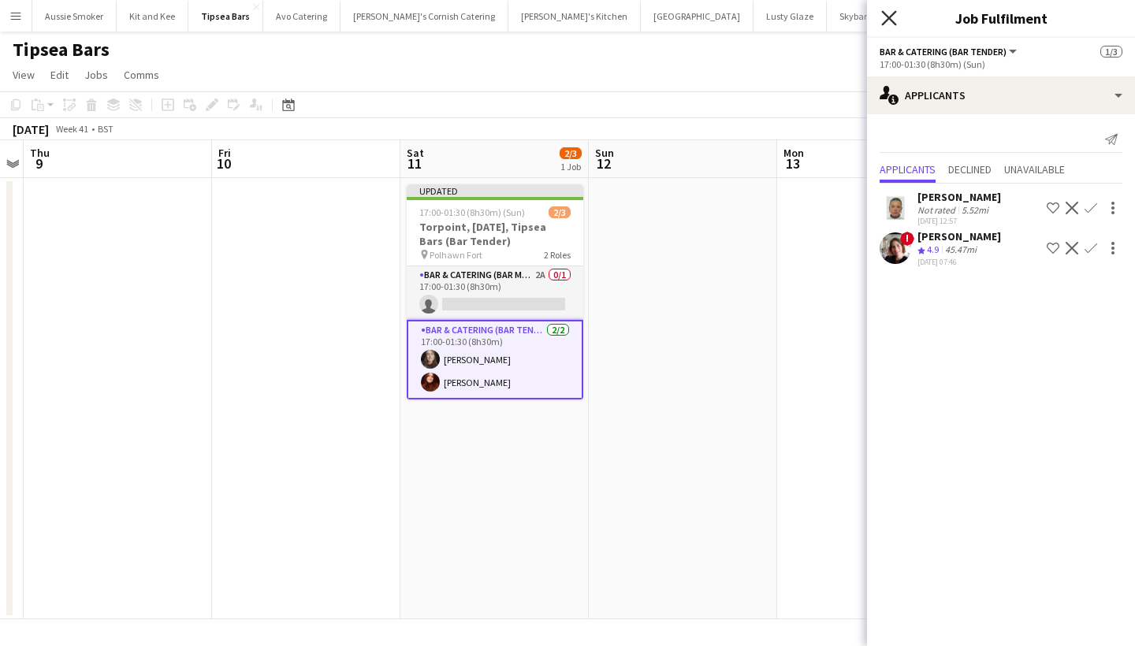
click at [888, 20] on icon at bounding box center [888, 17] width 15 height 15
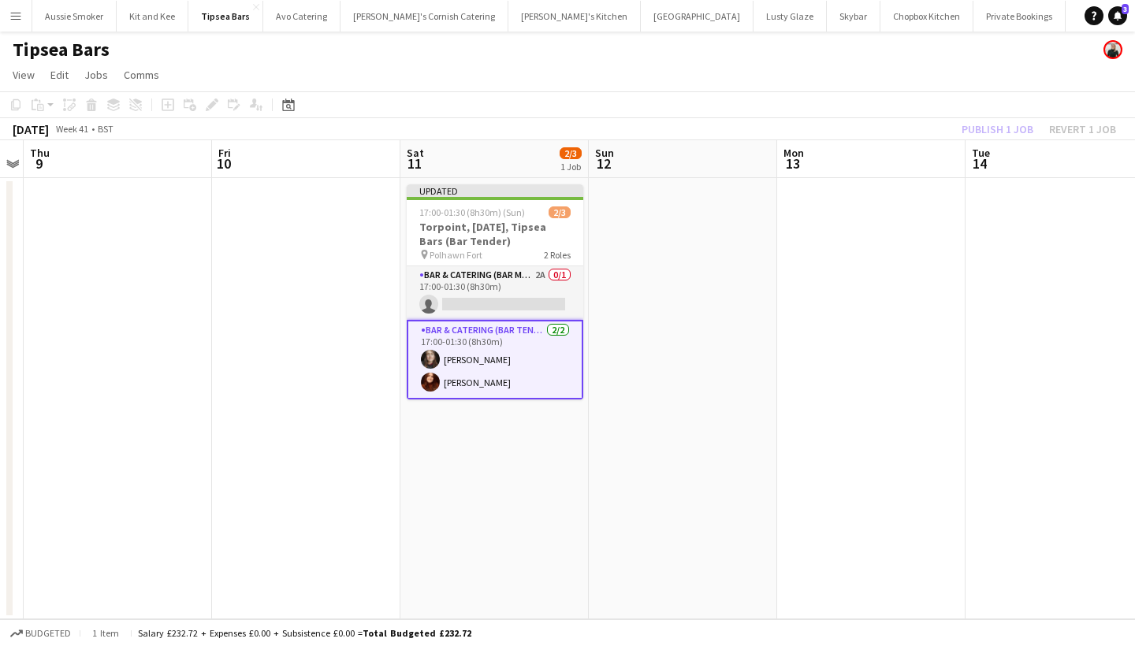
click at [1005, 125] on div "Publish 1 job Revert 1 job" at bounding box center [1038, 129] width 192 height 20
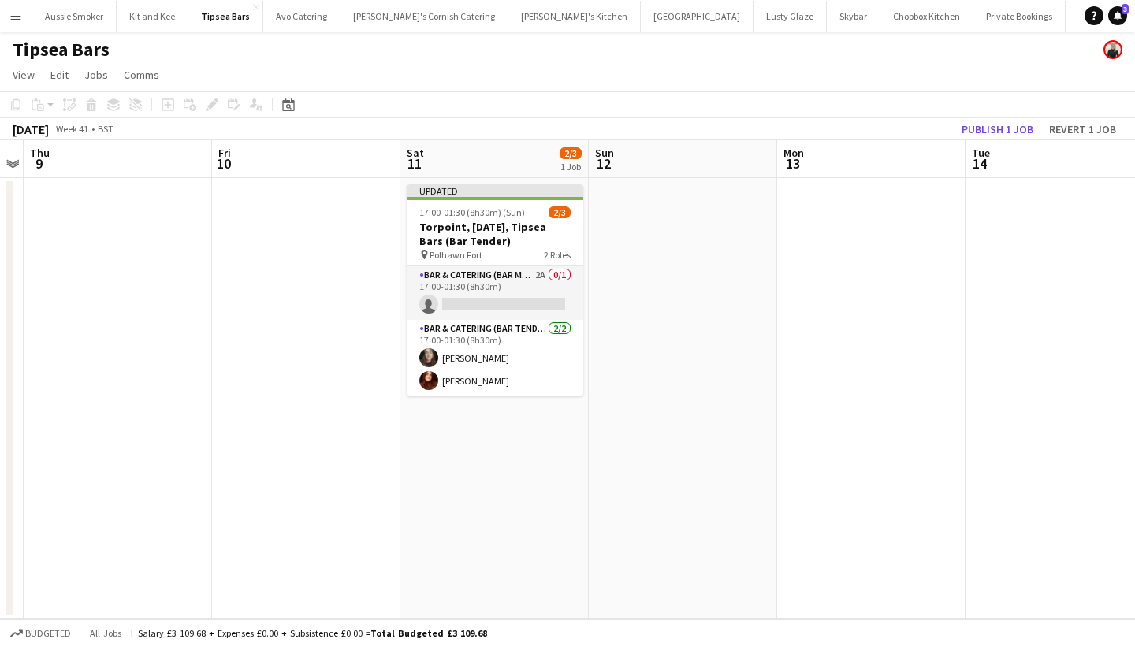
click at [1005, 125] on button "Publish 1 job" at bounding box center [997, 129] width 84 height 20
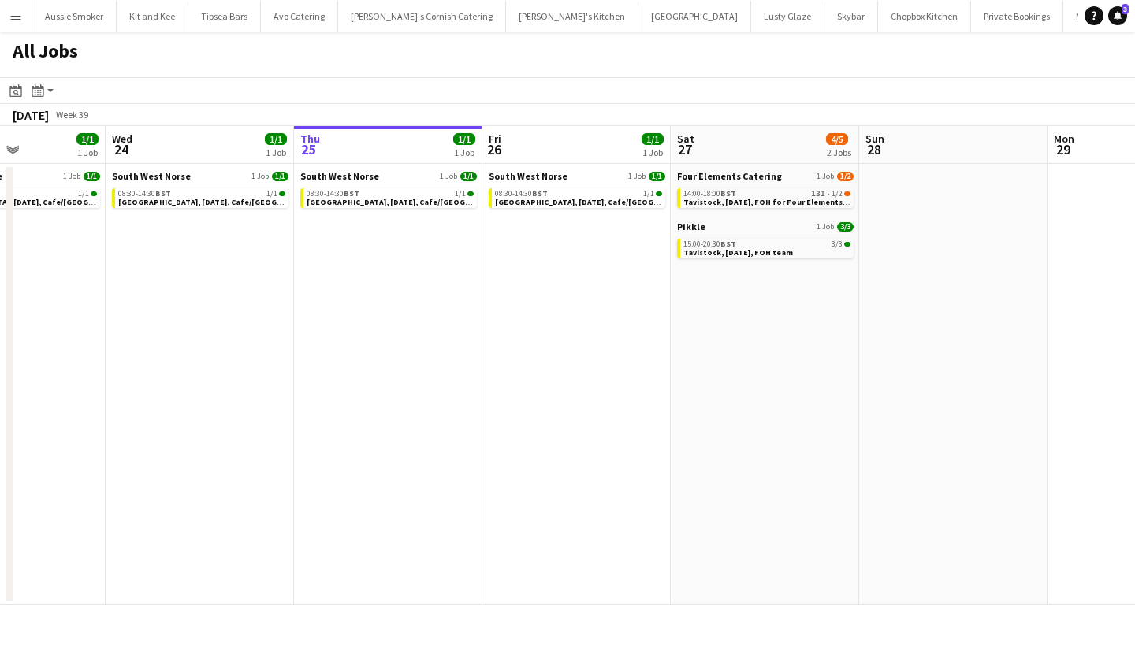
scroll to position [0, 427]
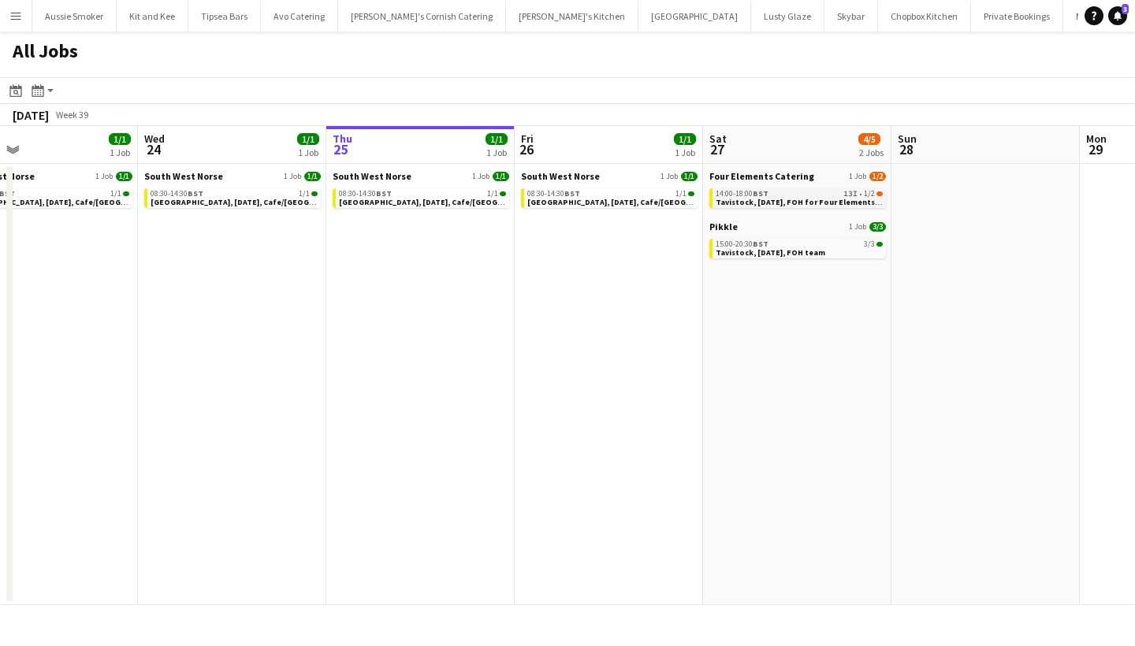
click at [793, 203] on span "Tavistock, [DATE], FOH for Four Elements Catering" at bounding box center [812, 202] width 195 height 10
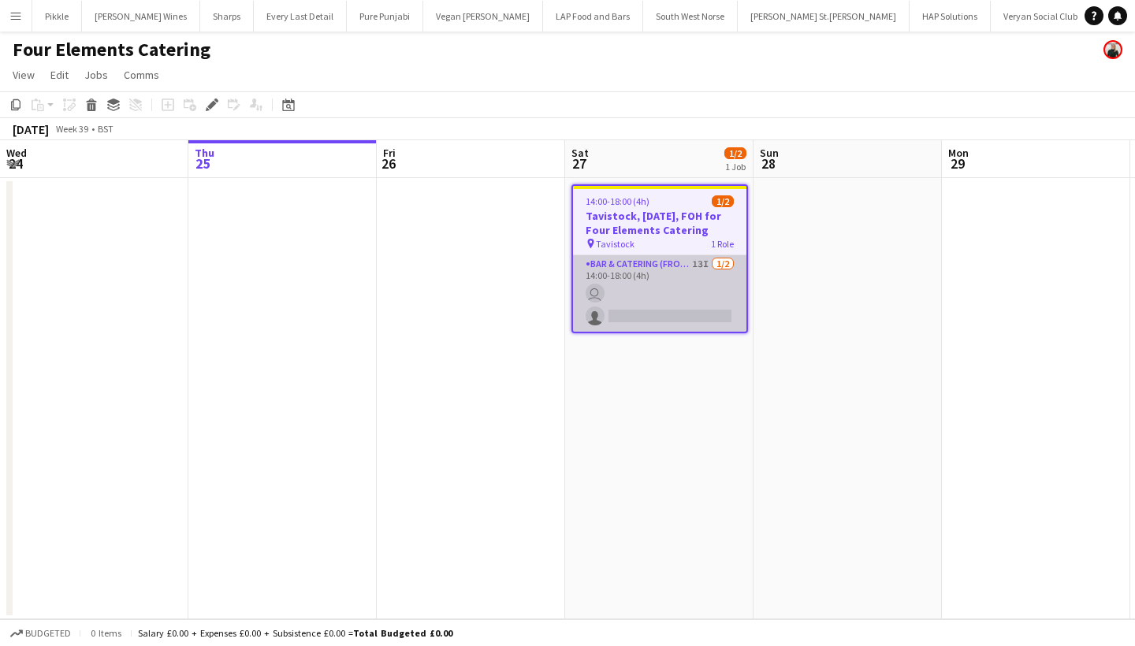
scroll to position [0, 541]
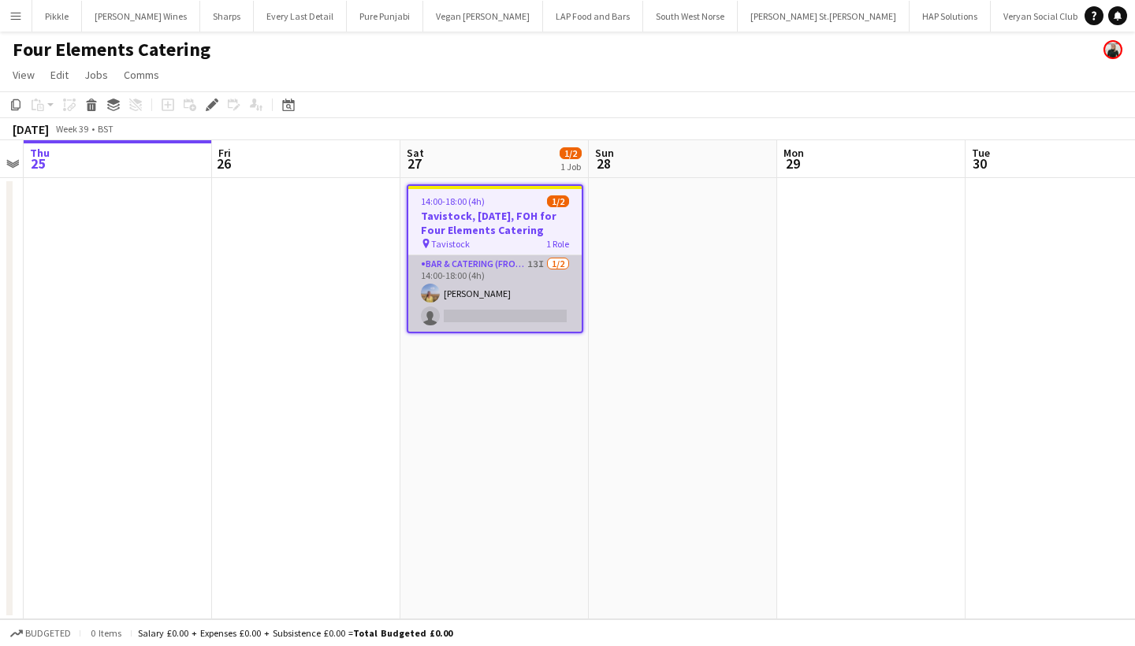
click at [479, 292] on app-card-role "Bar & Catering (Front of House) 13I [DATE] 14:00-18:00 (4h) [PERSON_NAME] singl…" at bounding box center [494, 293] width 173 height 76
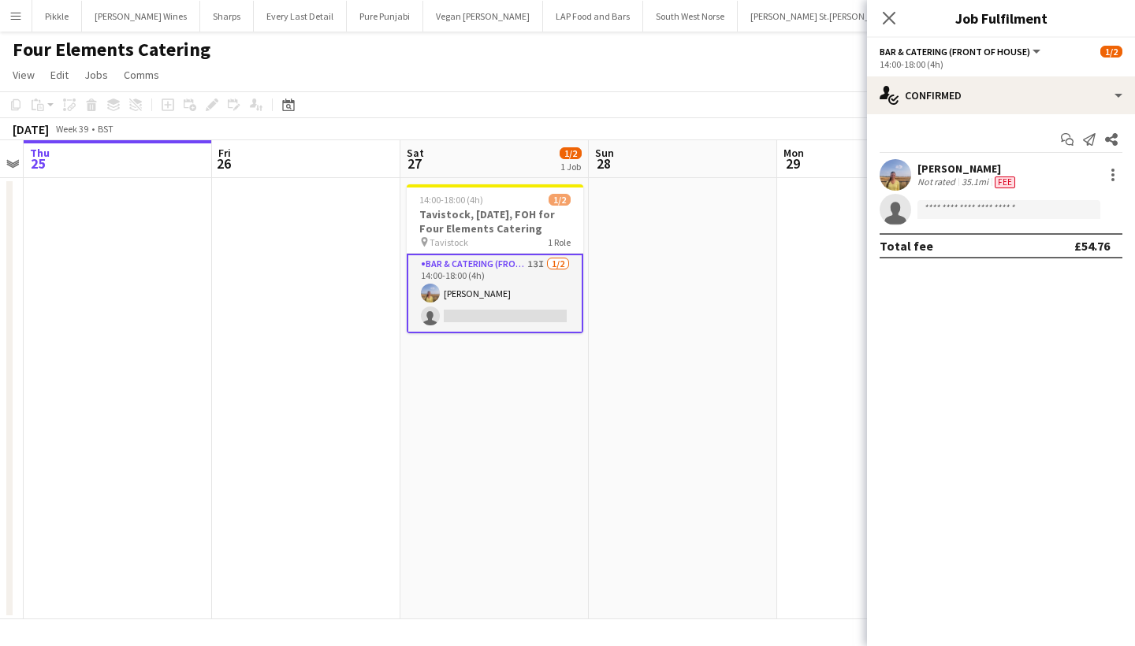
click at [944, 172] on div "[PERSON_NAME]" at bounding box center [967, 169] width 101 height 14
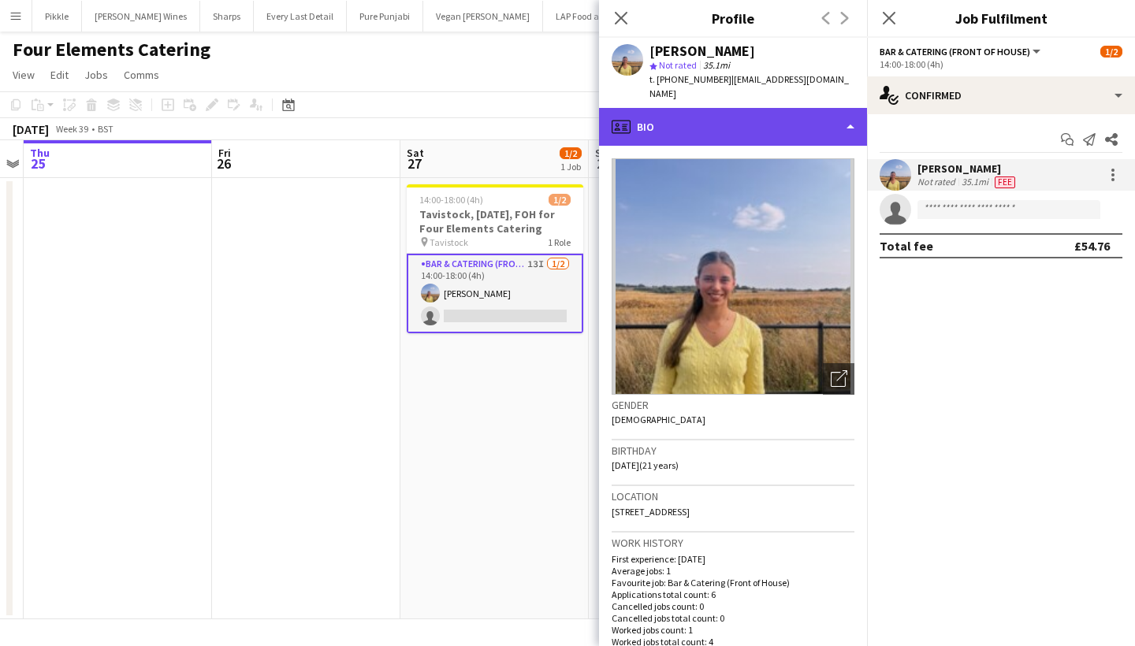
click at [706, 108] on div "profile Bio" at bounding box center [733, 127] width 268 height 38
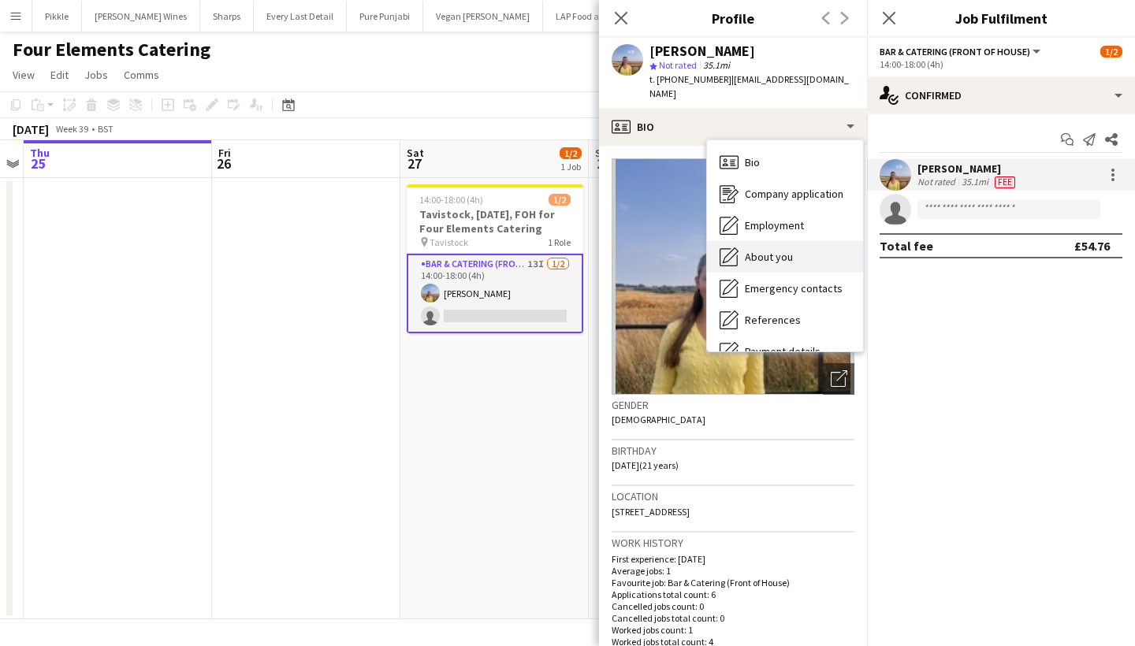
click at [750, 250] on span "About you" at bounding box center [769, 257] width 48 height 14
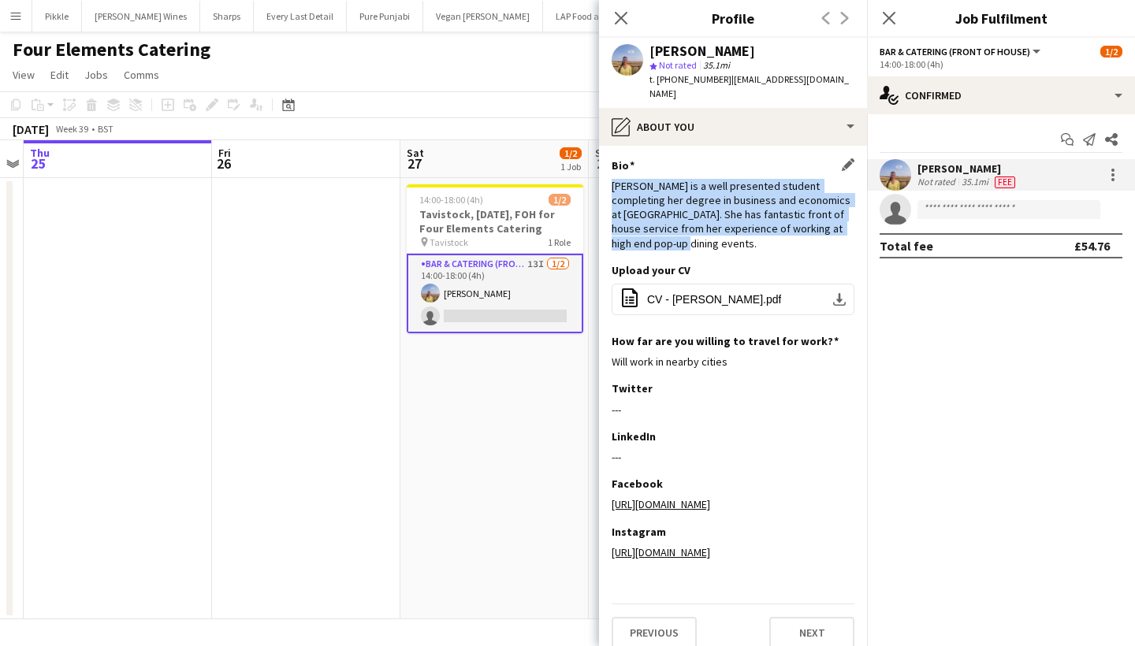
drag, startPoint x: 611, startPoint y: 171, endPoint x: 659, endPoint y: 225, distance: 71.5
click at [659, 225] on div "[PERSON_NAME] is a well presented student completing her degree in business and…" at bounding box center [732, 215] width 243 height 72
copy div "[PERSON_NAME] is a well presented student completing her degree in business and…"
